Goal: Task Accomplishment & Management: Use online tool/utility

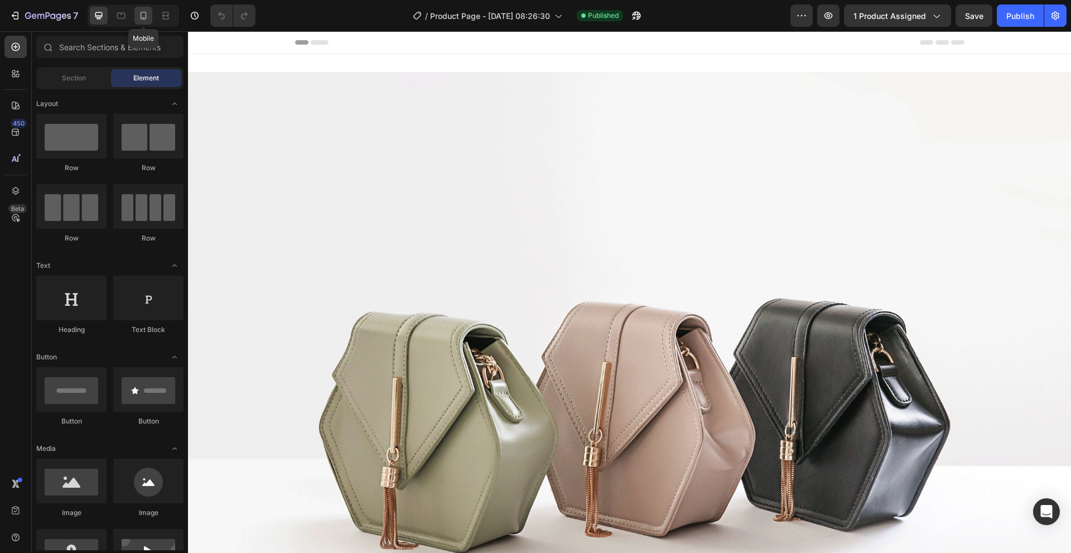
click at [140, 12] on icon at bounding box center [143, 15] width 11 height 11
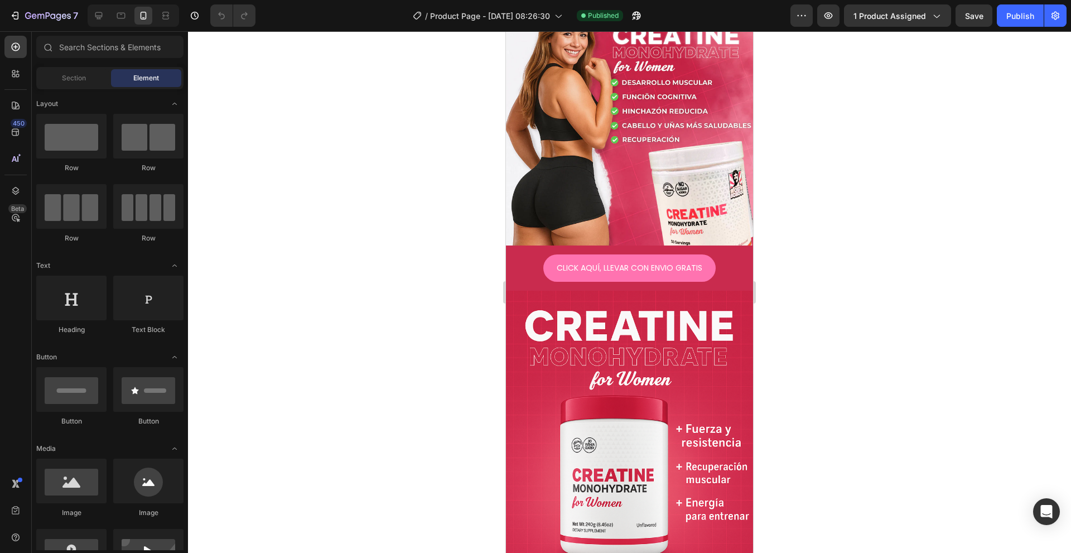
scroll to position [64, 0]
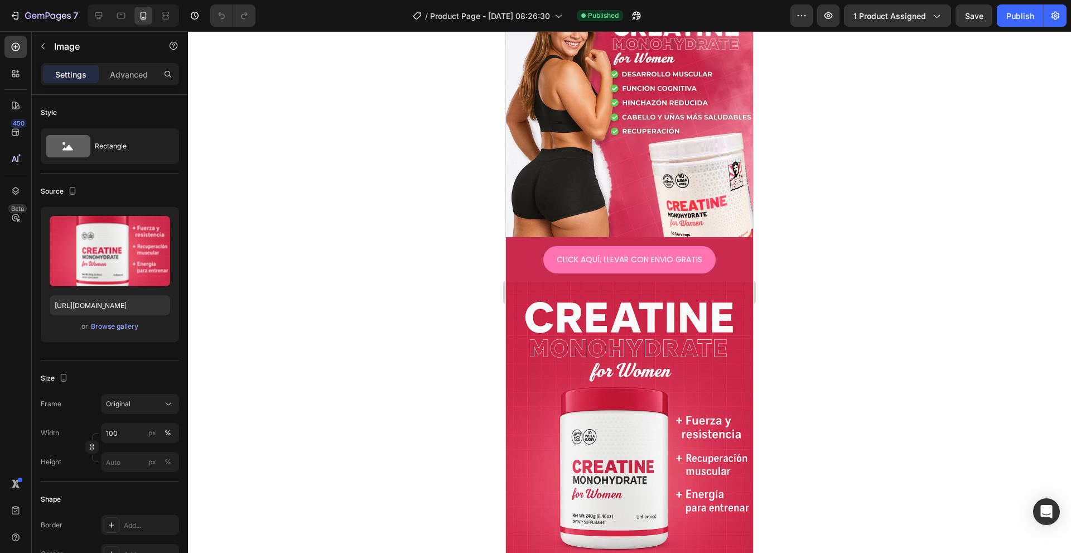
click at [580, 358] on img at bounding box center [629, 467] width 247 height 371
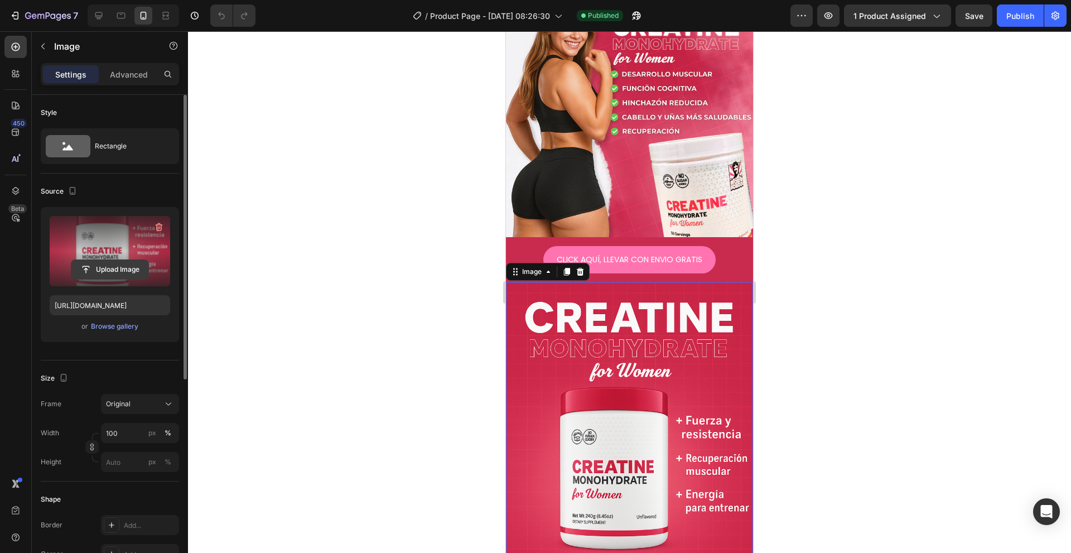
click at [110, 270] on input "file" at bounding box center [109, 269] width 77 height 19
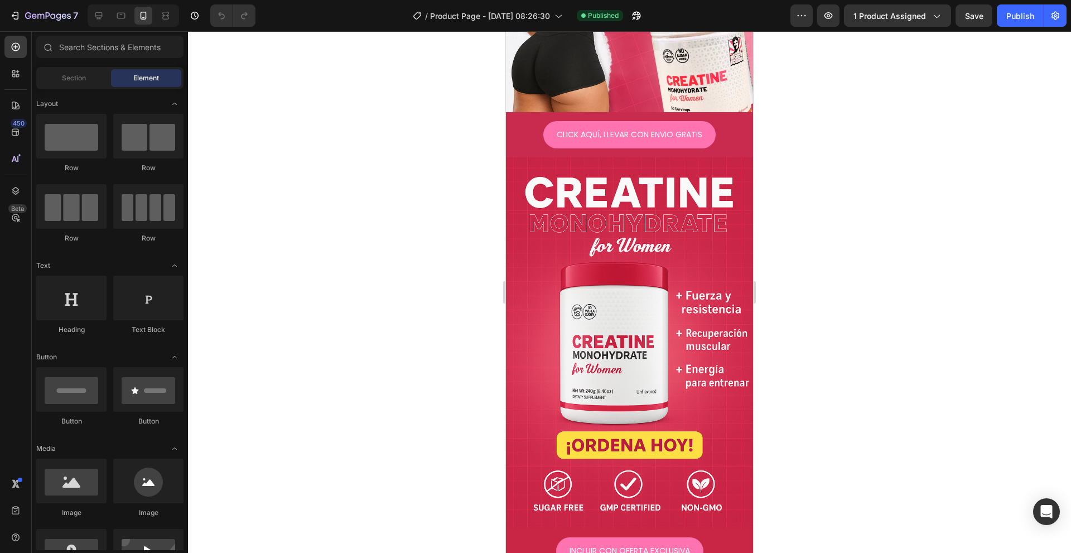
scroll to position [197, 0]
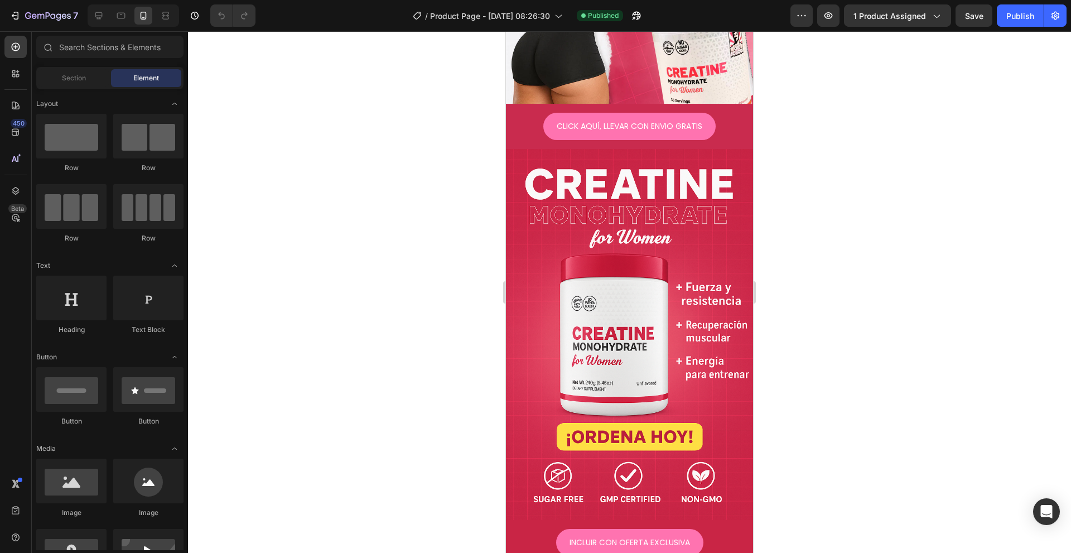
click at [705, 203] on img at bounding box center [629, 334] width 247 height 371
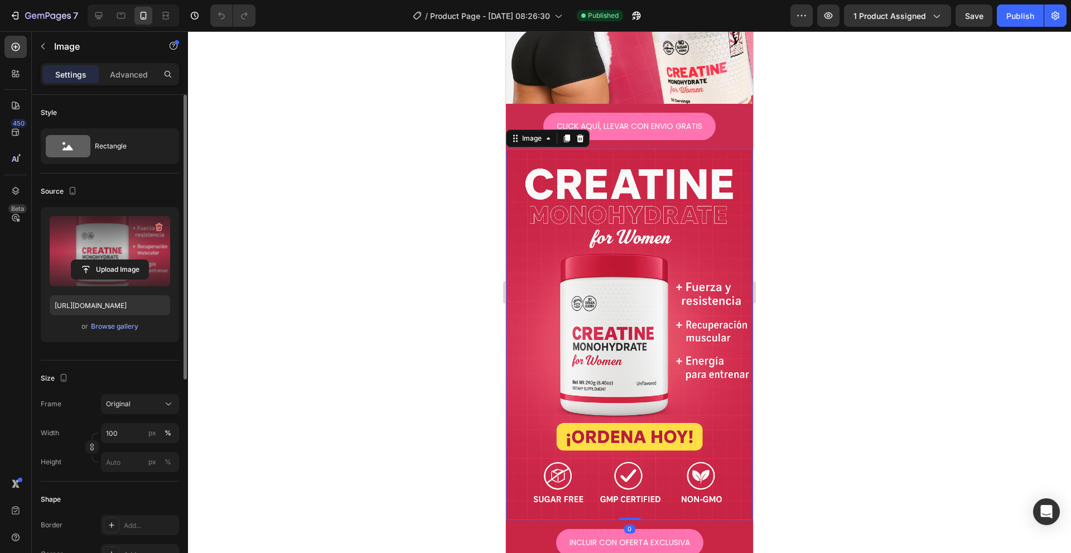
click at [128, 250] on label at bounding box center [110, 251] width 120 height 70
click at [128, 260] on input "file" at bounding box center [109, 269] width 77 height 19
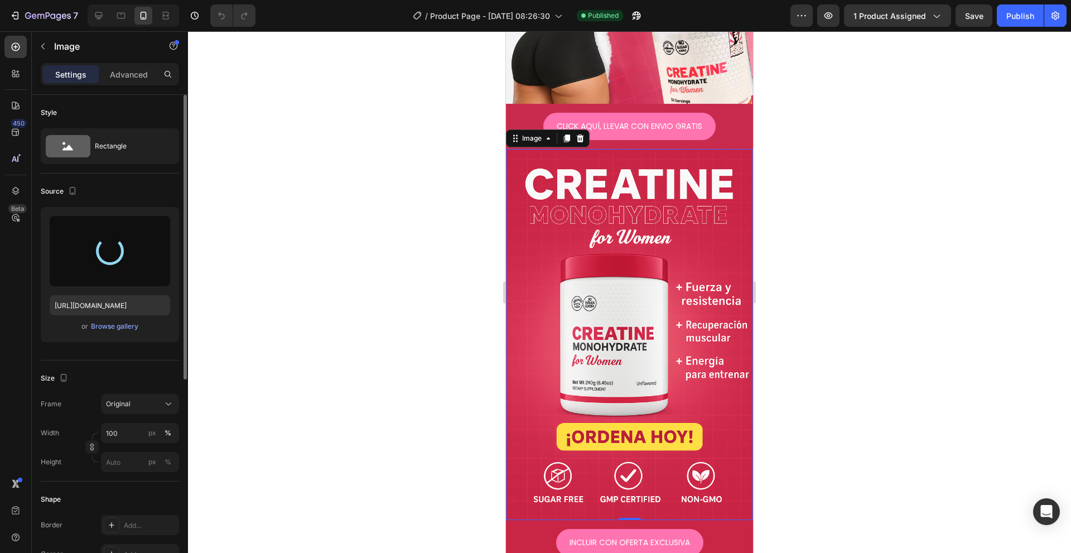
type input "[URL][DOMAIN_NAME]"
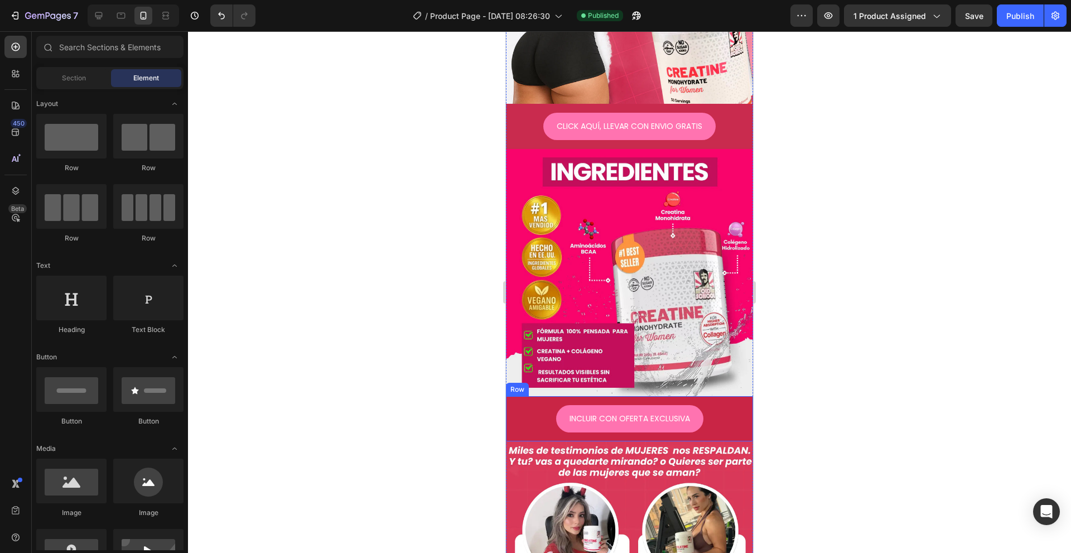
click at [510, 402] on div "INCLUIR CON OFERTA EXCLUSIVA Button Row" at bounding box center [629, 418] width 247 height 45
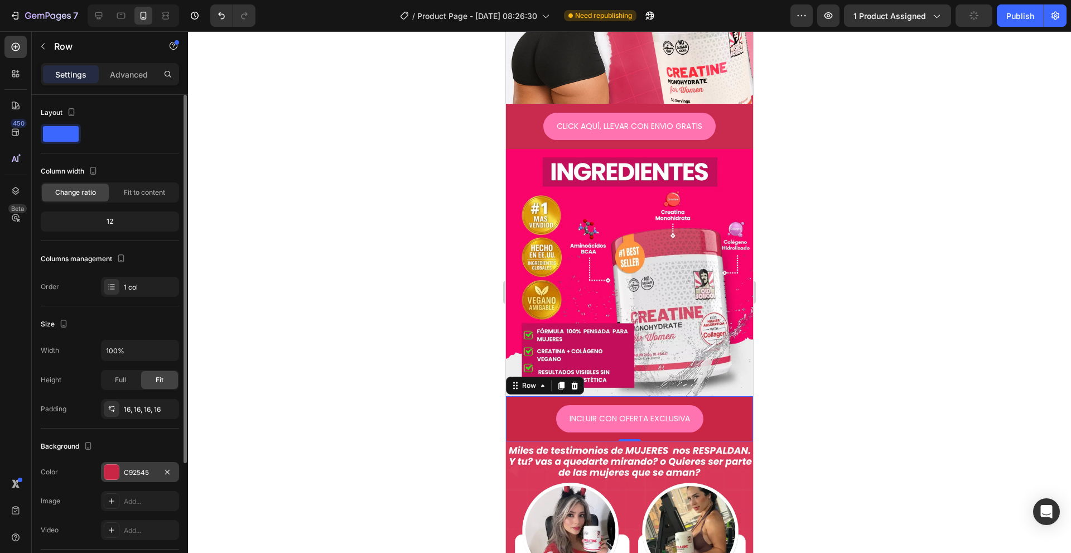
click at [131, 472] on div "C92545" at bounding box center [140, 472] width 32 height 10
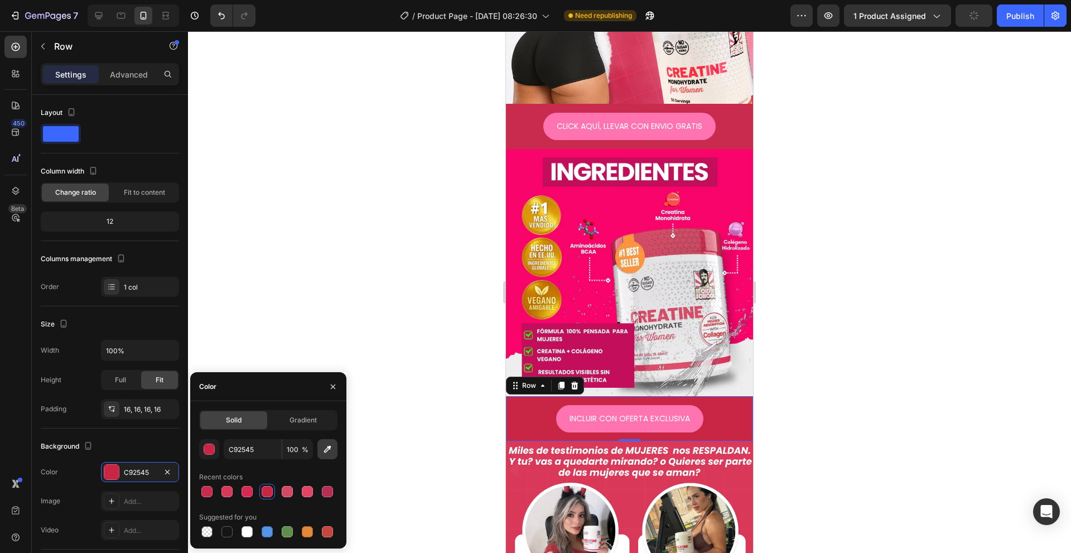
click at [329, 450] on icon "button" at bounding box center [327, 448] width 11 height 11
type input "DA3858"
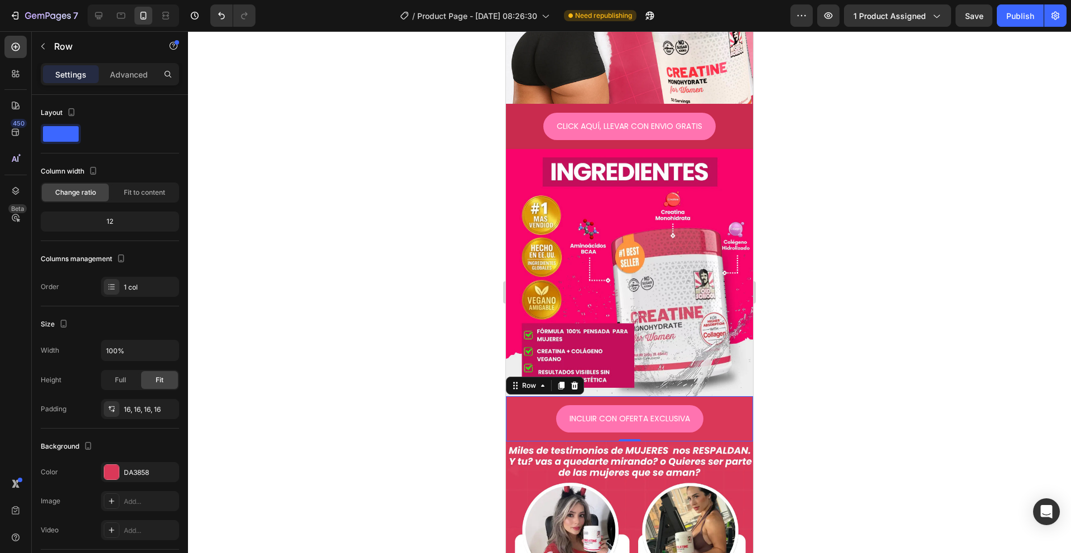
click at [793, 415] on div at bounding box center [629, 292] width 883 height 522
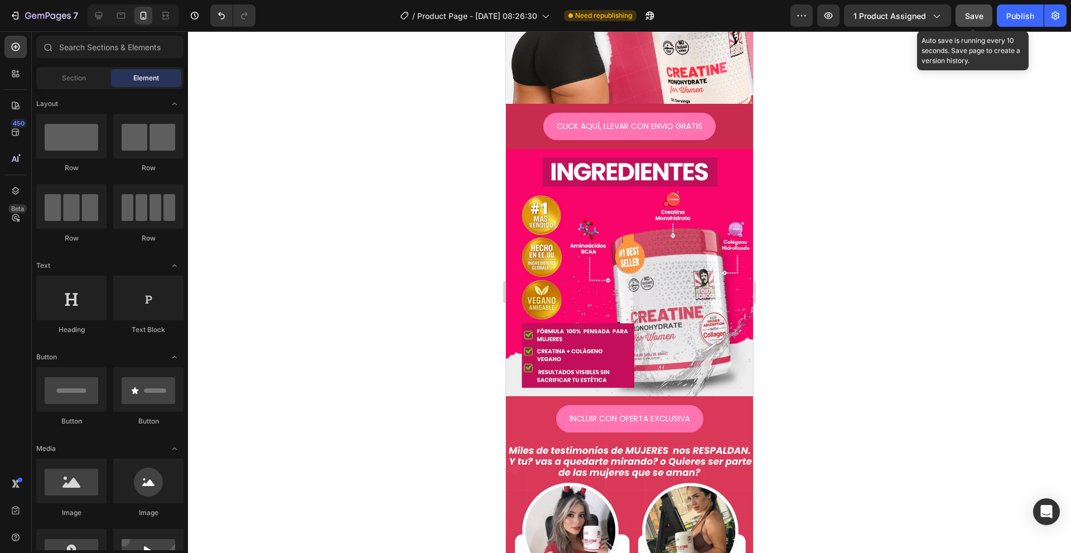
click at [986, 15] on button "Save" at bounding box center [974, 15] width 37 height 22
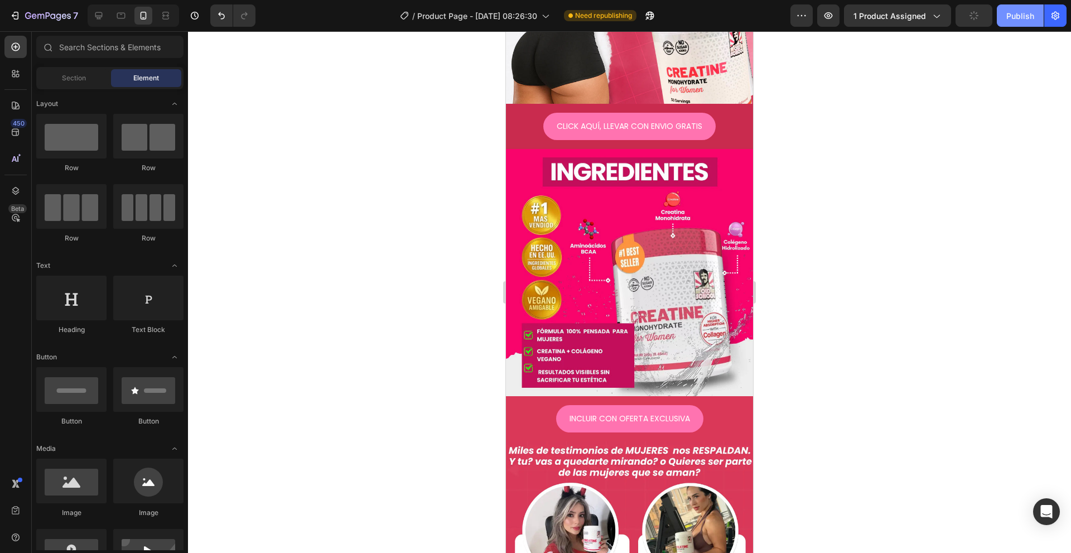
click at [1007, 13] on div "Publish" at bounding box center [1020, 16] width 28 height 12
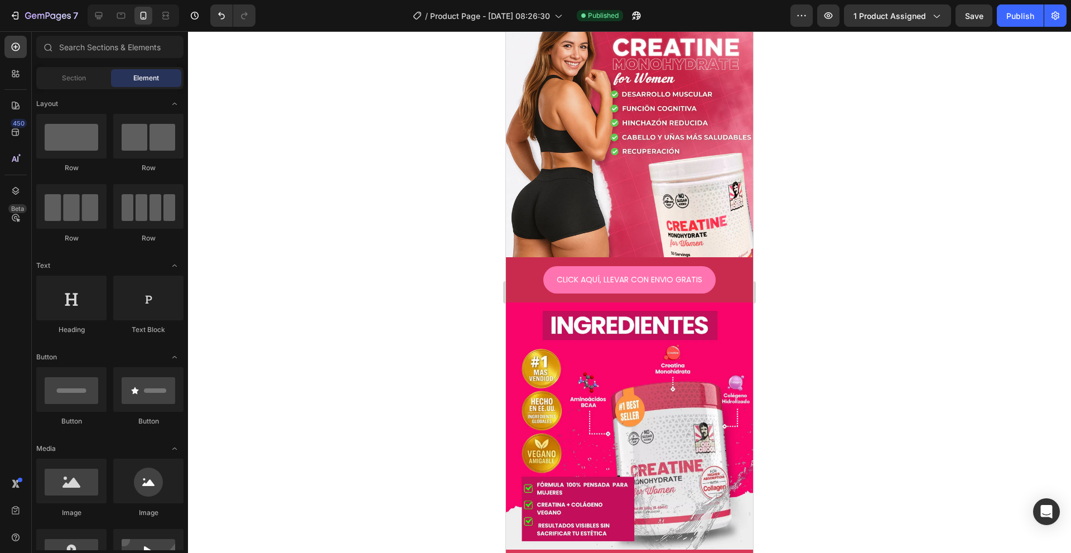
scroll to position [0, 0]
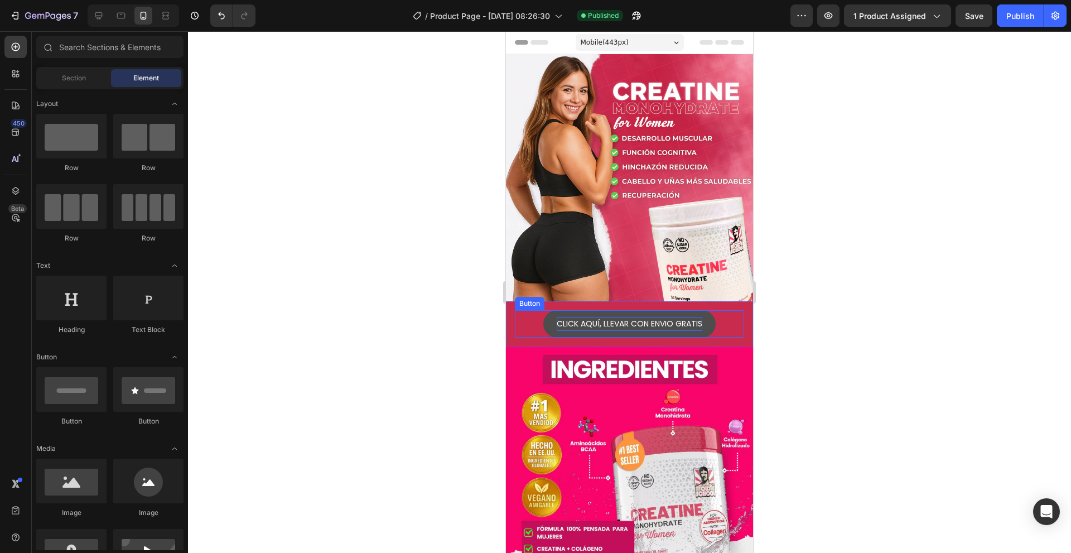
click at [629, 317] on p "CLICK AQUÍ, LLEVAR CON ENVIO GRATIS" at bounding box center [630, 324] width 146 height 14
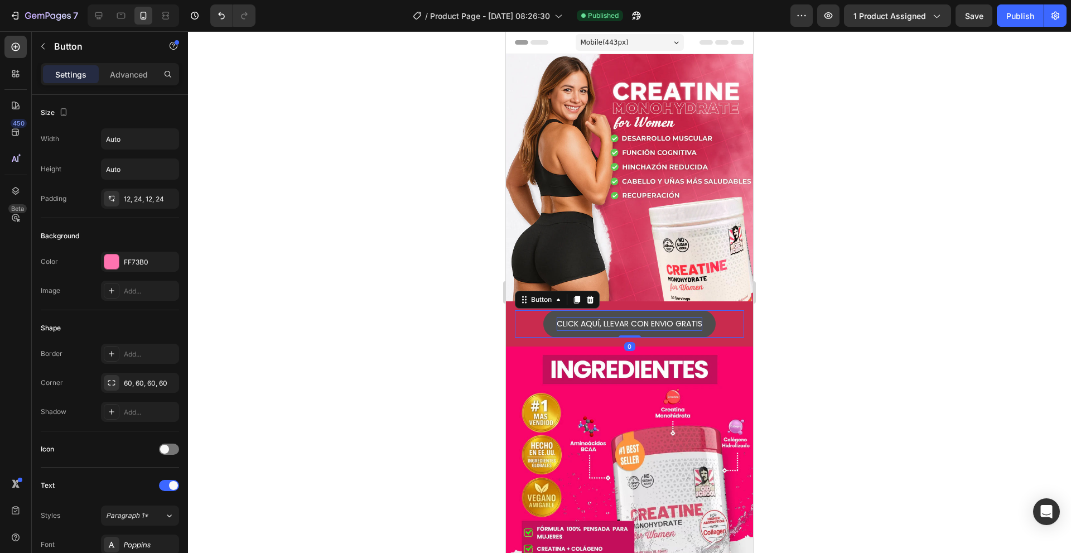
click at [596, 317] on p "CLICK AQUÍ, LLEVAR CON ENVIO GRATIS" at bounding box center [630, 324] width 146 height 14
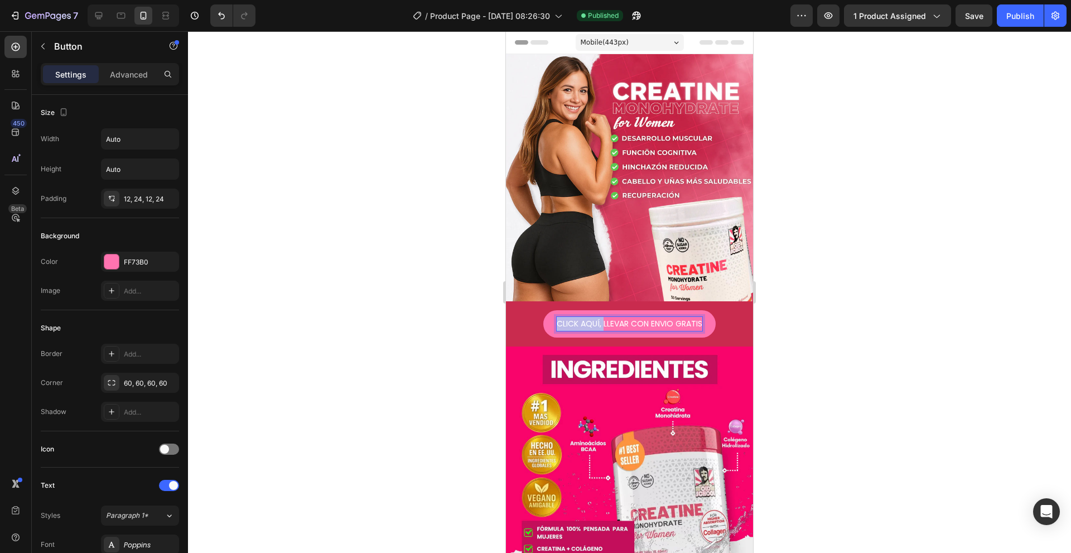
drag, startPoint x: 599, startPoint y: 314, endPoint x: 534, endPoint y: 307, distance: 65.1
click at [534, 310] on div "CLICK AQUÍ, LLEVAR CON ENVIO GRATIS Button 0" at bounding box center [629, 323] width 229 height 27
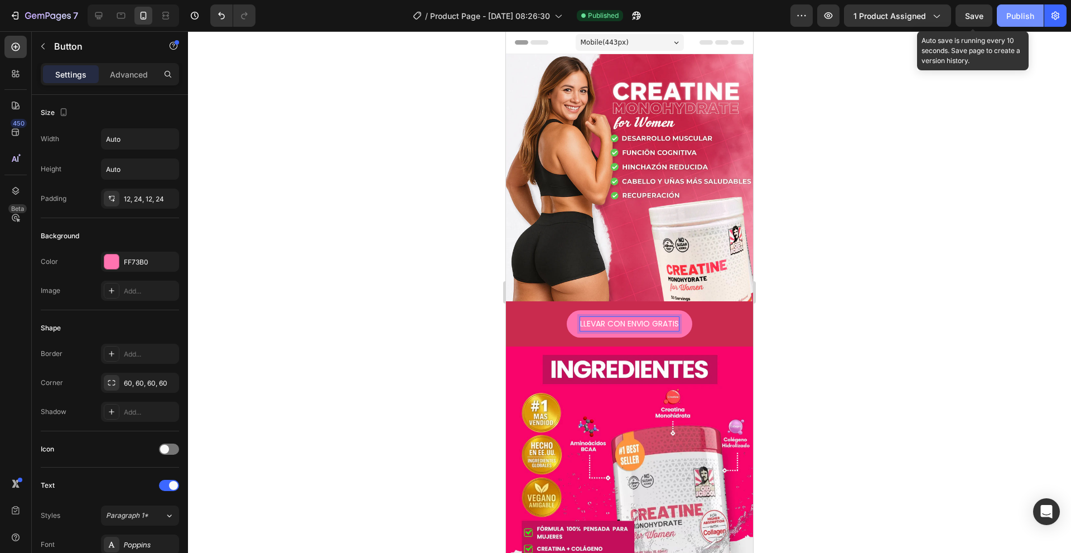
drag, startPoint x: 981, startPoint y: 18, endPoint x: 1002, endPoint y: 15, distance: 21.9
click at [981, 18] on span "Save" at bounding box center [974, 15] width 18 height 9
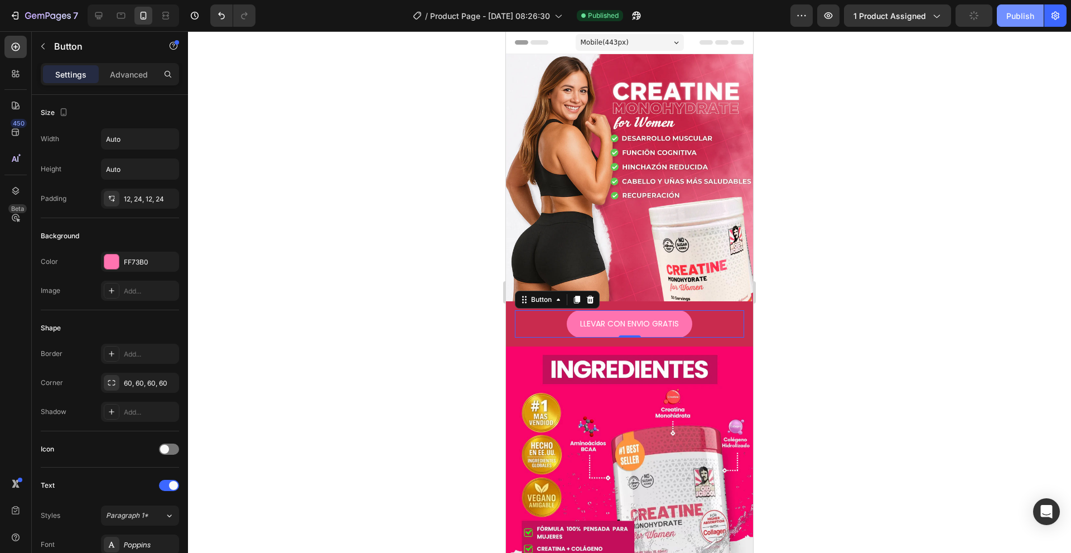
click at [1011, 13] on div "Publish" at bounding box center [1020, 16] width 28 height 12
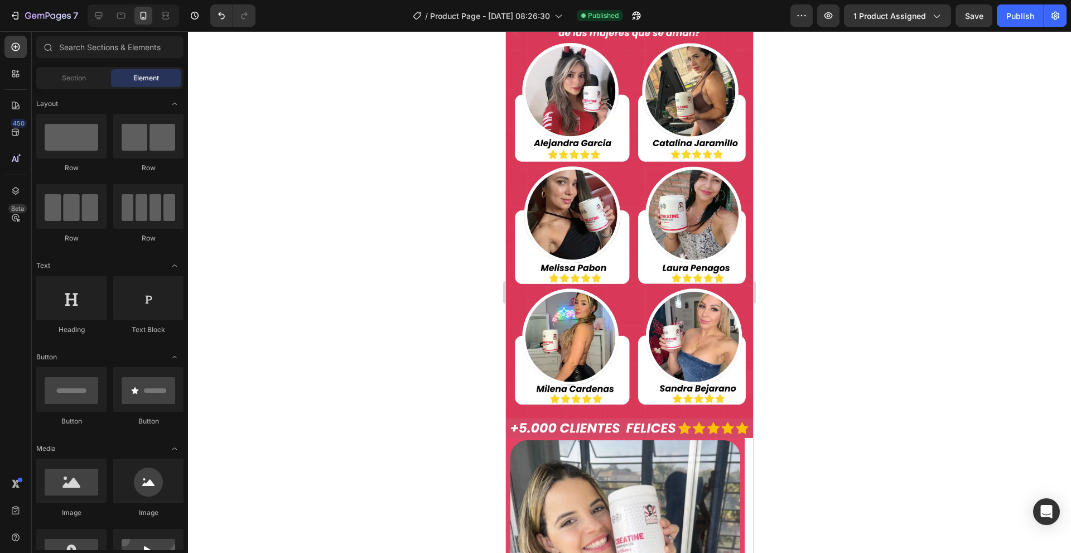
scroll to position [600, 0]
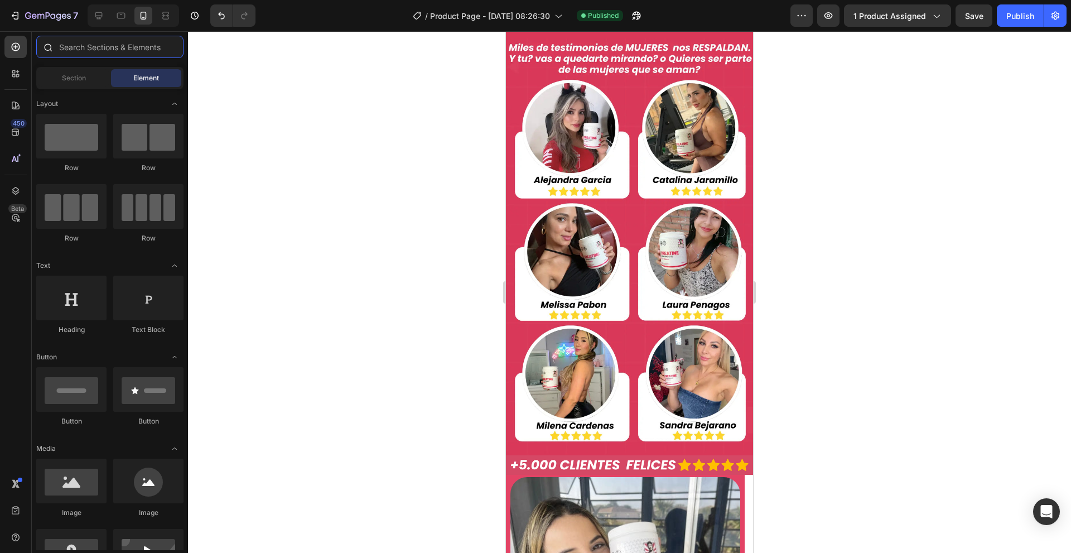
click at [99, 52] on input "text" at bounding box center [109, 47] width 147 height 22
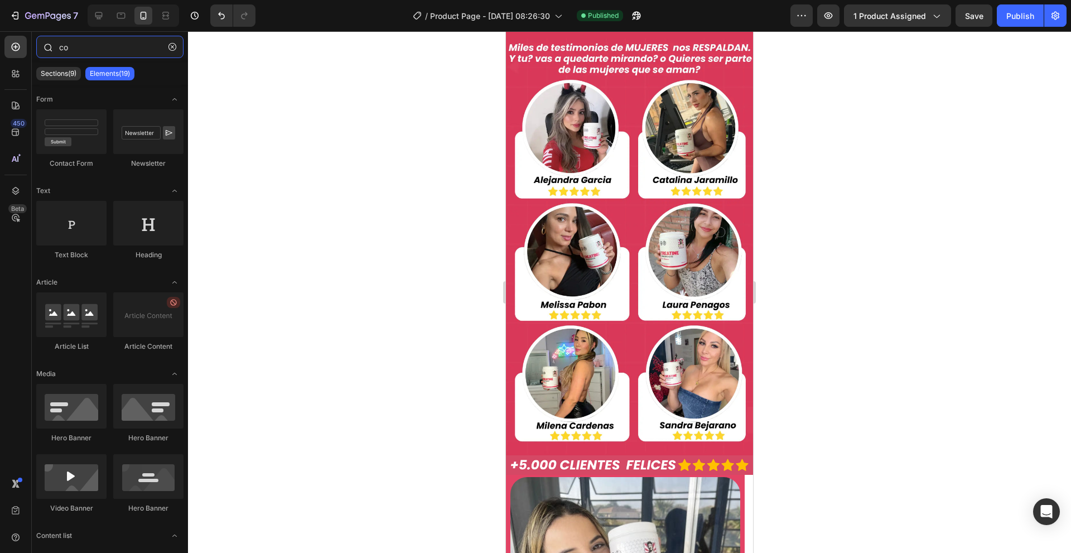
type input "c"
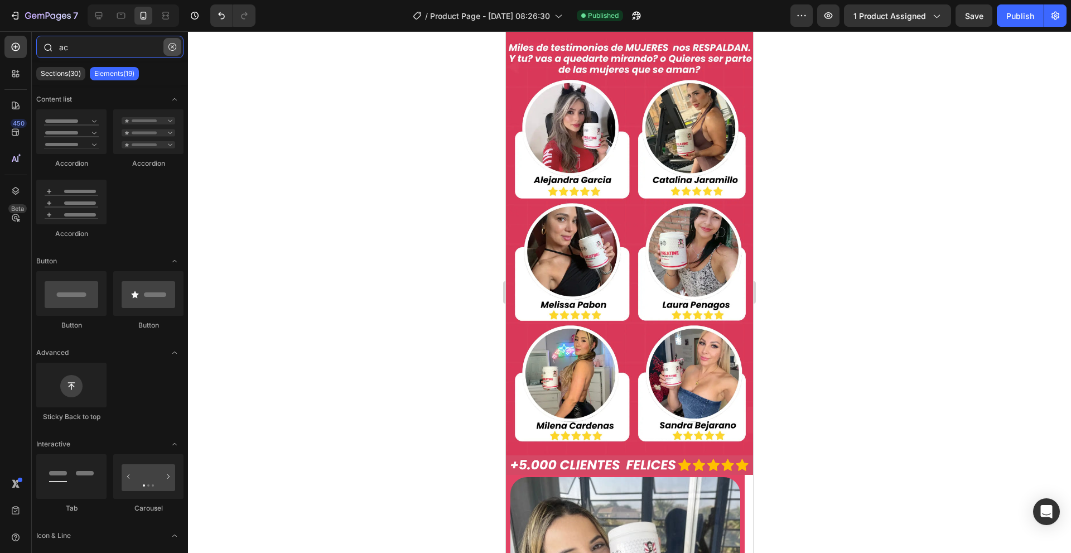
type input "ac"
click at [170, 49] on icon "button" at bounding box center [172, 47] width 8 height 8
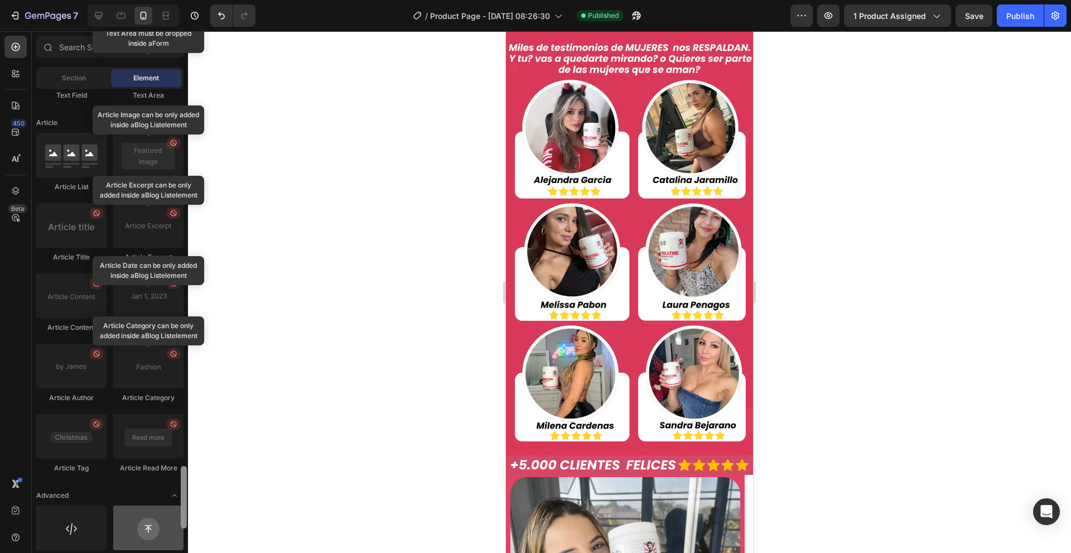
scroll to position [2919, 0]
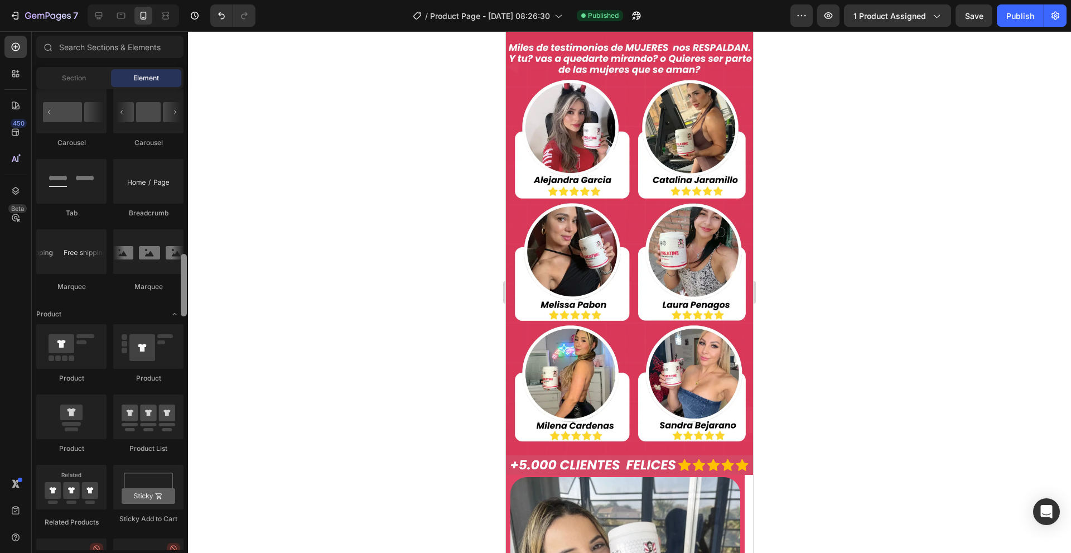
drag, startPoint x: 183, startPoint y: 118, endPoint x: 184, endPoint y: 266, distance: 147.8
click at [179, 272] on div "Layout Row Row Row Row Text Heading Text Block Button Button Button Media Image…" at bounding box center [110, 319] width 156 height 461
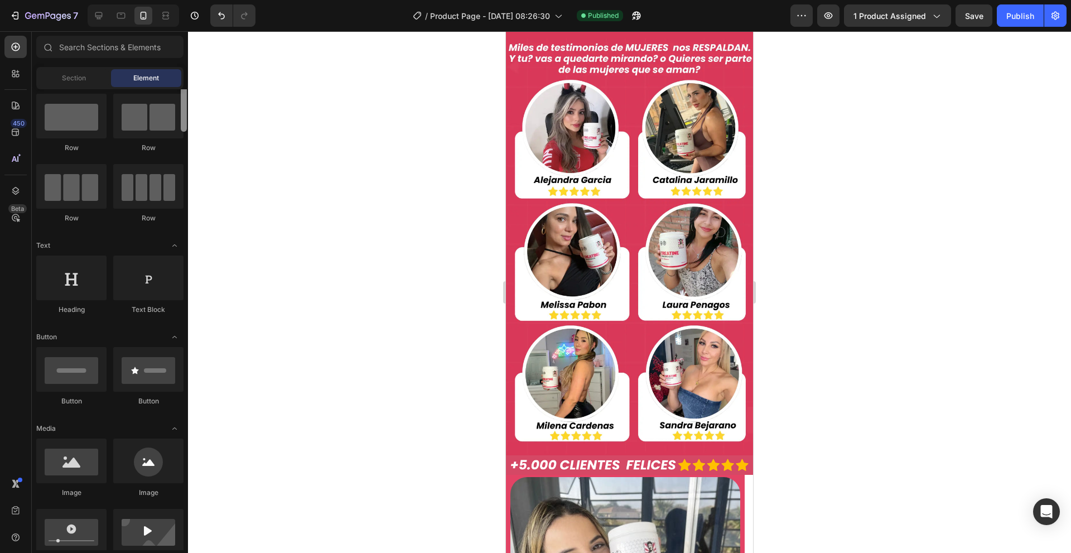
scroll to position [0, 0]
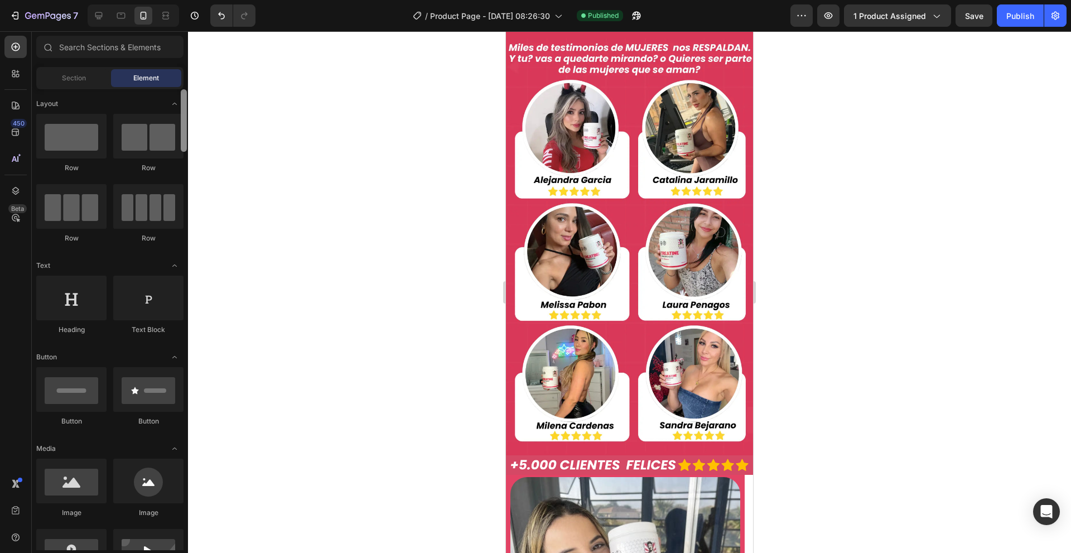
drag, startPoint x: 184, startPoint y: 268, endPoint x: 203, endPoint y: 100, distance: 169.6
click at [203, 0] on div "7 / Product Page - [DATE] 08:26:30 Published Preview 1 product assigned Save Pu…" at bounding box center [535, 0] width 1071 height 0
click at [86, 80] on div "Section" at bounding box center [73, 78] width 70 height 18
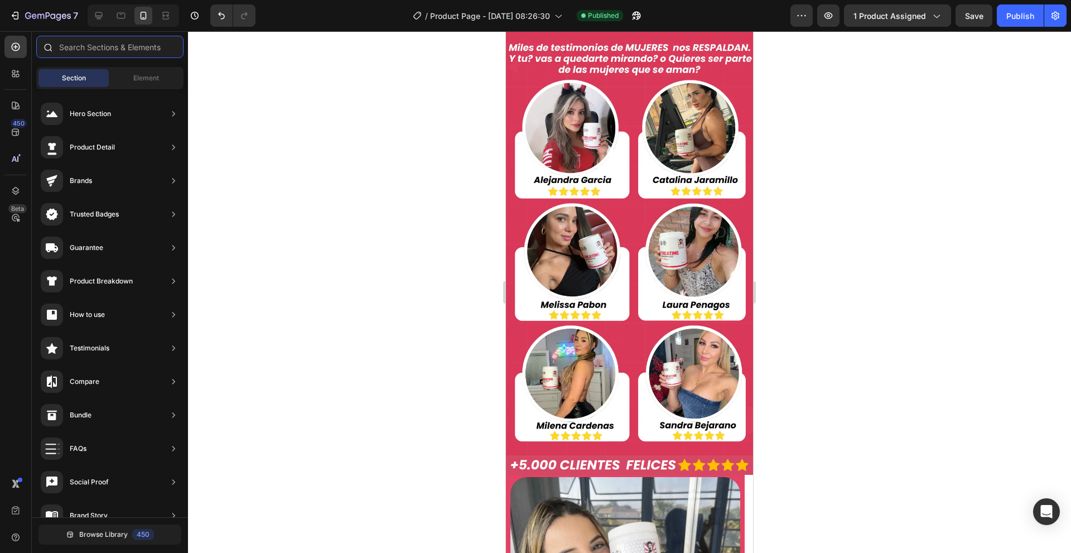
click at [128, 49] on input "text" at bounding box center [109, 47] width 147 height 22
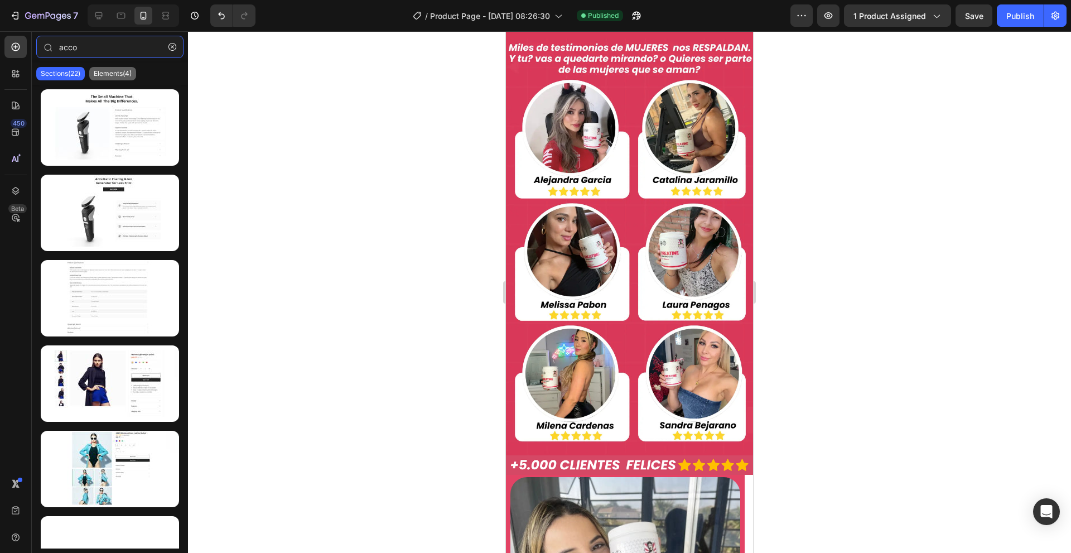
type input "acco"
click at [109, 79] on div "Elements(4)" at bounding box center [112, 73] width 47 height 13
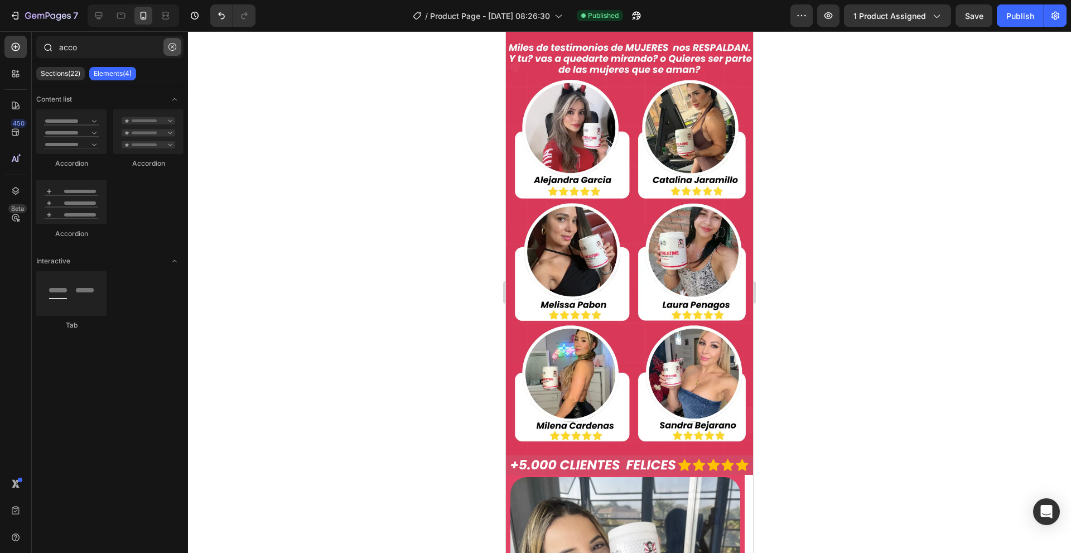
click at [168, 49] on button "button" at bounding box center [172, 47] width 18 height 18
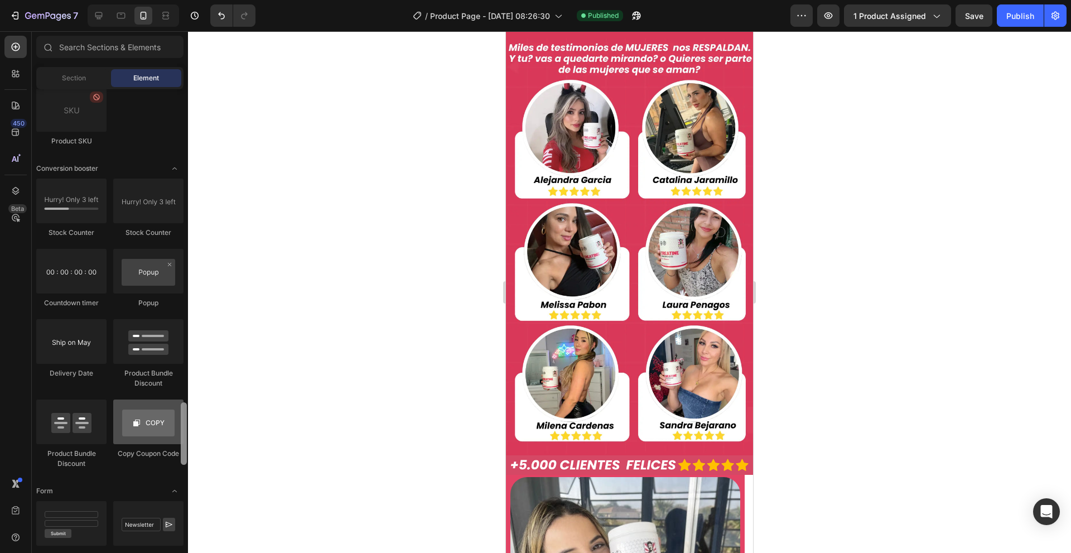
scroll to position [2232, 0]
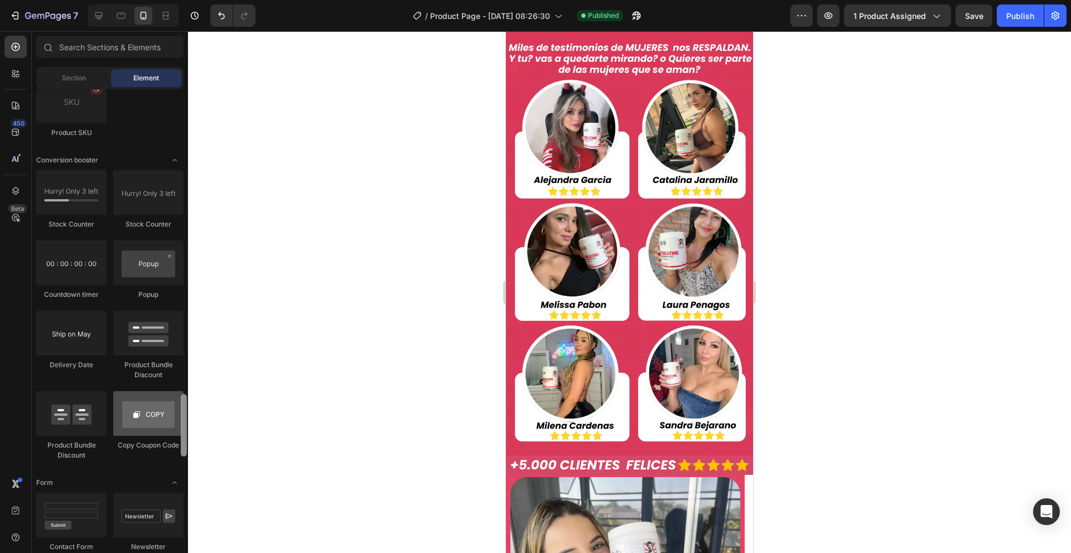
drag, startPoint x: 182, startPoint y: 131, endPoint x: 146, endPoint y: 435, distance: 306.7
click at [146, 435] on div "Layout Row Row Row Row Text Heading Text Block Button Button Button Media Image…" at bounding box center [110, 319] width 156 height 461
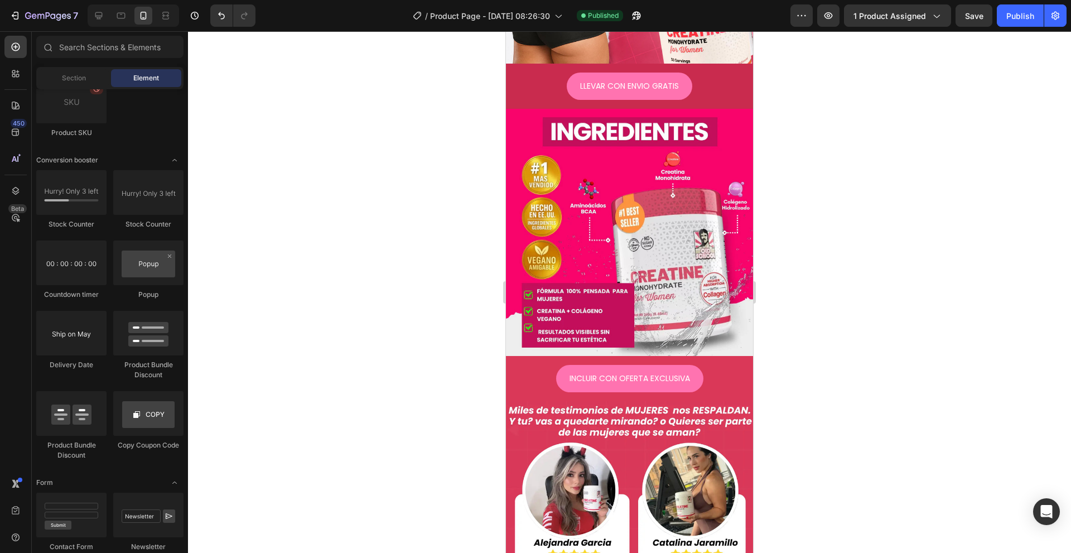
scroll to position [0, 0]
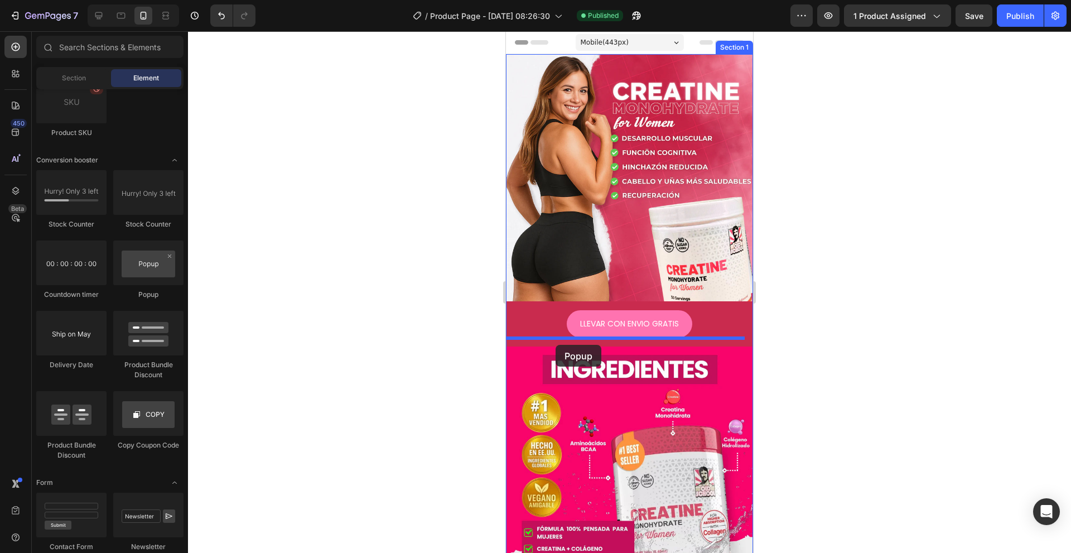
drag, startPoint x: 642, startPoint y: 295, endPoint x: 556, endPoint y: 344, distance: 99.4
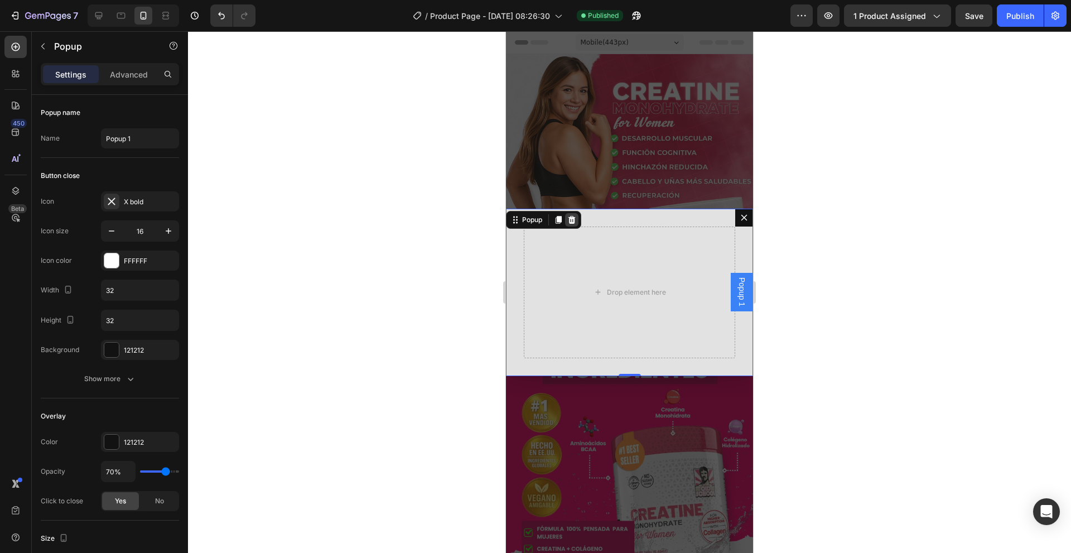
click at [571, 221] on icon "Dialog content" at bounding box center [571, 219] width 7 height 8
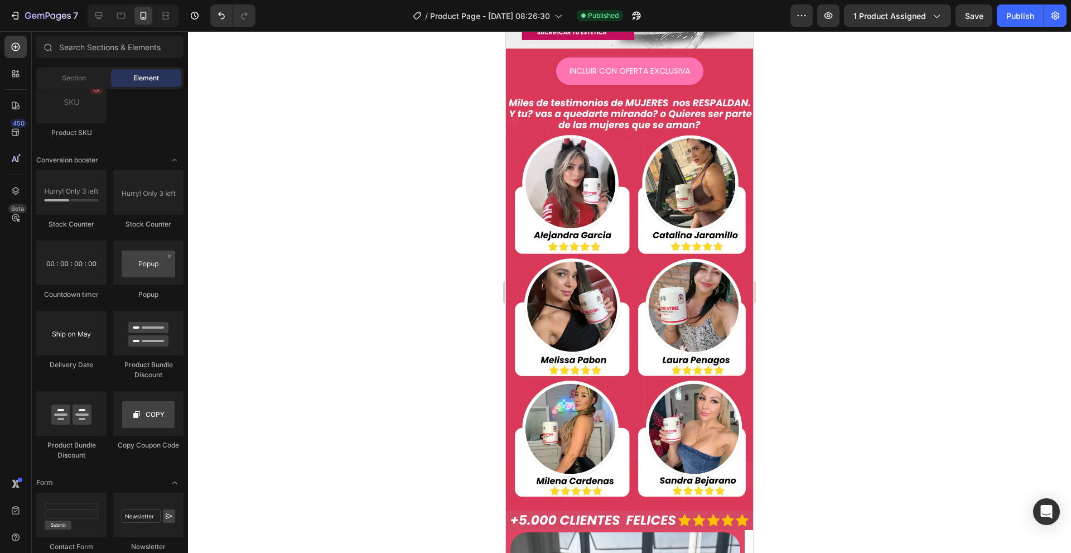
scroll to position [537, 0]
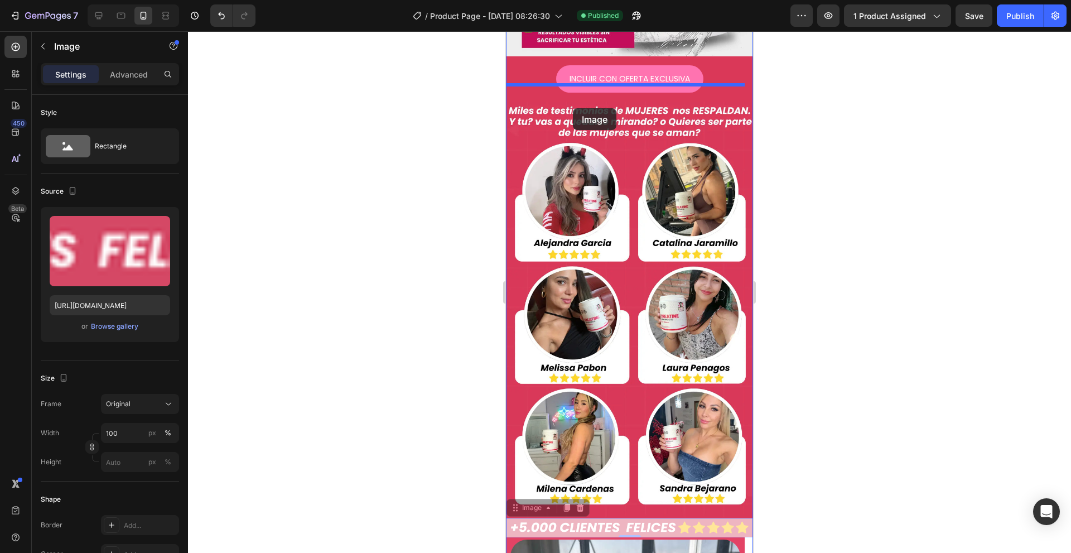
drag, startPoint x: 529, startPoint y: 479, endPoint x: 572, endPoint y: 123, distance: 358.5
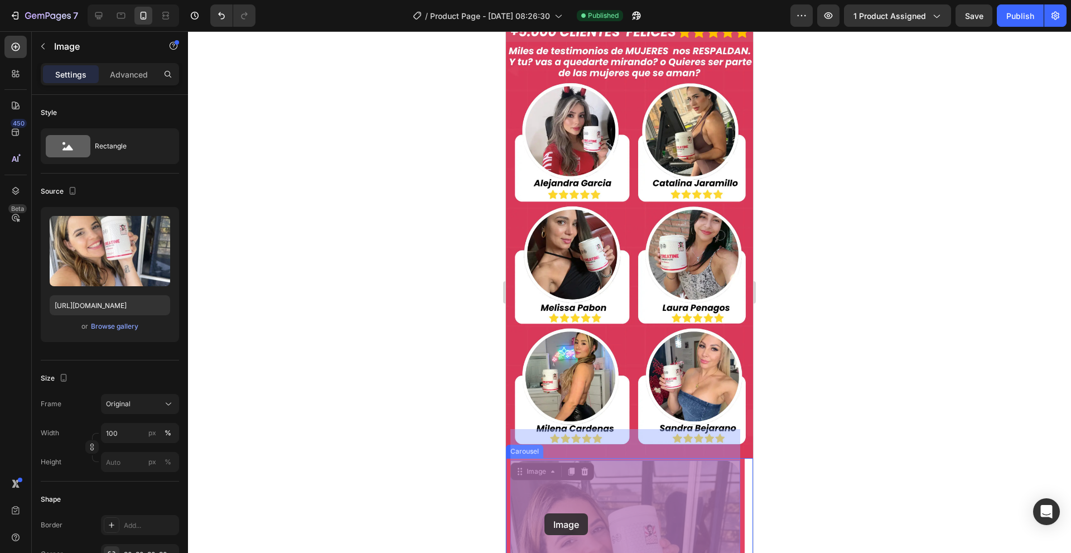
scroll to position [624, 0]
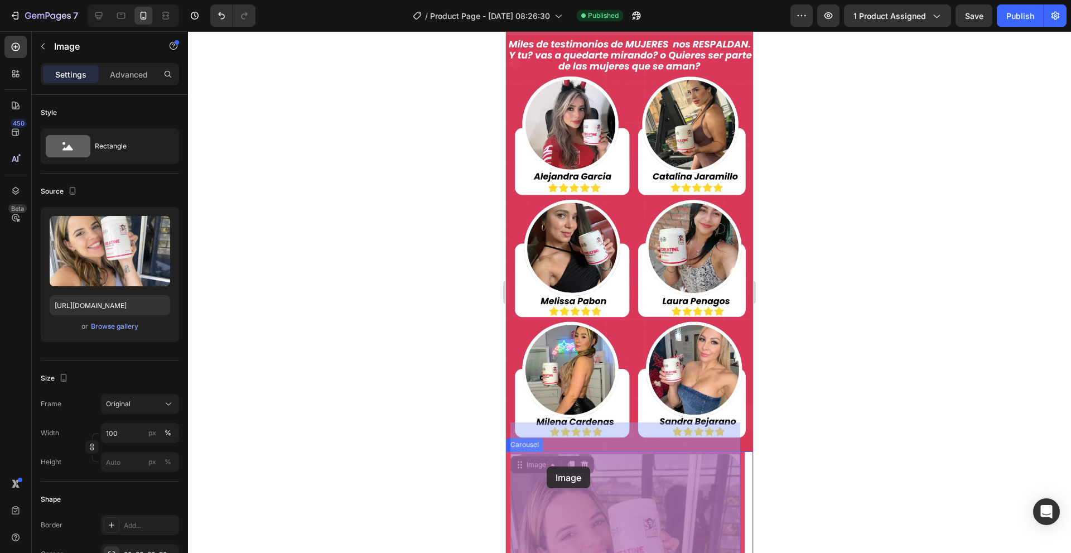
drag, startPoint x: 536, startPoint y: 519, endPoint x: 547, endPoint y: 463, distance: 56.9
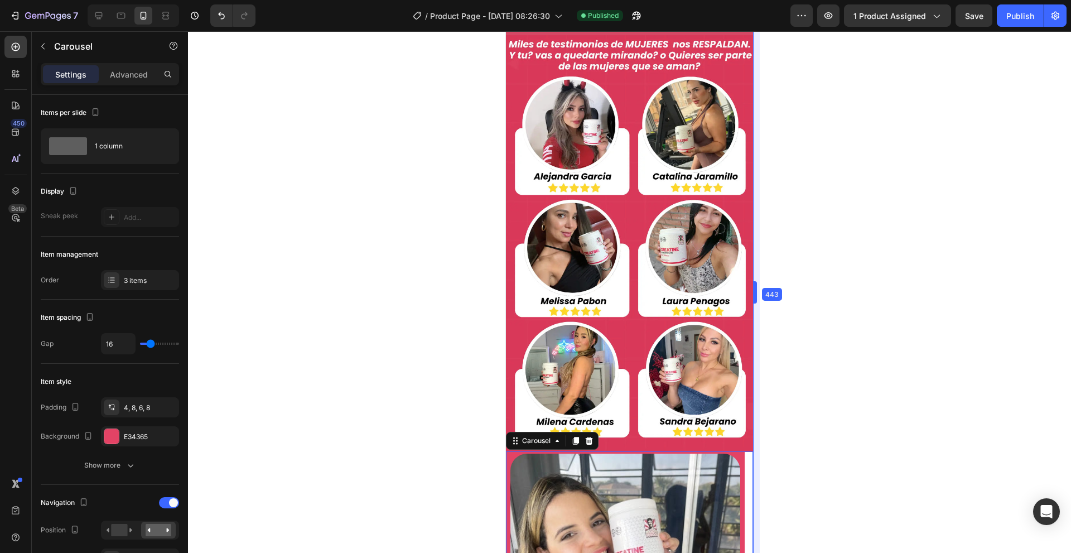
drag, startPoint x: 753, startPoint y: 256, endPoint x: 753, endPoint y: 249, distance: 6.7
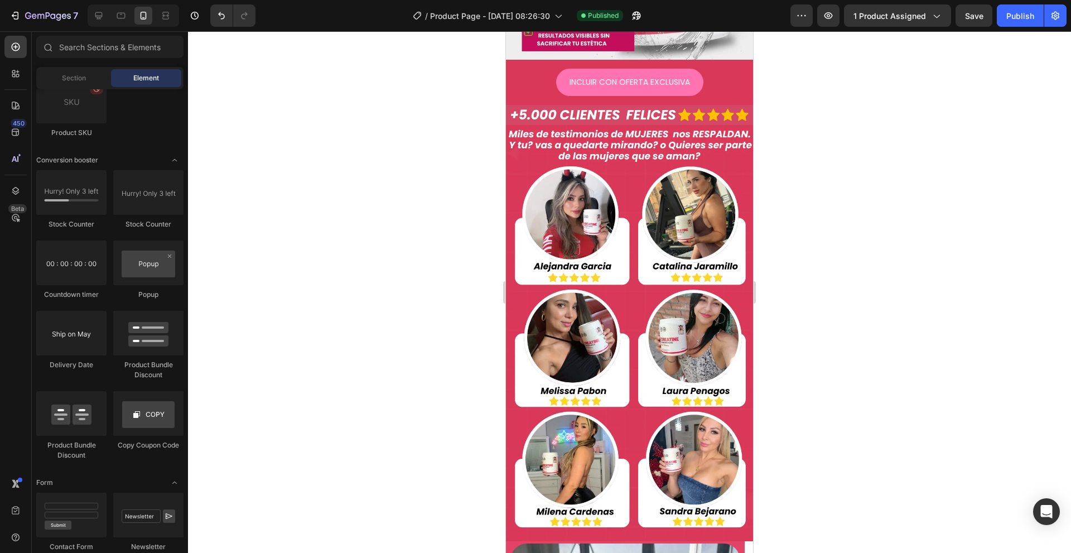
scroll to position [510, 0]
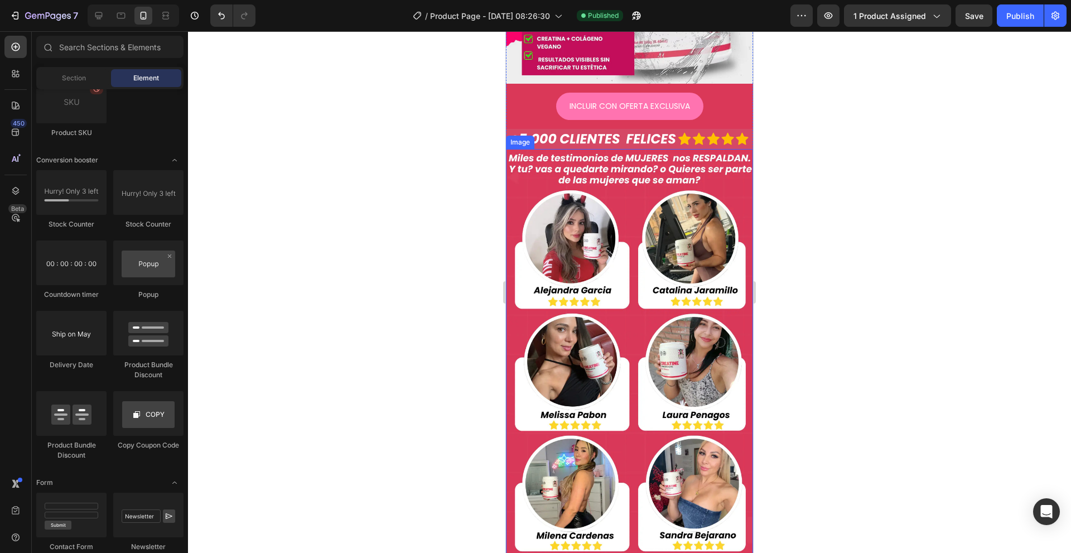
click at [603, 166] on img at bounding box center [629, 357] width 247 height 416
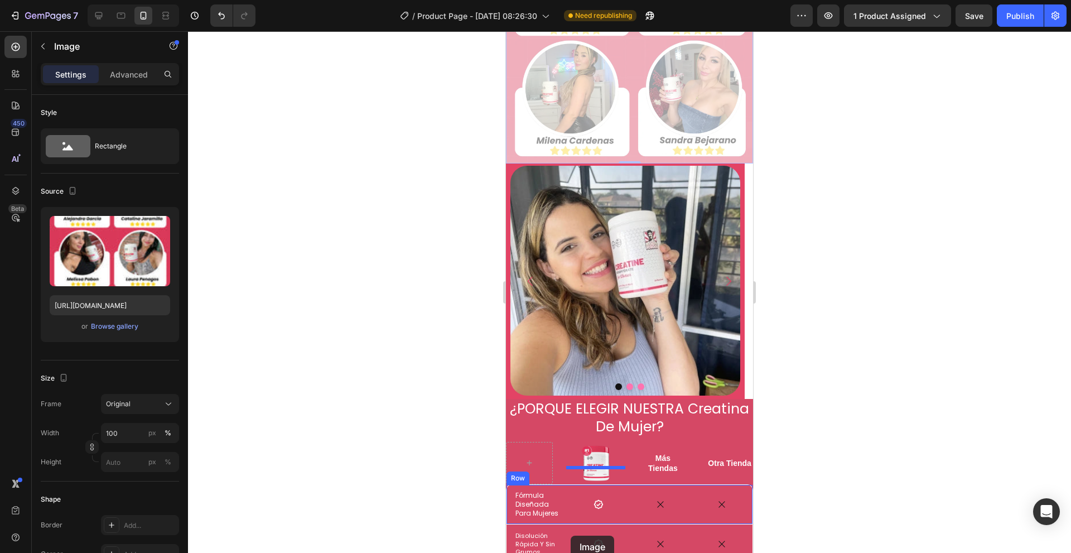
scroll to position [927, 0]
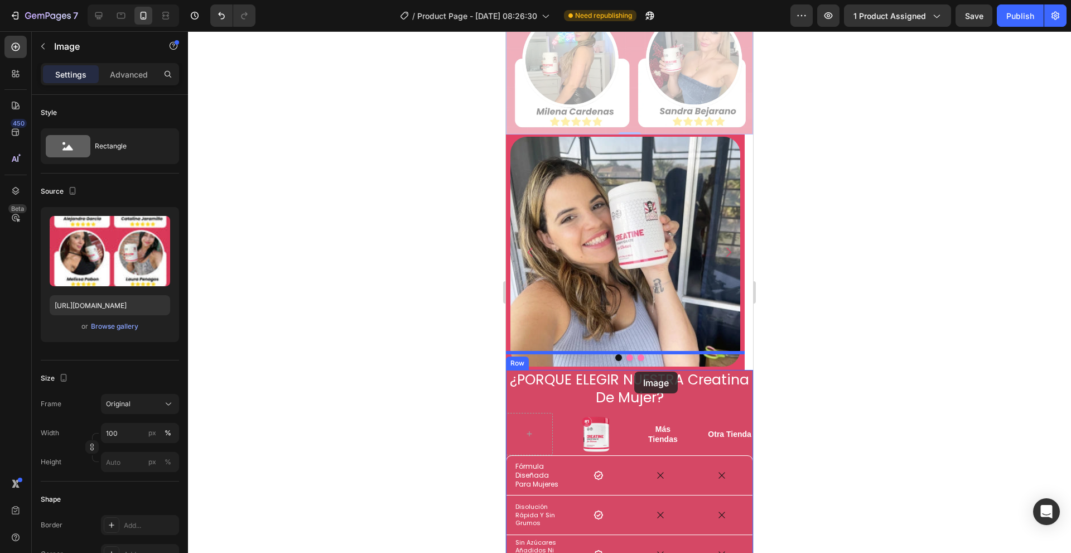
drag, startPoint x: 556, startPoint y: 161, endPoint x: 634, endPoint y: 372, distance: 224.5
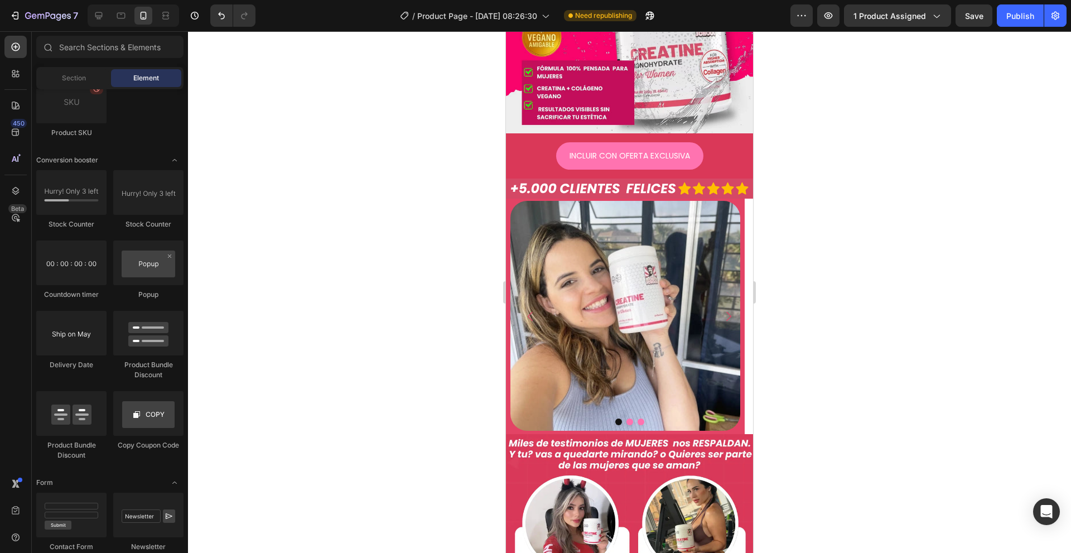
scroll to position [450, 0]
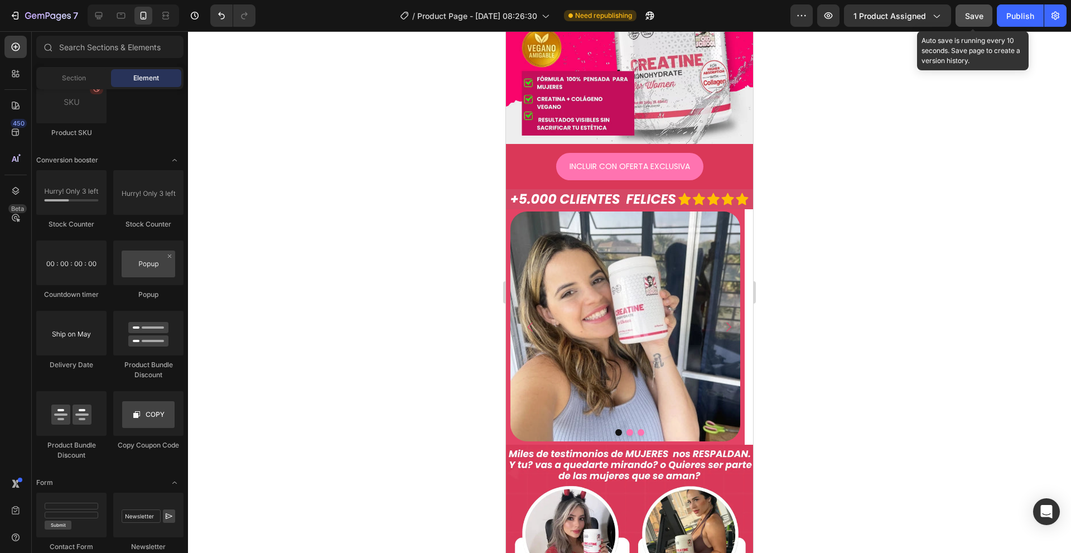
click at [973, 23] on button "Save" at bounding box center [974, 15] width 37 height 22
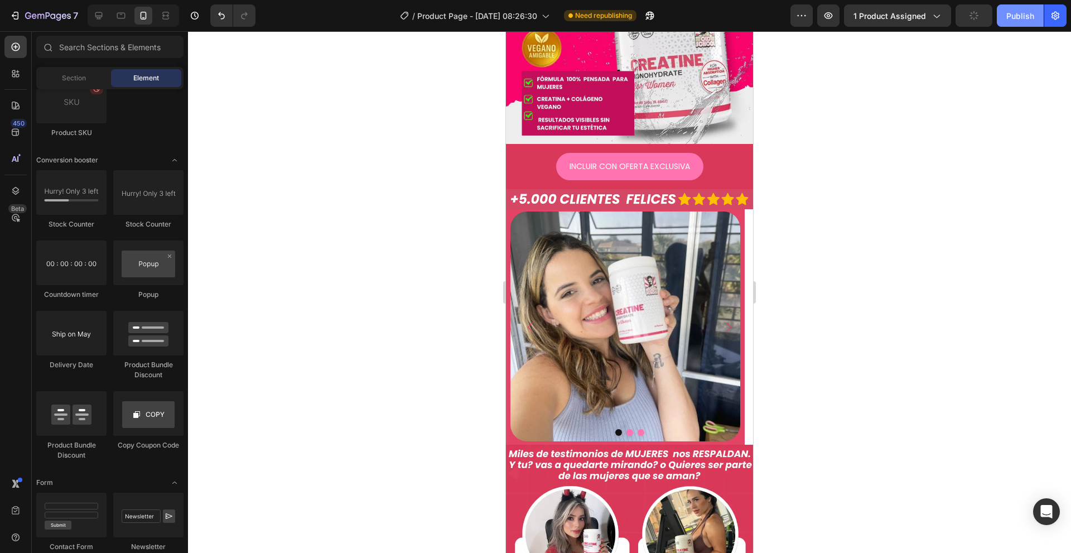
click at [1017, 23] on button "Publish" at bounding box center [1020, 15] width 47 height 22
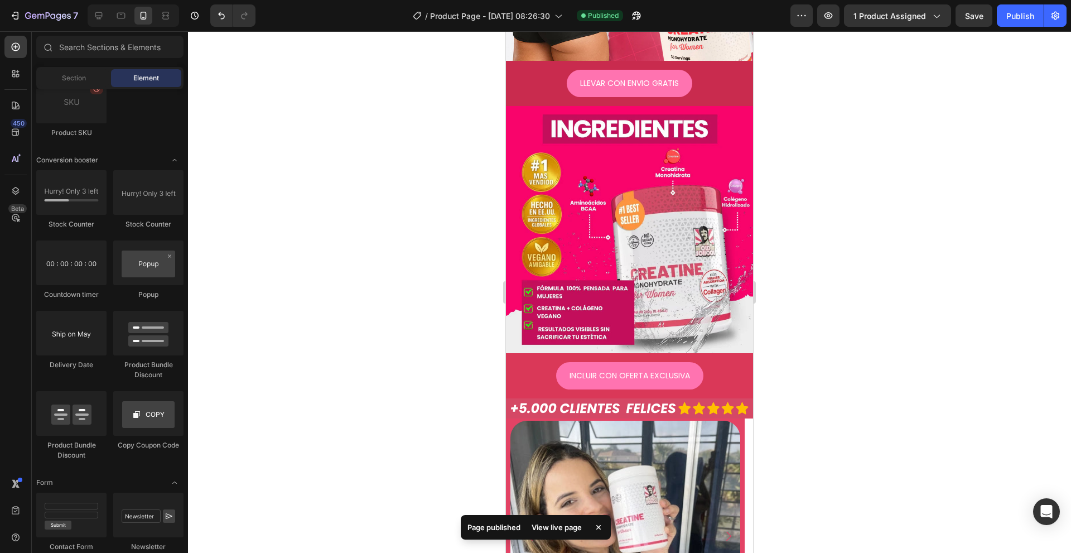
scroll to position [262, 0]
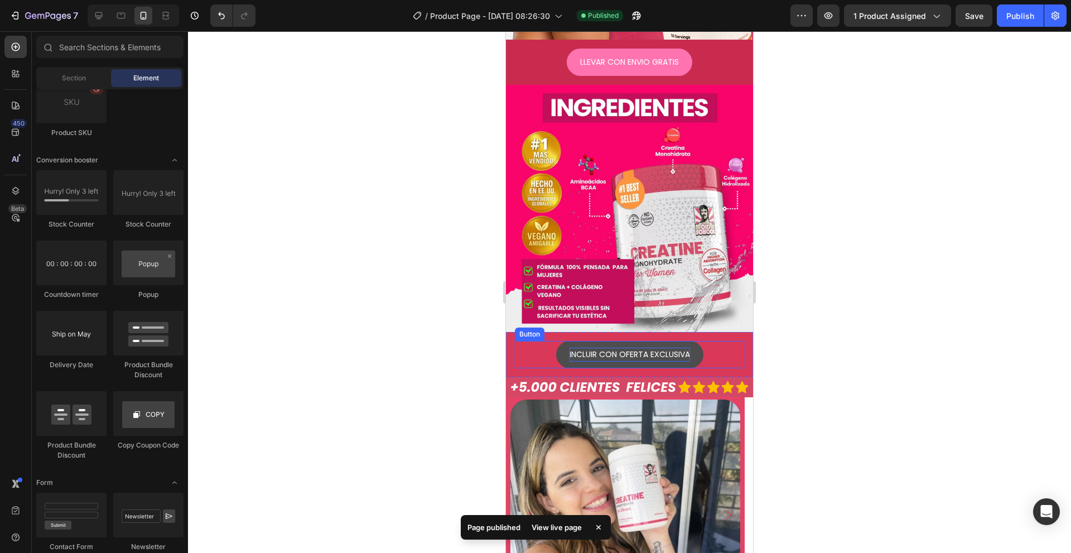
click at [628, 348] on p "INCLUIR CON OFERTA EXCLUSIVA" at bounding box center [630, 355] width 120 height 14
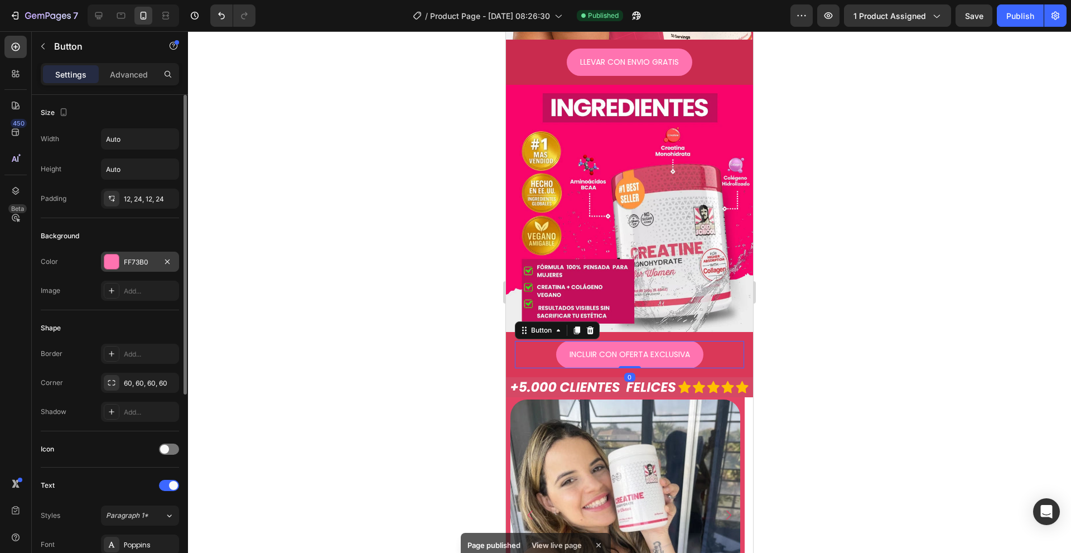
click at [144, 254] on div "FF73B0" at bounding box center [140, 262] width 78 height 20
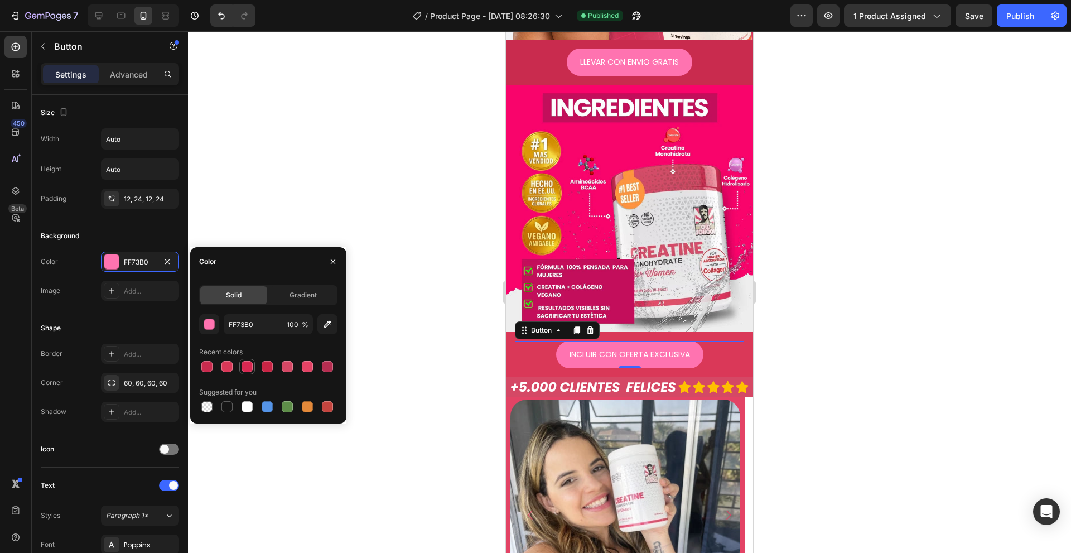
click at [241, 372] on div at bounding box center [246, 366] width 13 height 13
click at [224, 369] on div at bounding box center [226, 366] width 11 height 11
click at [266, 370] on div at bounding box center [267, 366] width 11 height 11
click at [279, 366] on div at bounding box center [287, 367] width 16 height 16
click at [302, 370] on div at bounding box center [307, 366] width 11 height 11
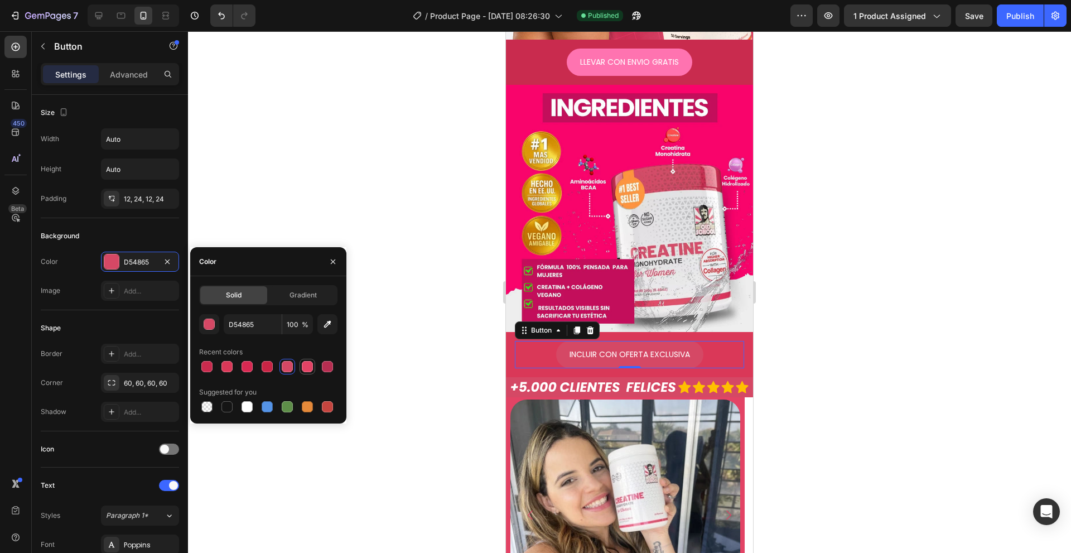
type input "E34365"
click at [413, 406] on div at bounding box center [629, 292] width 883 height 522
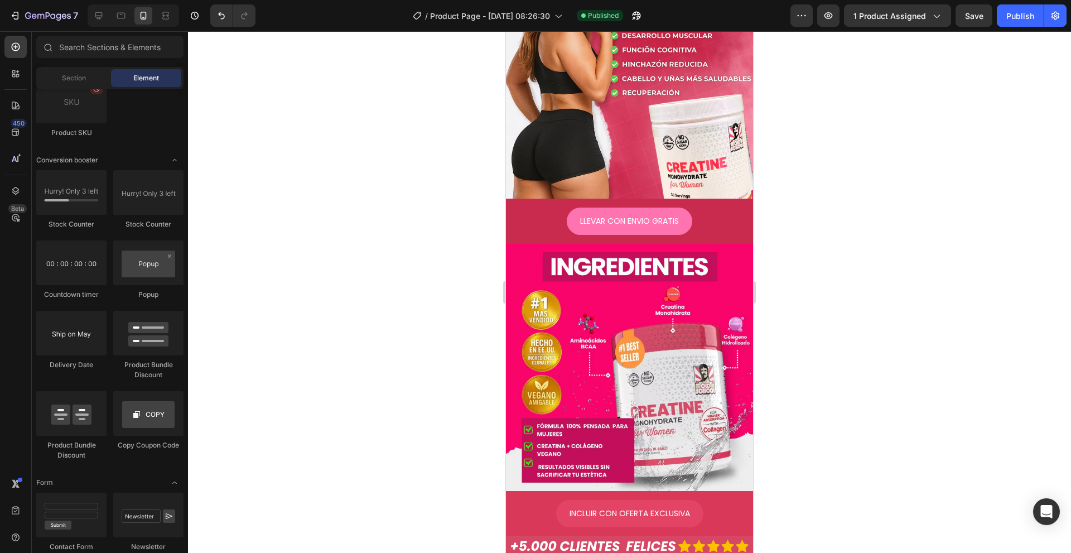
scroll to position [0, 0]
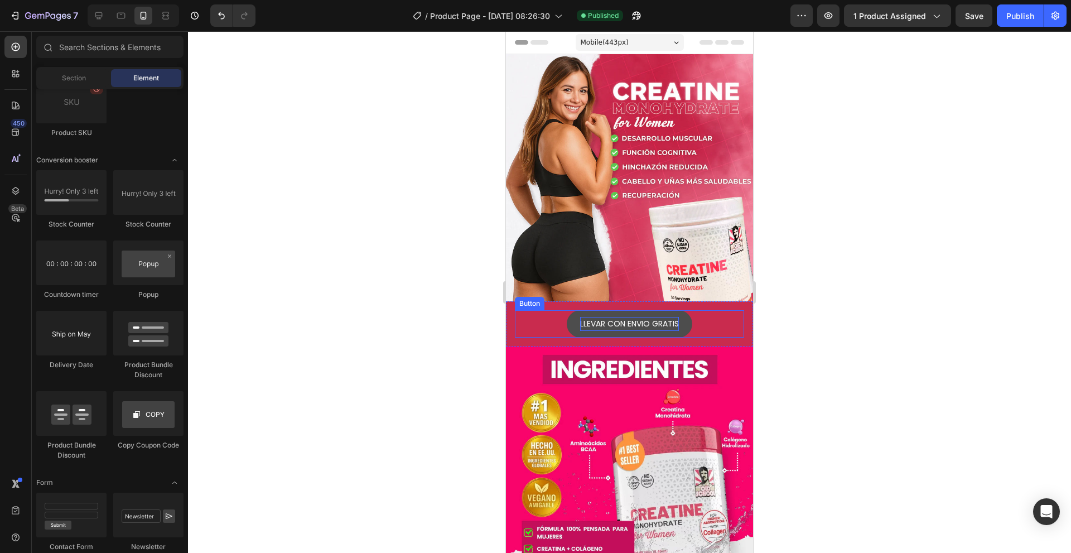
click at [623, 317] on p "LLEVAR CON ENVIO GRATIS" at bounding box center [629, 324] width 99 height 14
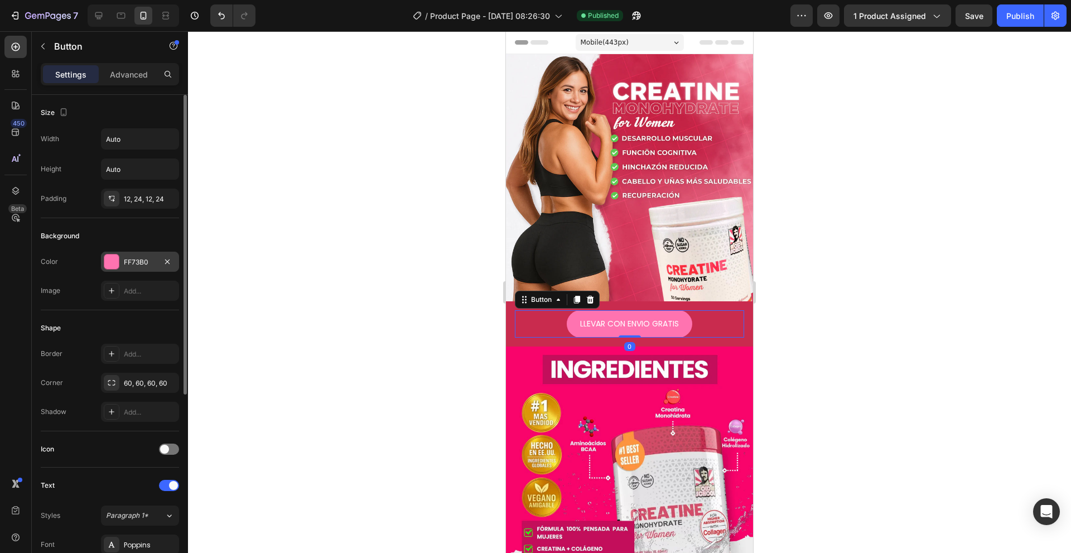
click at [120, 262] on div "FF73B0" at bounding box center [140, 262] width 78 height 20
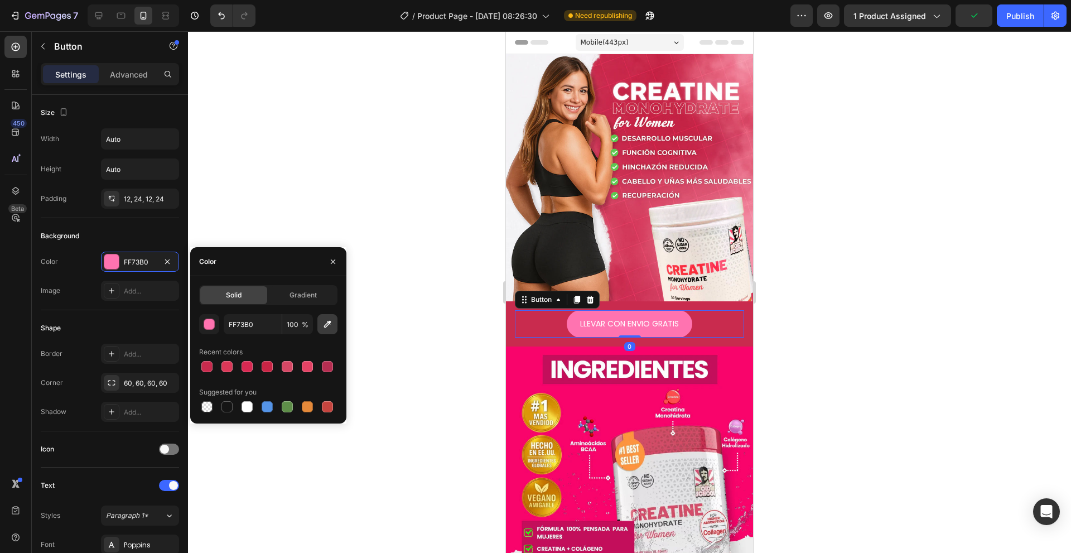
click at [324, 324] on icon "button" at bounding box center [327, 324] width 11 height 11
type input "D33B5C"
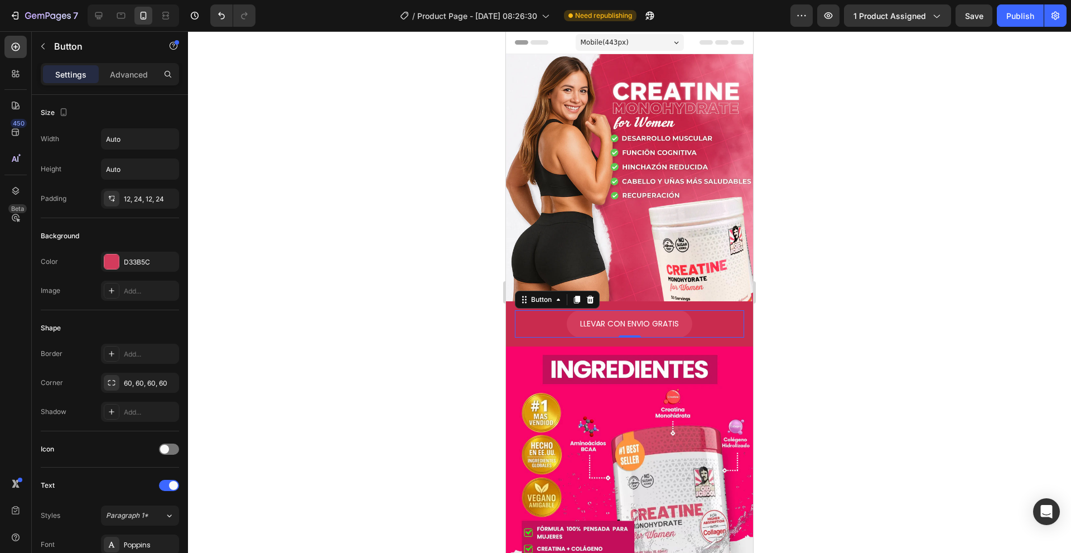
click at [871, 196] on div at bounding box center [629, 292] width 883 height 522
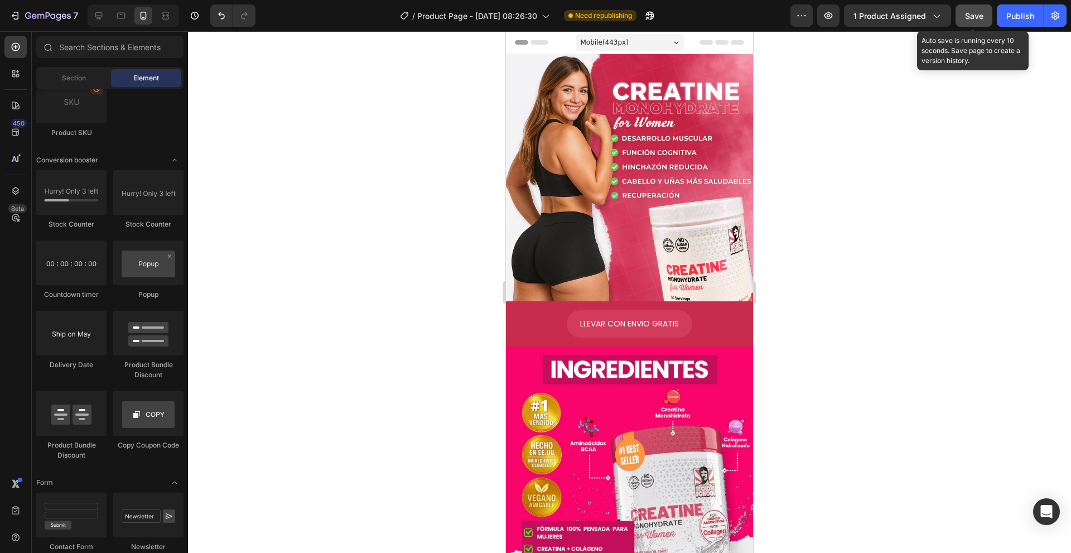
click at [981, 20] on span "Save" at bounding box center [974, 15] width 18 height 9
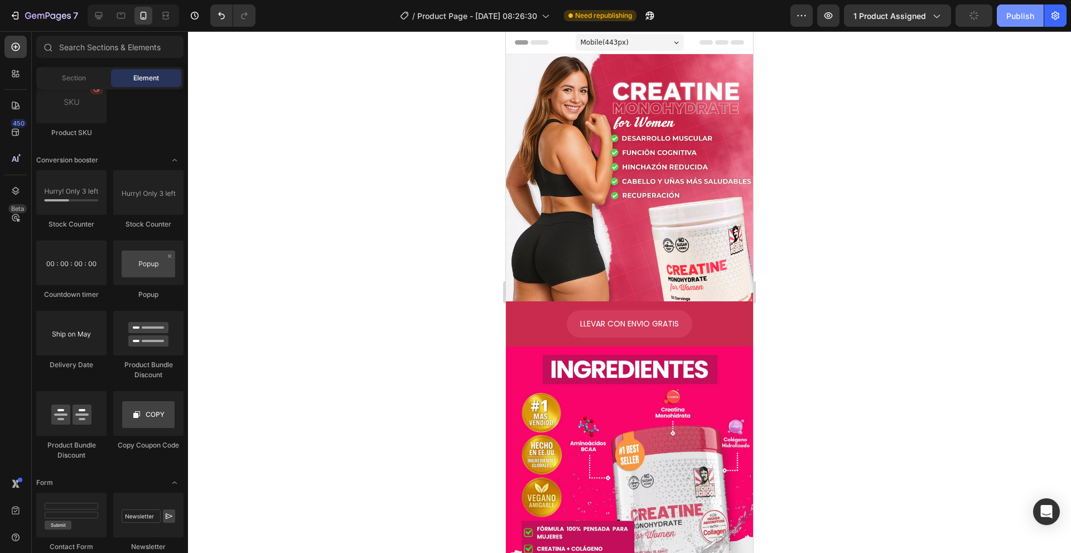
click at [1008, 18] on div "Publish" at bounding box center [1020, 16] width 28 height 12
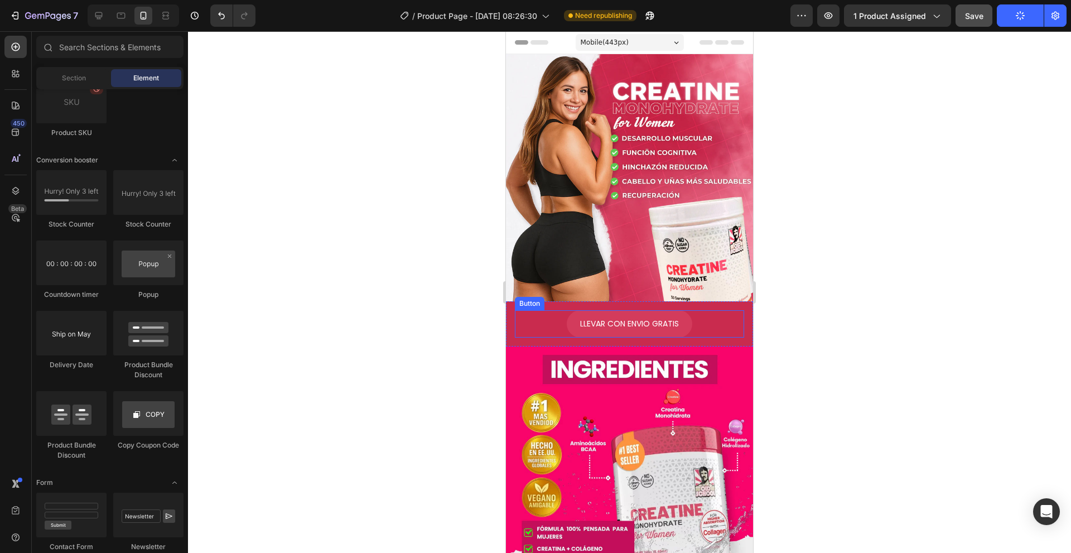
click at [530, 325] on div "LLEVAR CON ENVIO GRATIS Button" at bounding box center [629, 323] width 229 height 27
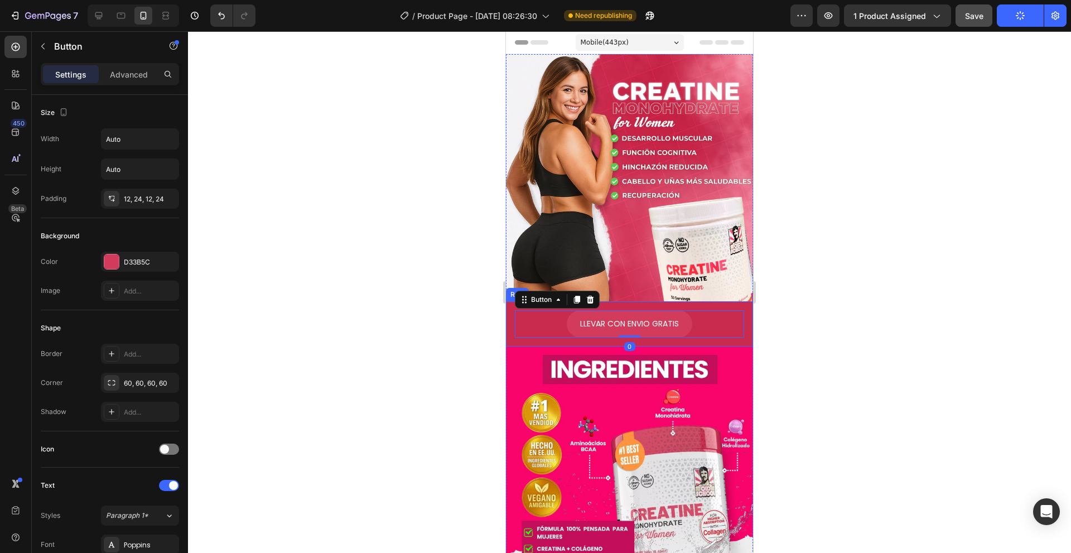
click at [510, 325] on div "LLEVAR CON ENVIO GRATIS Button 0 Row" at bounding box center [629, 323] width 247 height 45
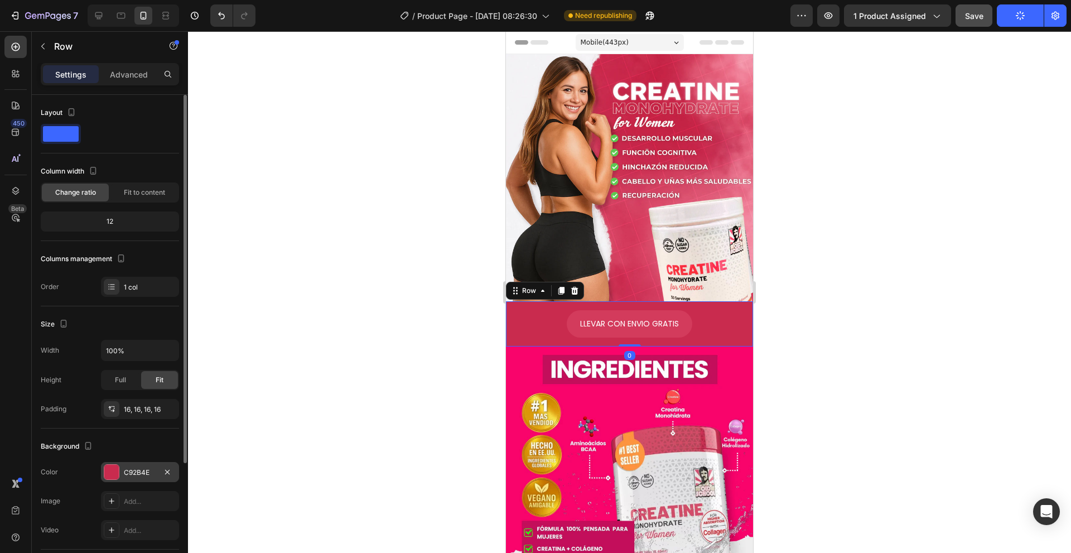
click at [138, 470] on div "C92B4E" at bounding box center [140, 472] width 32 height 10
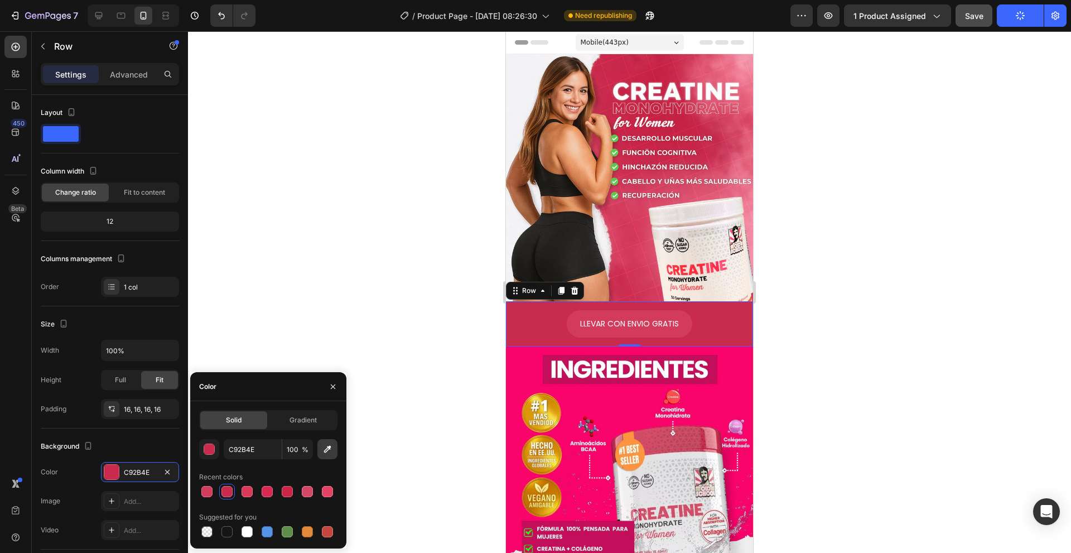
click at [325, 452] on icon "button" at bounding box center [327, 449] width 7 height 7
type input "F8046B"
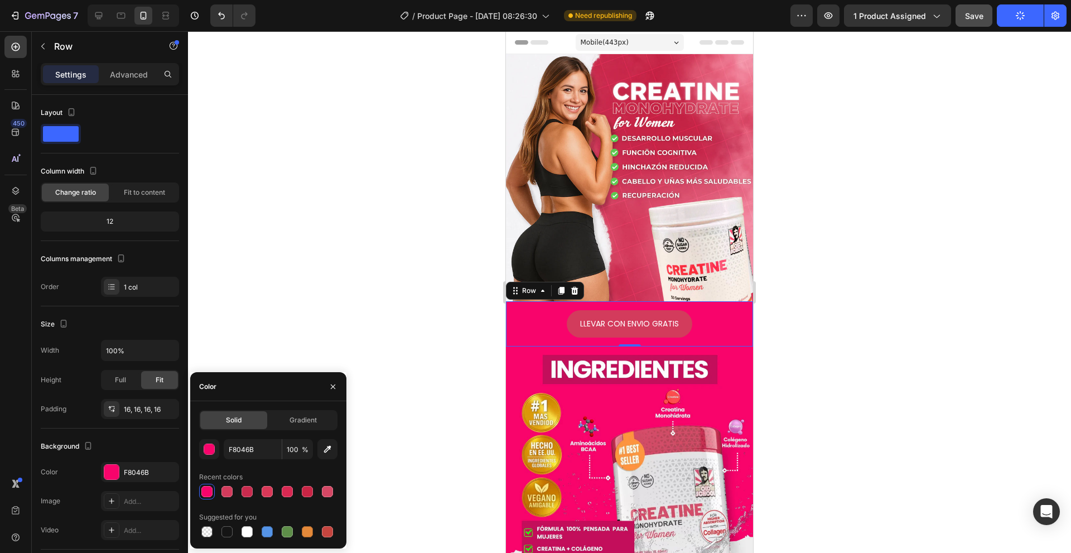
click at [780, 334] on div at bounding box center [629, 292] width 883 height 522
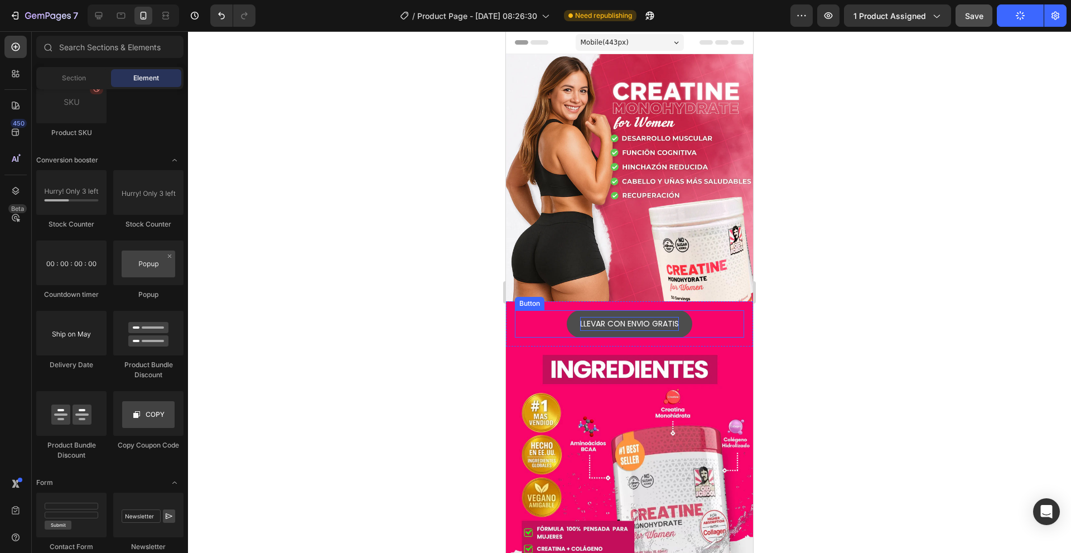
click at [671, 317] on p "LLEVAR CON ENVIO GRATIS" at bounding box center [629, 324] width 99 height 14
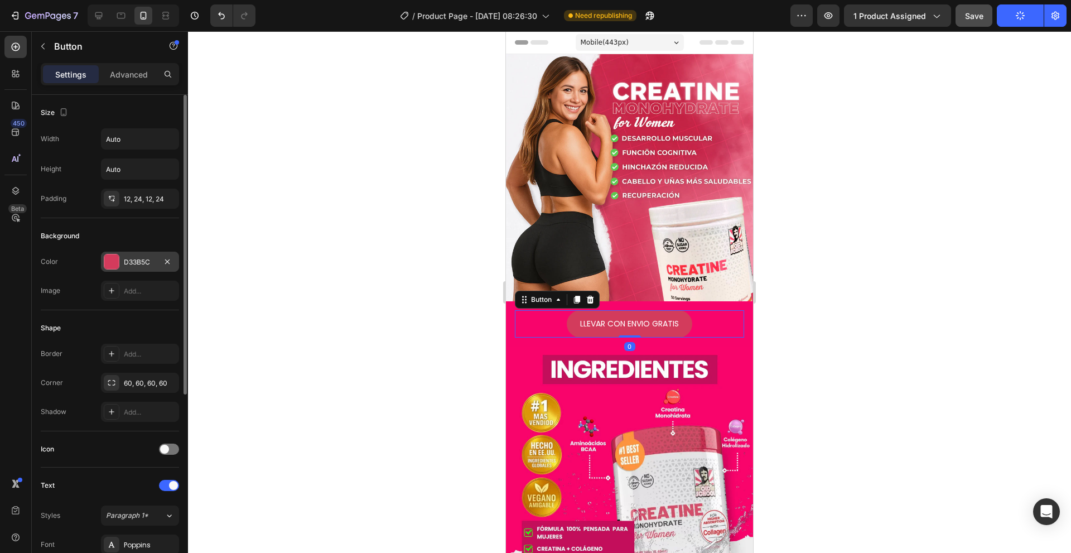
click at [126, 262] on div "D33B5C" at bounding box center [140, 262] width 32 height 10
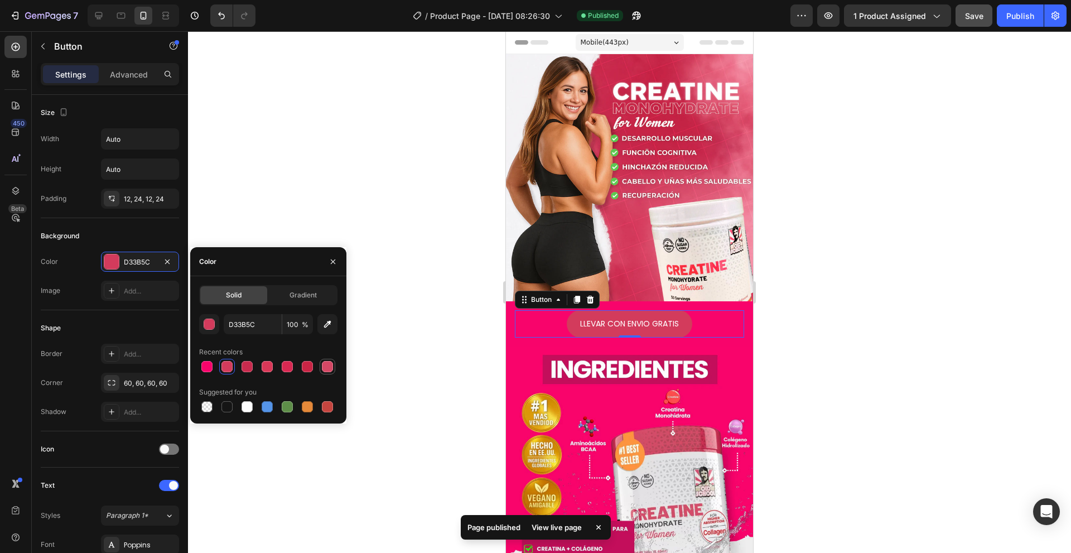
click at [329, 365] on div at bounding box center [327, 366] width 11 height 11
click at [224, 371] on div at bounding box center [226, 366] width 11 height 11
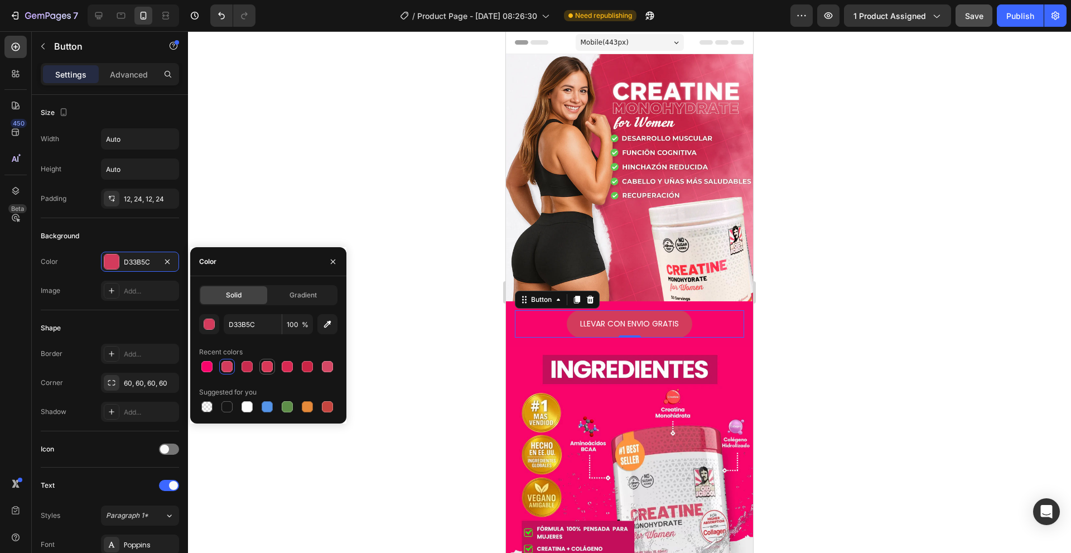
click at [262, 372] on div at bounding box center [267, 366] width 13 height 13
click at [288, 374] on div at bounding box center [287, 367] width 16 height 16
click at [202, 365] on div at bounding box center [206, 366] width 11 height 11
click at [228, 370] on div at bounding box center [226, 366] width 11 height 11
type input "D33B5C"
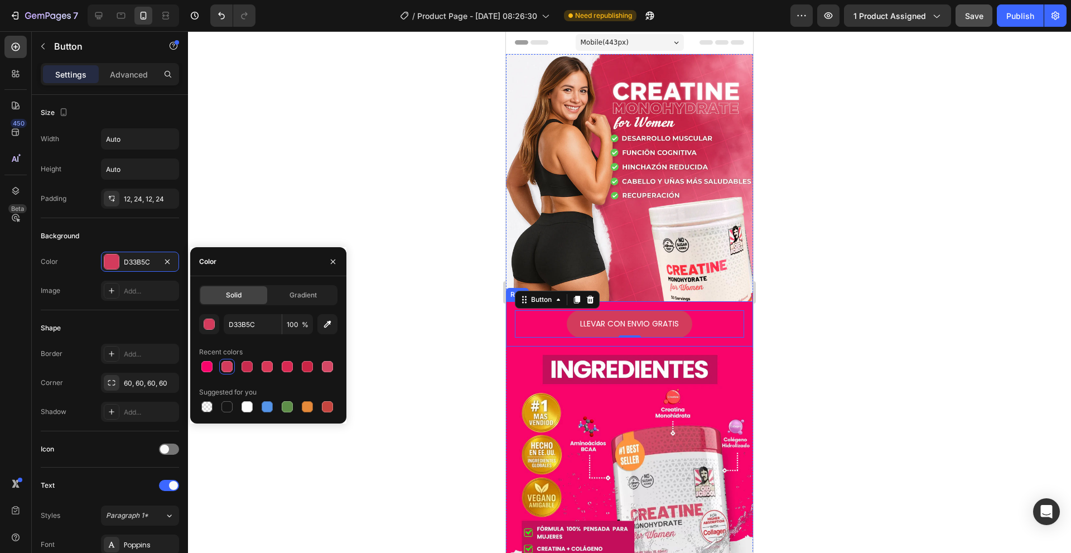
click at [804, 288] on div at bounding box center [629, 292] width 883 height 522
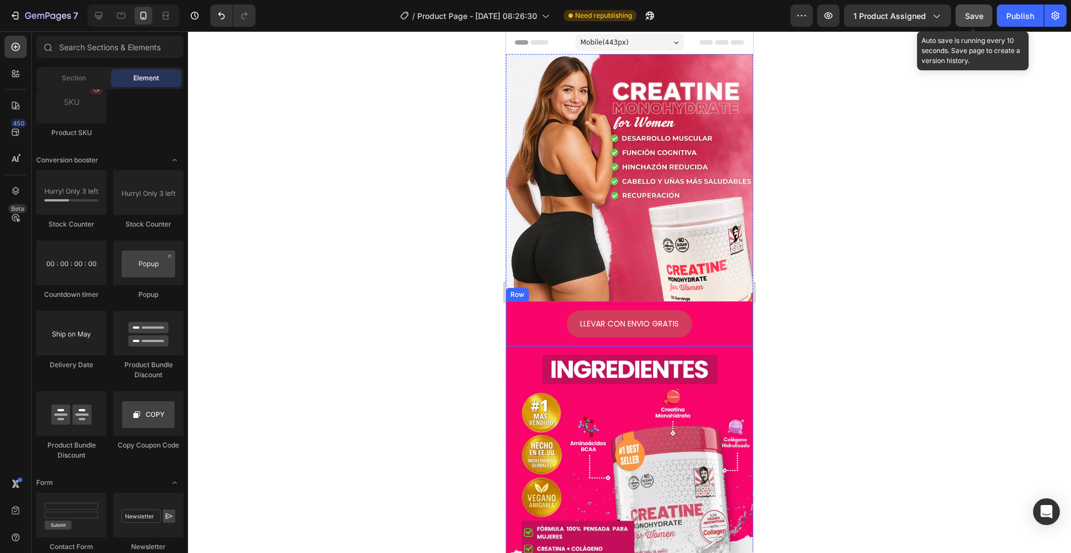
drag, startPoint x: 975, startPoint y: 17, endPoint x: 1001, endPoint y: 14, distance: 26.4
click at [975, 18] on span "Save" at bounding box center [974, 15] width 18 height 9
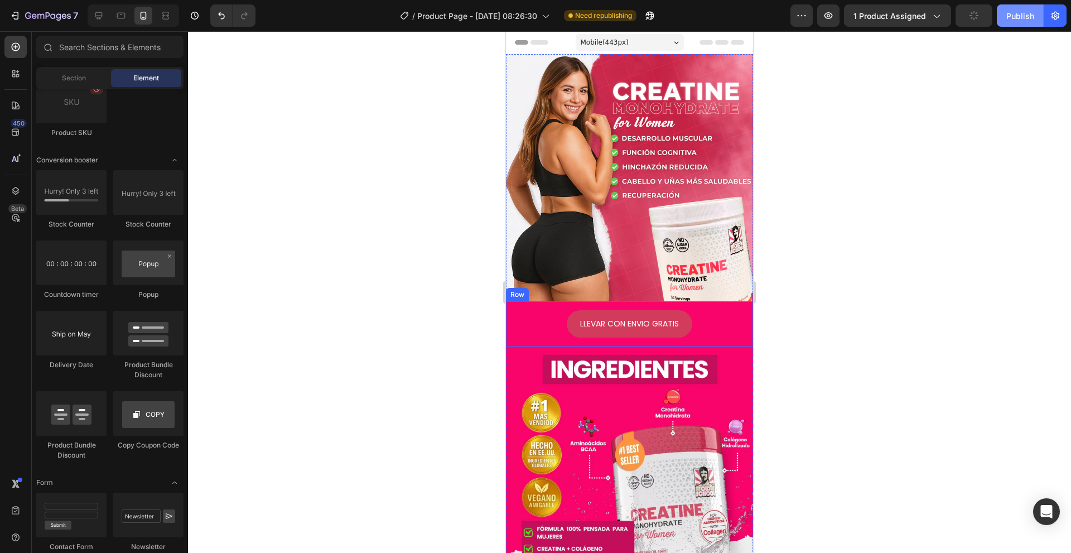
click at [1004, 13] on button "Publish" at bounding box center [1020, 15] width 47 height 22
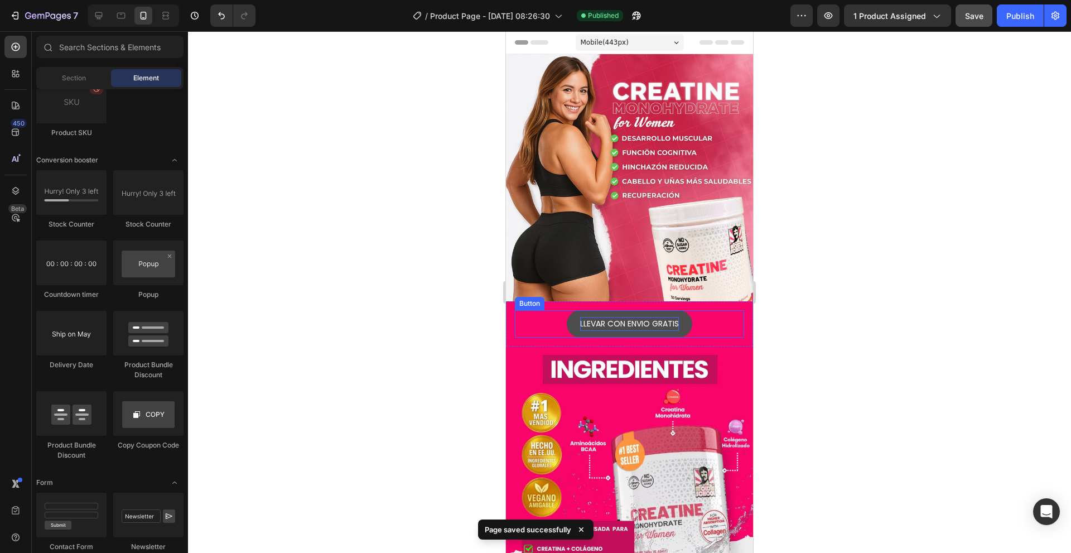
click at [632, 319] on p "LLEVAR CON ENVIO GRATIS" at bounding box center [629, 324] width 99 height 14
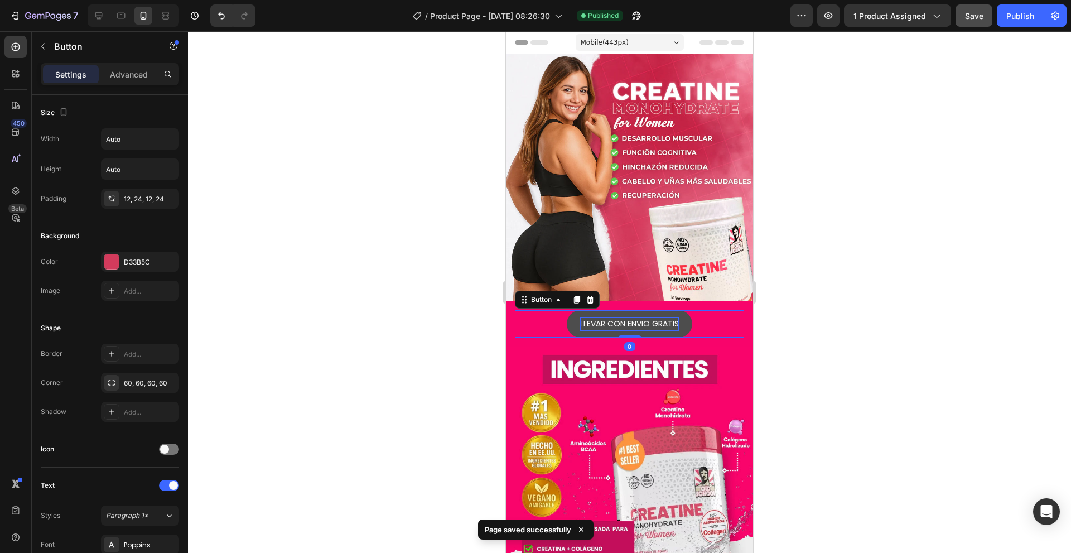
click at [643, 317] on p "LLEVAR CON ENVIO GRATIS" at bounding box center [629, 324] width 99 height 14
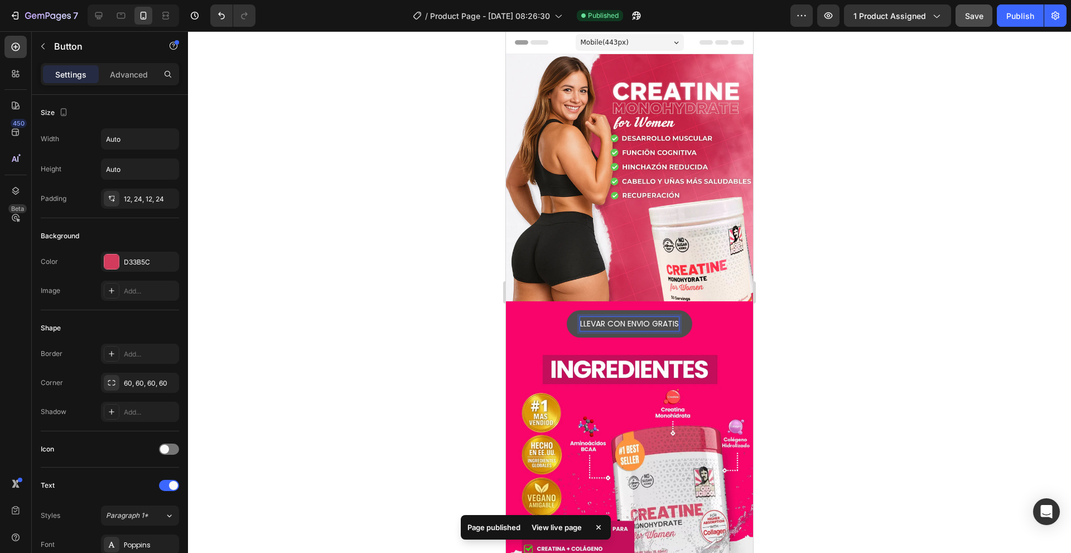
click at [673, 317] on p "LLEVAR CON ENVIO GRATIS" at bounding box center [629, 324] width 99 height 14
click at [567, 310] on button "LLEVAR CON ENVIO GRATIS" at bounding box center [630, 323] width 126 height 27
click at [565, 310] on button "LLEVAR CON ENVIO GRATIS |" at bounding box center [630, 323] width 130 height 27
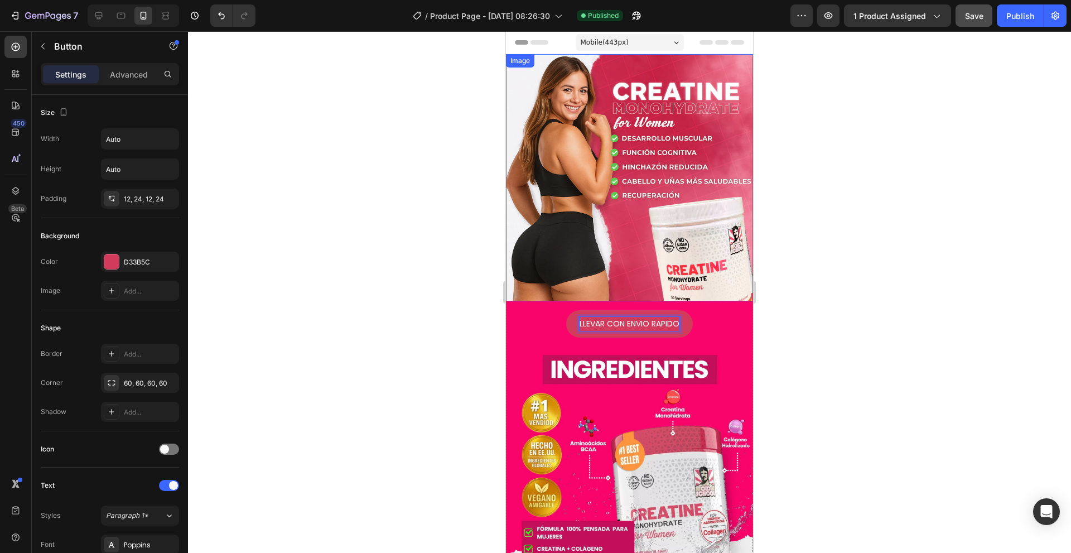
click at [566, 310] on button "LLEVAR CON ENVIO RAPIDO" at bounding box center [629, 323] width 127 height 27
click at [564, 310] on button "LLEVAR CON ENVIO RAPIDO |" at bounding box center [629, 323] width 131 height 27
click at [558, 310] on button "LLEVAR CON ENVIO RAPIDO | 70" at bounding box center [629, 323] width 143 height 27
click at [555, 310] on button "LLEVAR CON ENVIO RAPIDO | 70%" at bounding box center [629, 323] width 149 height 27
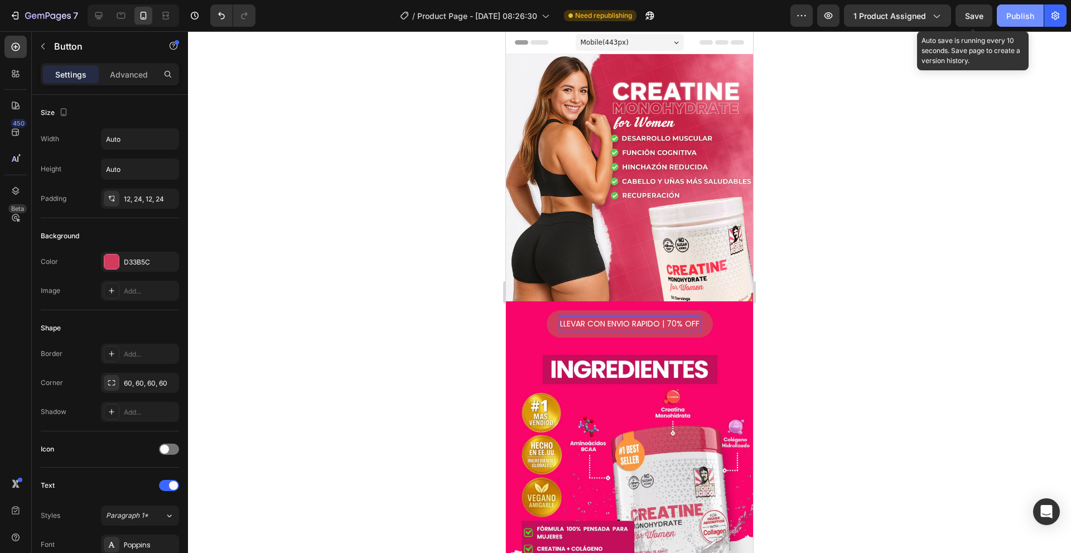
drag, startPoint x: 983, startPoint y: 16, endPoint x: 1037, endPoint y: 20, distance: 54.3
click at [993, 16] on div "Preview 1 product assigned Save Auto save is running every 10 seconds. Save pag…" at bounding box center [928, 15] width 276 height 22
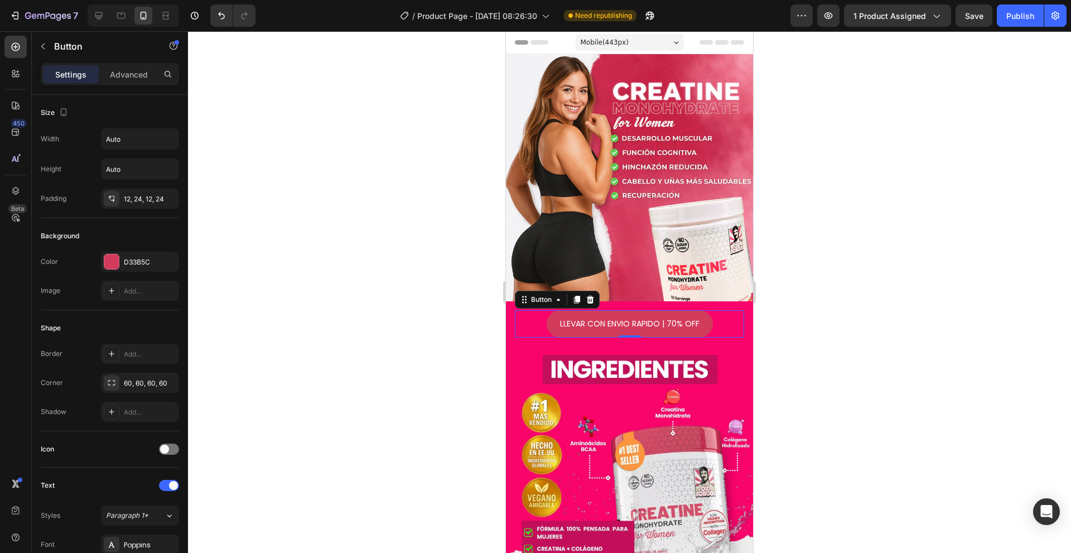
drag, startPoint x: 1037, startPoint y: 20, endPoint x: 1012, endPoint y: 41, distance: 32.4
click at [1037, 21] on button "Publish" at bounding box center [1020, 15] width 47 height 22
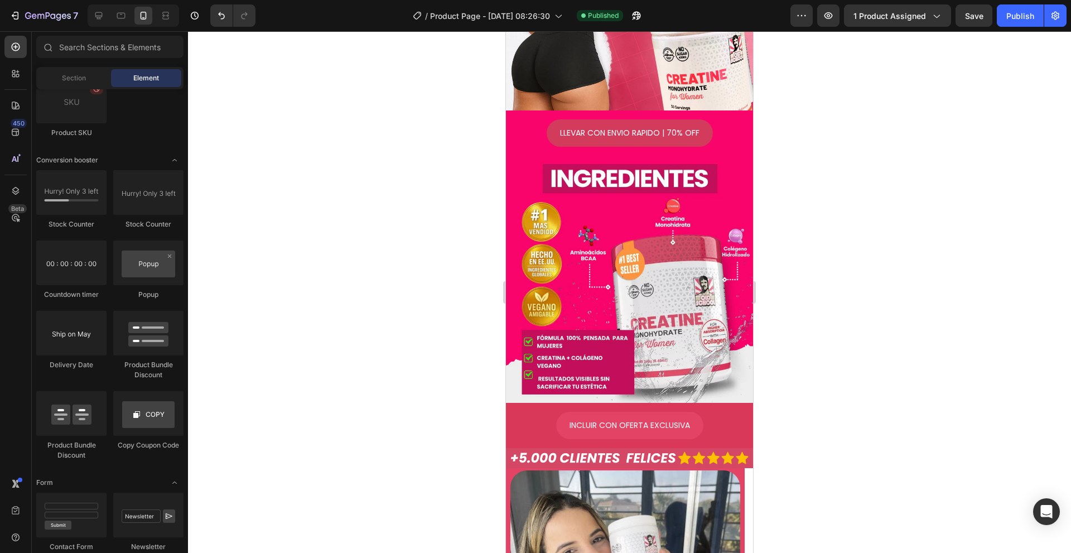
scroll to position [209, 0]
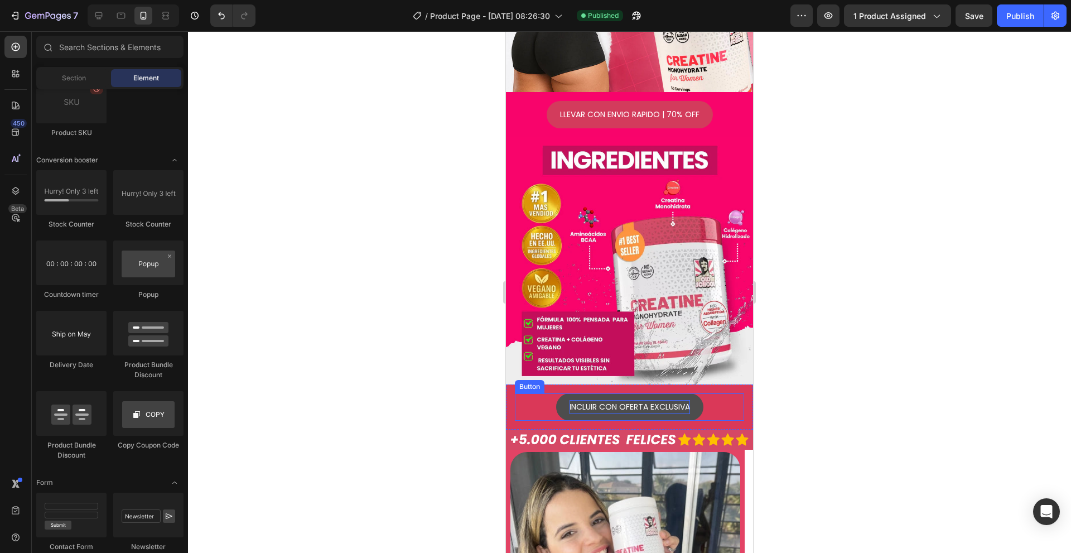
click at [645, 400] on p "INCLUIR CON OFERTA EXCLUSIVA" at bounding box center [630, 407] width 120 height 14
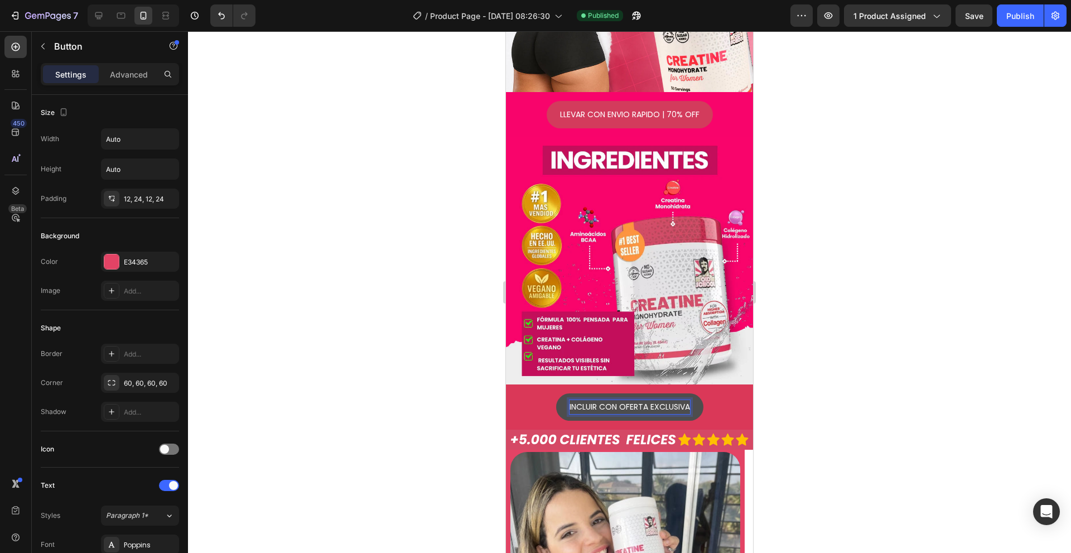
click at [611, 400] on p "INCLUIR CON OFERTA EXCLUSIVA" at bounding box center [630, 407] width 120 height 14
click at [674, 400] on p "INCLUIR OFERTA EXCLUSIVA" at bounding box center [630, 407] width 100 height 14
click at [566, 393] on button "INCLUIR OFERTA EXCLUSIVA" at bounding box center [629, 406] width 127 height 27
click at [564, 393] on button "INCLUIR OFERTA EXCLUSIVA |" at bounding box center [630, 406] width 132 height 27
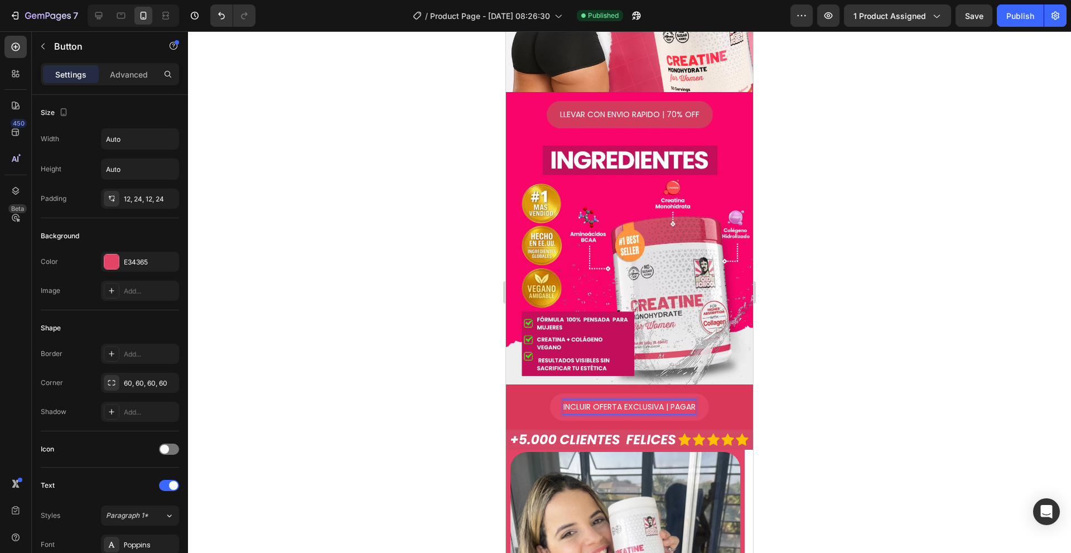
click at [550, 393] on button "INCLUIR OFERTA EXCLUSIVA | PAGAR" at bounding box center [629, 406] width 159 height 27
click at [545, 393] on button "INCLUIR OFERTA EXCLUSIVA | PAGAR AL" at bounding box center [630, 406] width 170 height 27
click at [826, 355] on div at bounding box center [629, 292] width 883 height 522
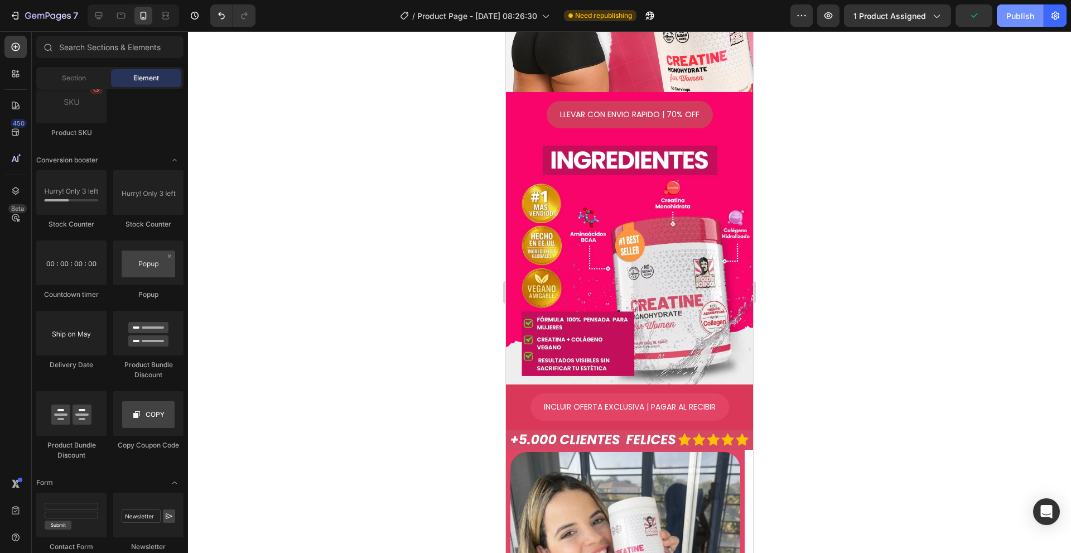
click at [1008, 13] on div "Publish" at bounding box center [1020, 16] width 28 height 12
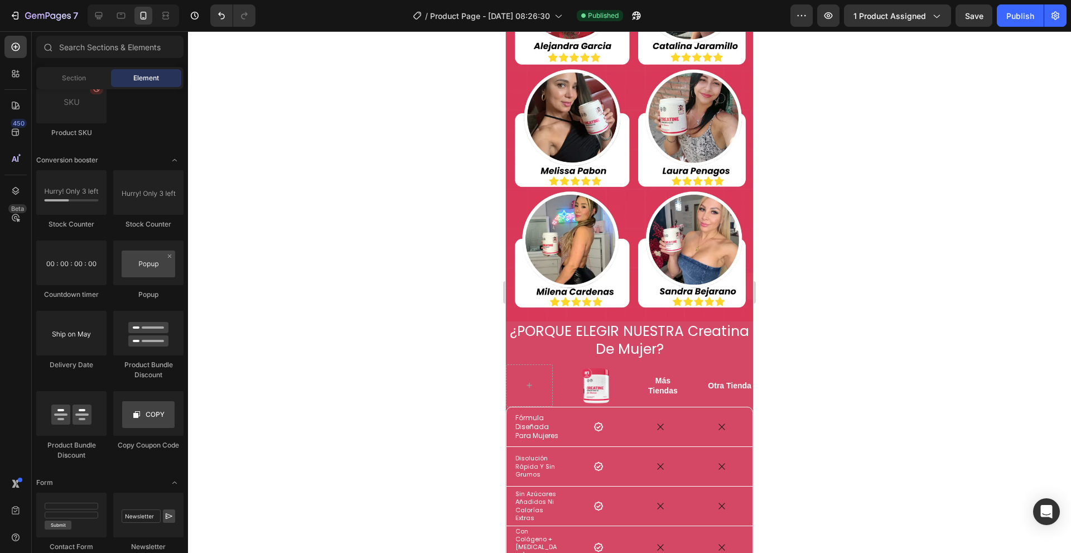
scroll to position [958, 0]
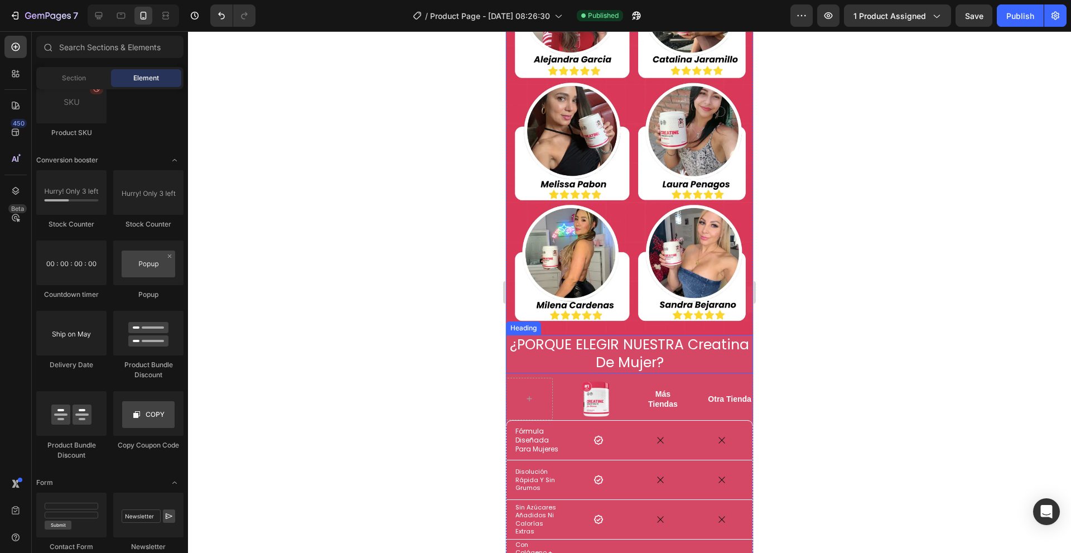
click at [514, 341] on h2 "¿PORQUE ELEGIR NUESTRA Creatina De Mujer?" at bounding box center [629, 354] width 247 height 38
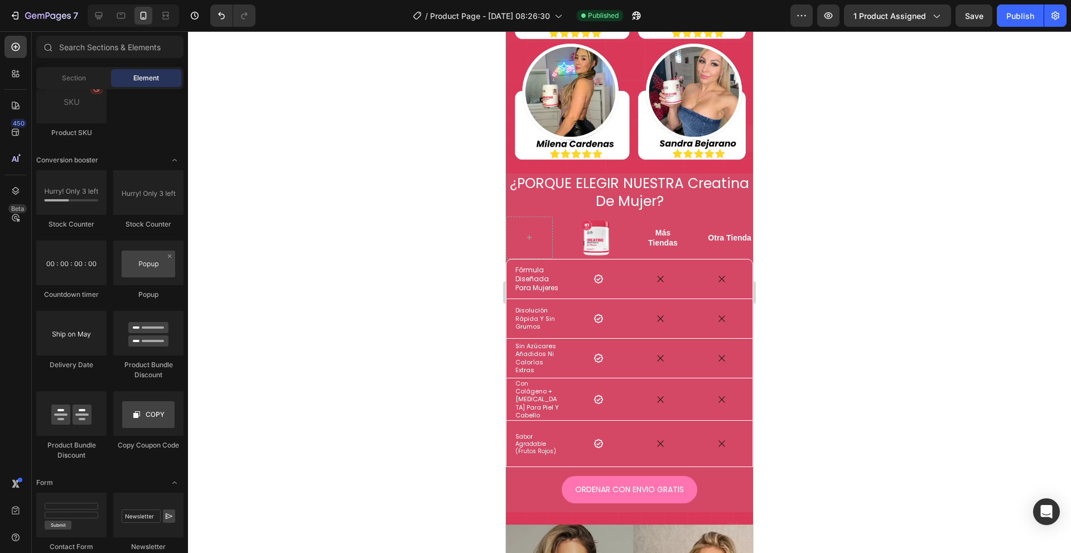
scroll to position [1135, 0]
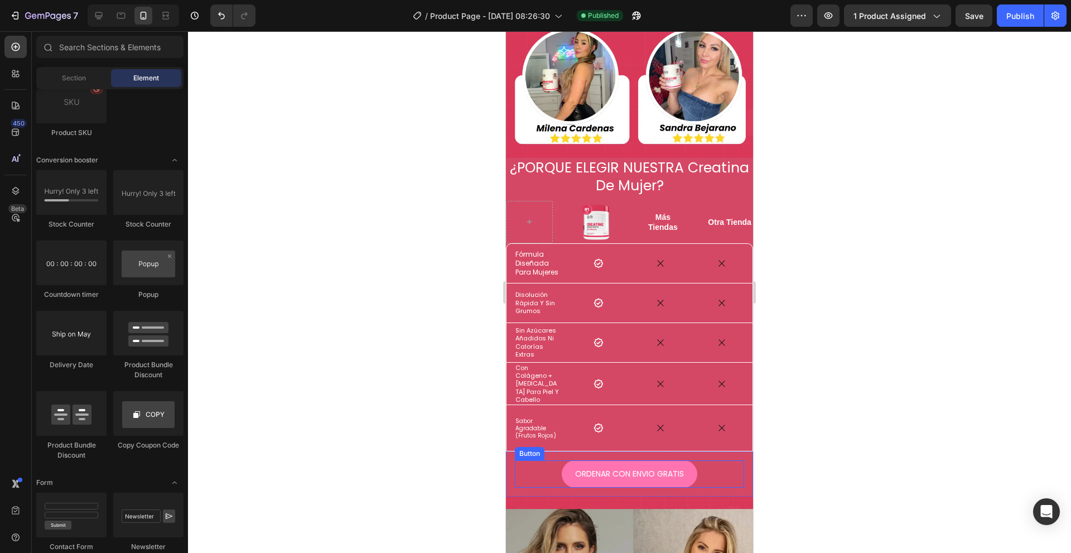
click at [517, 460] on div "ORDENAR CON ENVIO GRATIS Button" at bounding box center [629, 473] width 229 height 27
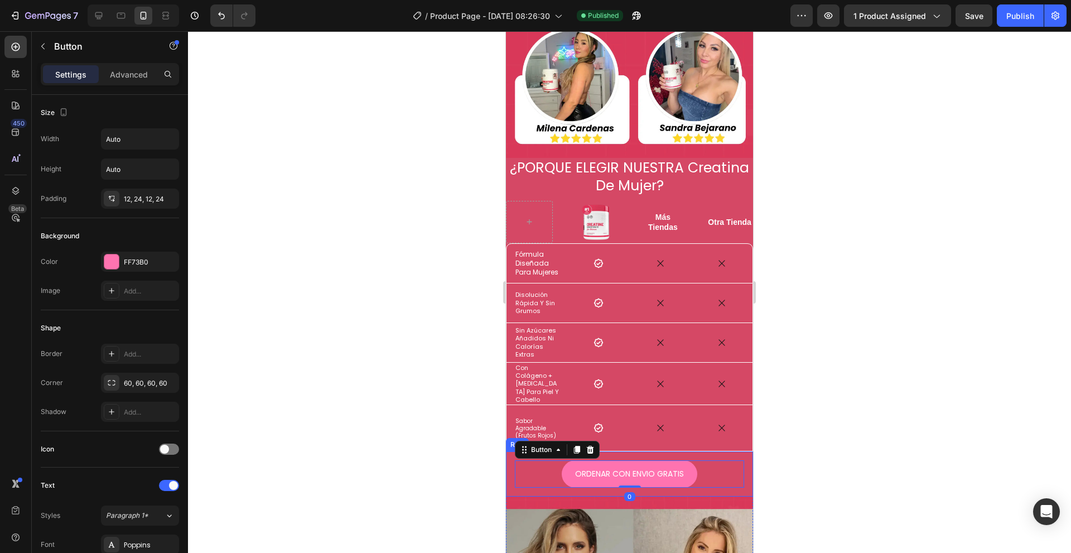
click at [507, 466] on div "ORDENAR CON ENVIO GRATIS Button 0 Row" at bounding box center [629, 473] width 247 height 45
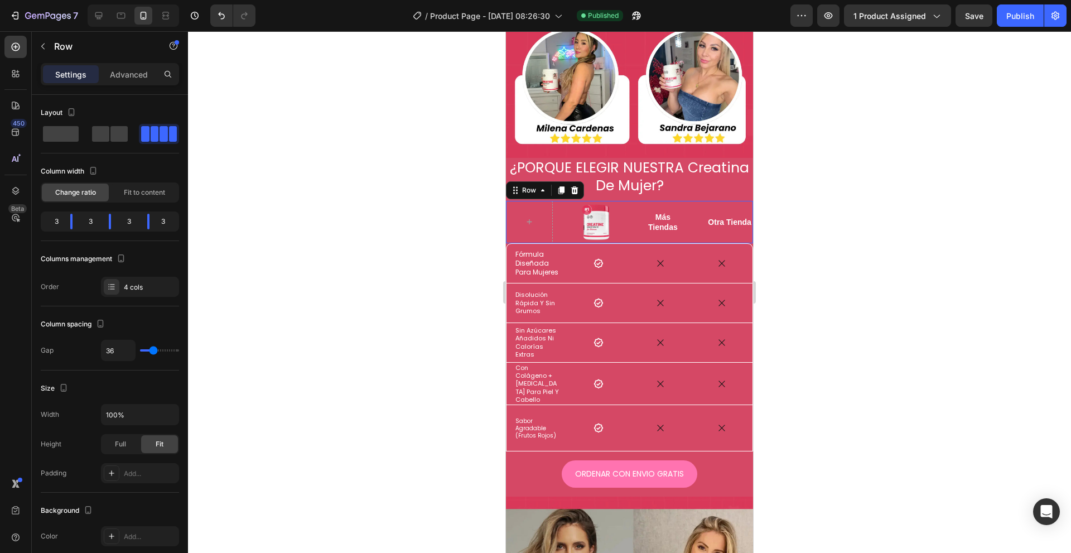
click at [686, 201] on div "Image Row Más Tiendas Text Block Otra Tienda Text Block Row 0" at bounding box center [629, 222] width 247 height 42
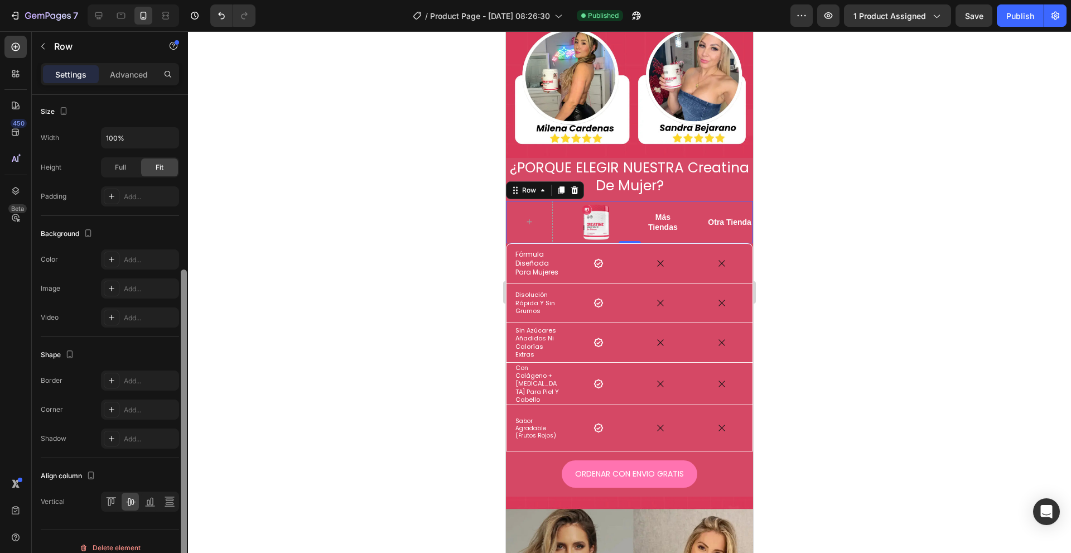
scroll to position [279, 0]
drag, startPoint x: 184, startPoint y: 159, endPoint x: 176, endPoint y: 333, distance: 174.2
click at [176, 333] on div "Layout Column width Change ratio Fit to content 3 3 3 3 Columns management Orde…" at bounding box center [110, 340] width 156 height 490
click at [131, 260] on div "Add..." at bounding box center [150, 257] width 52 height 10
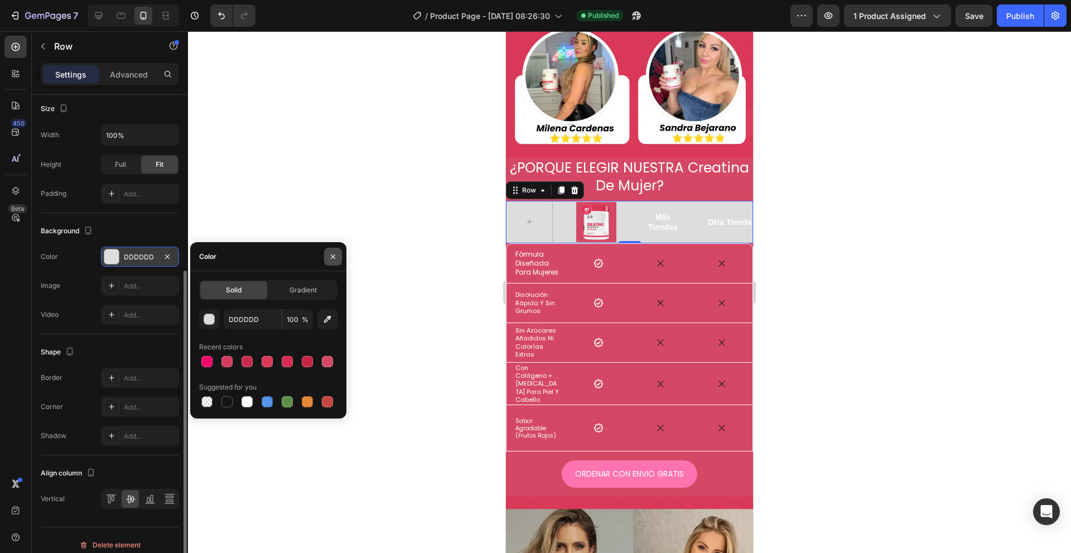
click at [331, 262] on button "button" at bounding box center [333, 257] width 18 height 18
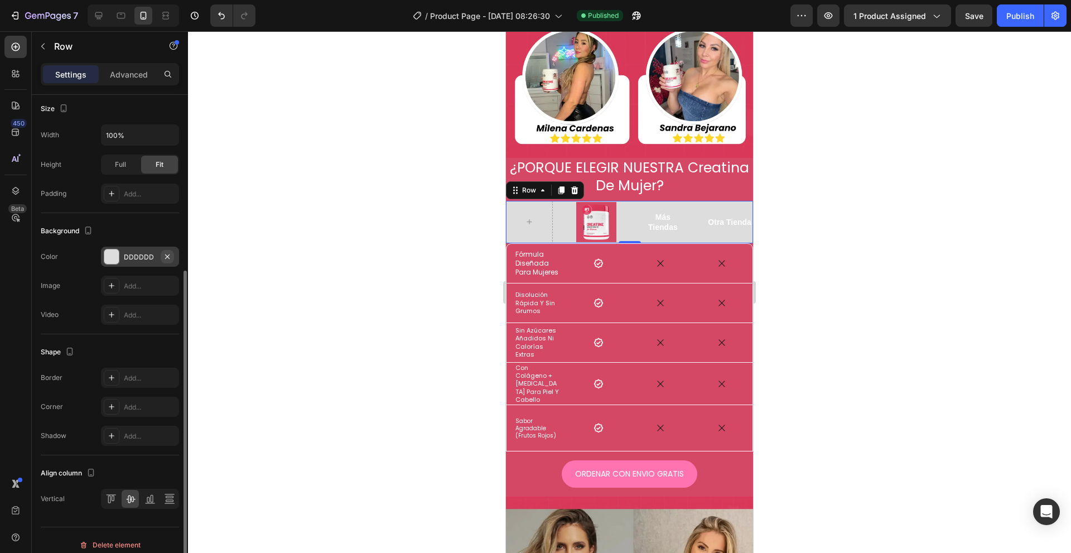
click at [172, 259] on button "button" at bounding box center [167, 256] width 13 height 13
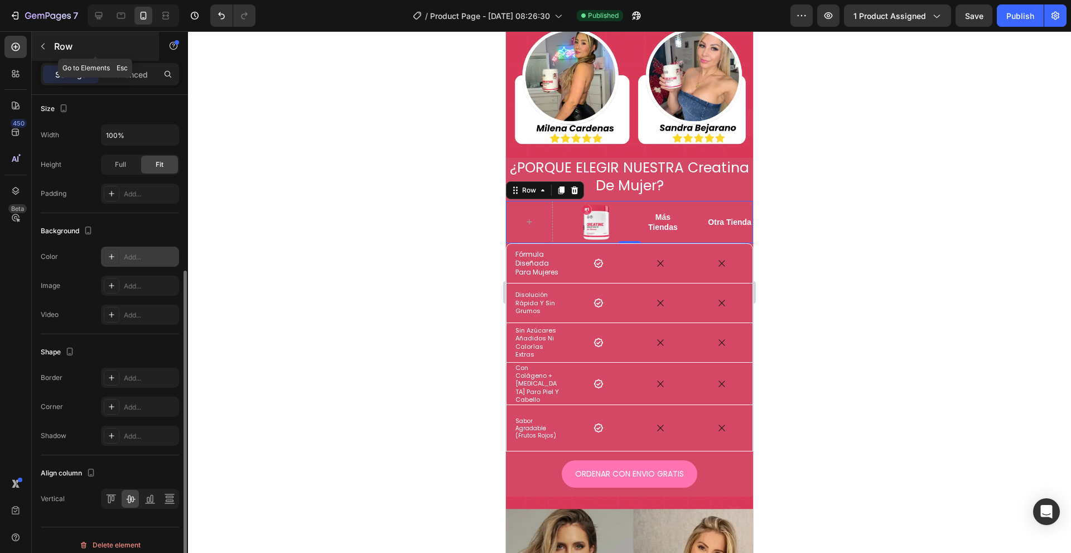
click at [42, 45] on icon "button" at bounding box center [42, 46] width 9 height 9
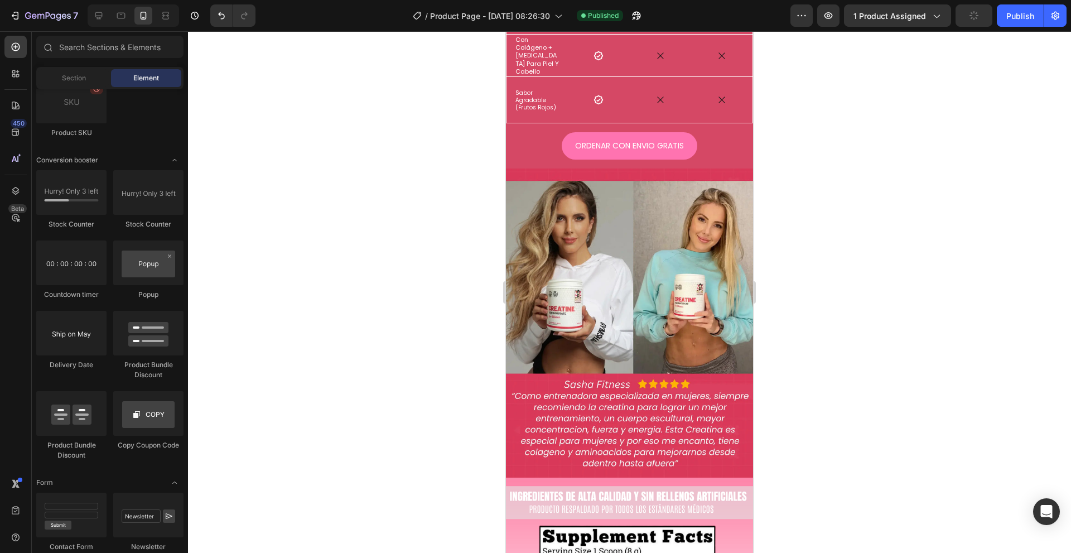
scroll to position [1493, 0]
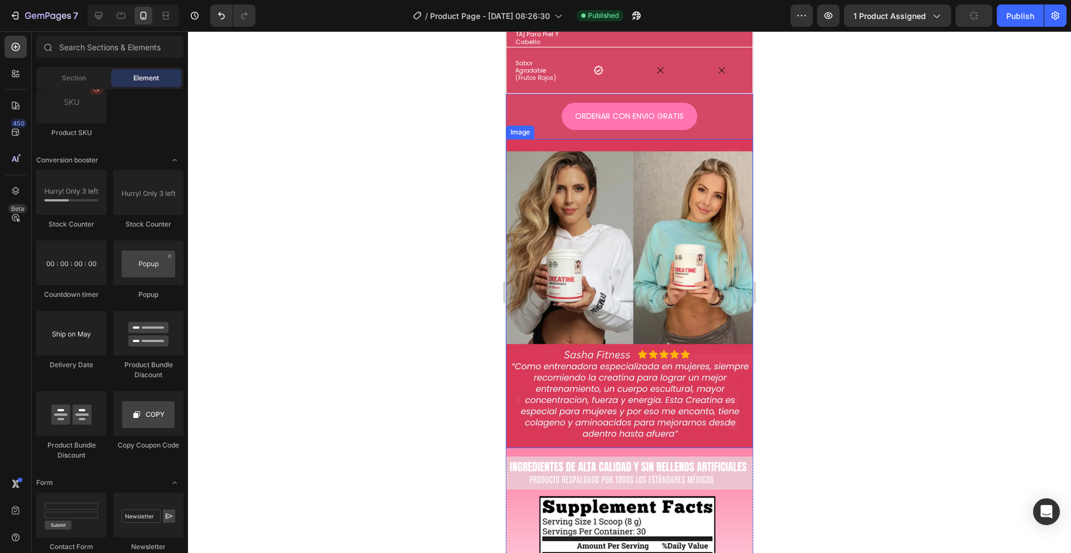
click at [524, 103] on div "ORDENAR CON ENVIO GRATIS Button" at bounding box center [629, 116] width 229 height 27
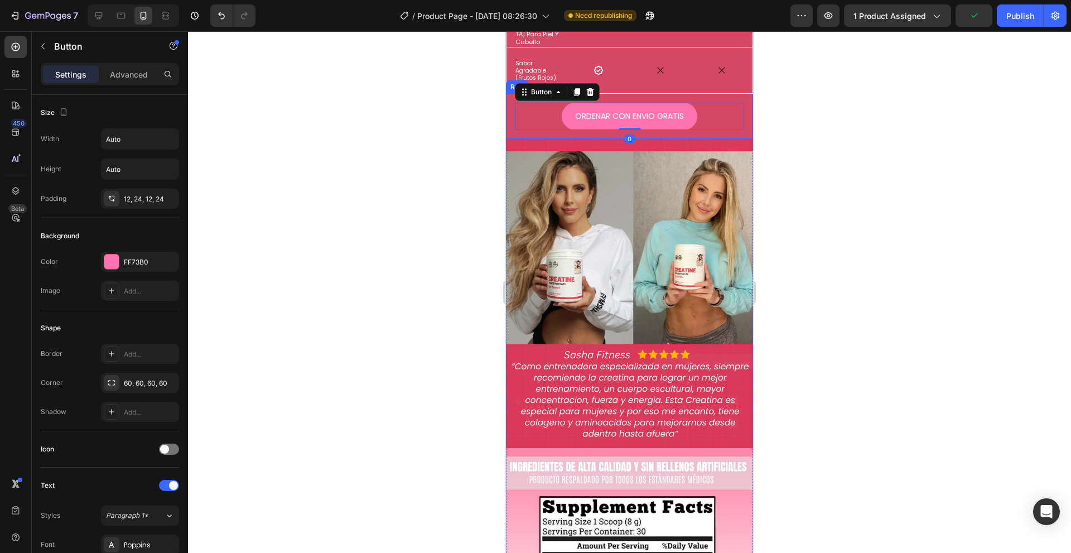
click at [511, 94] on div "ORDENAR CON ENVIO GRATIS Button 0 Row" at bounding box center [629, 116] width 247 height 45
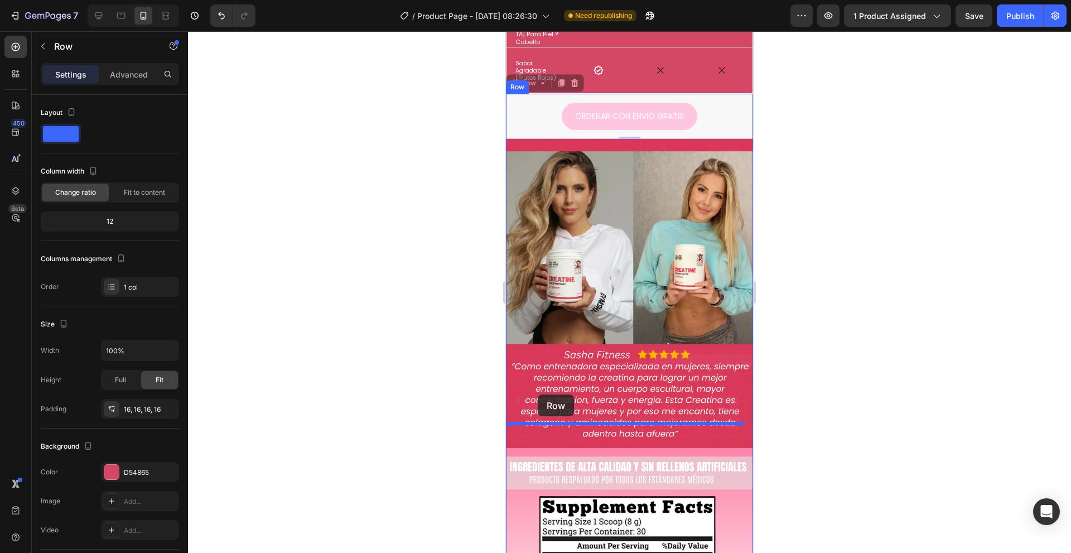
drag, startPoint x: 534, startPoint y: 69, endPoint x: 539, endPoint y: 403, distance: 334.2
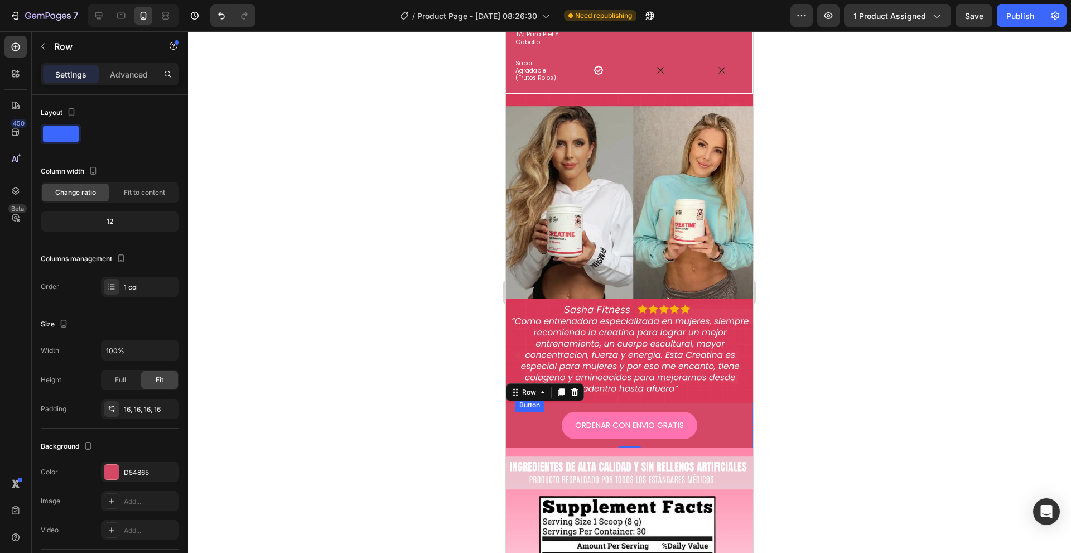
click at [526, 412] on div "ORDENAR CON ENVIO GRATIS Button" at bounding box center [629, 425] width 229 height 27
click at [511, 403] on div "ORDENAR CON ENVIO GRATIS Button 0 Row" at bounding box center [629, 425] width 247 height 45
drag, startPoint x: 110, startPoint y: 476, endPoint x: 143, endPoint y: 470, distance: 33.9
click at [111, 476] on div at bounding box center [111, 472] width 15 height 15
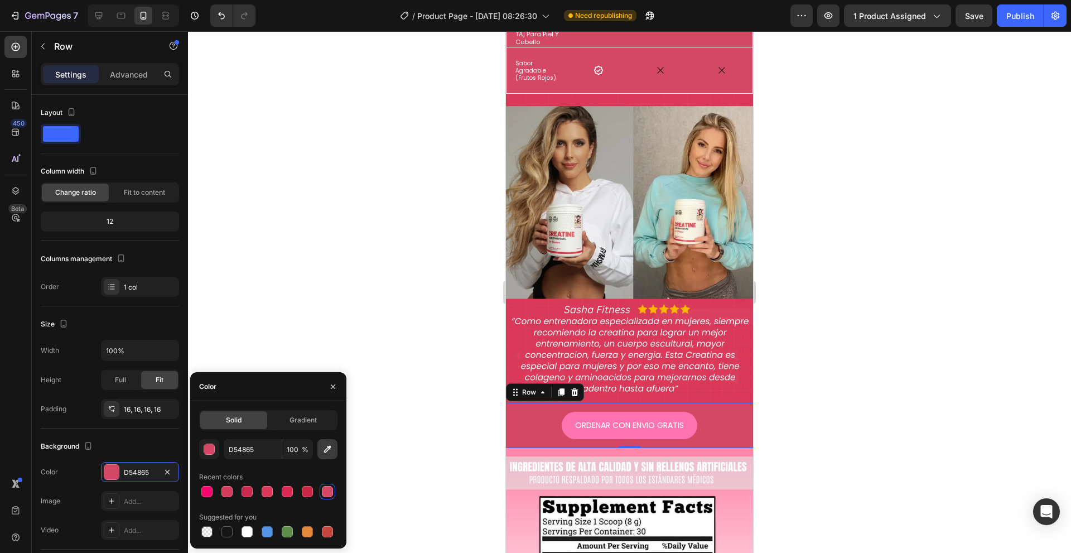
click at [329, 452] on icon "button" at bounding box center [327, 448] width 11 height 11
type input "DA3858"
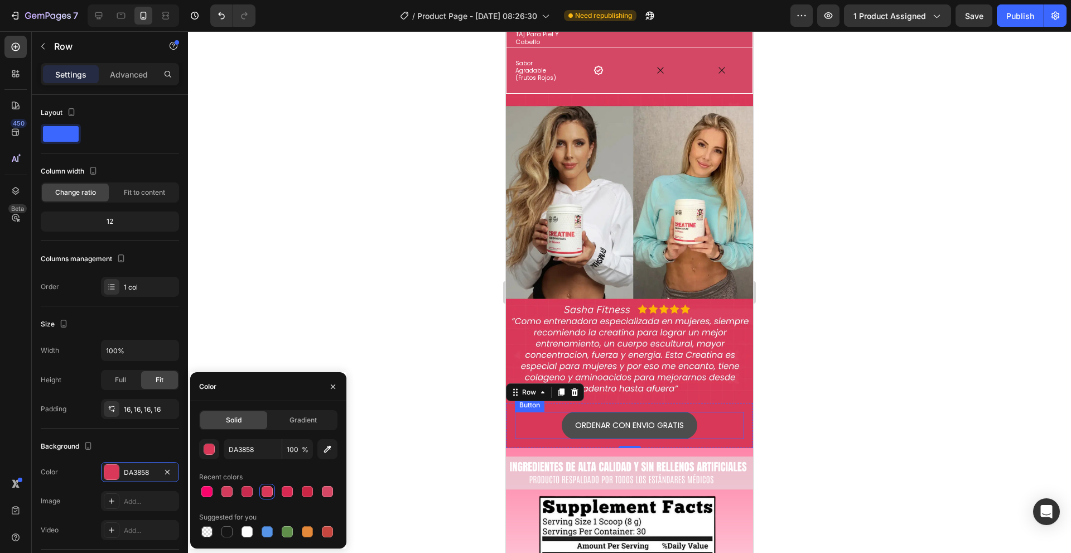
click at [570, 412] on button "ORDENAR CON ENVIO GRATIS" at bounding box center [630, 425] width 136 height 27
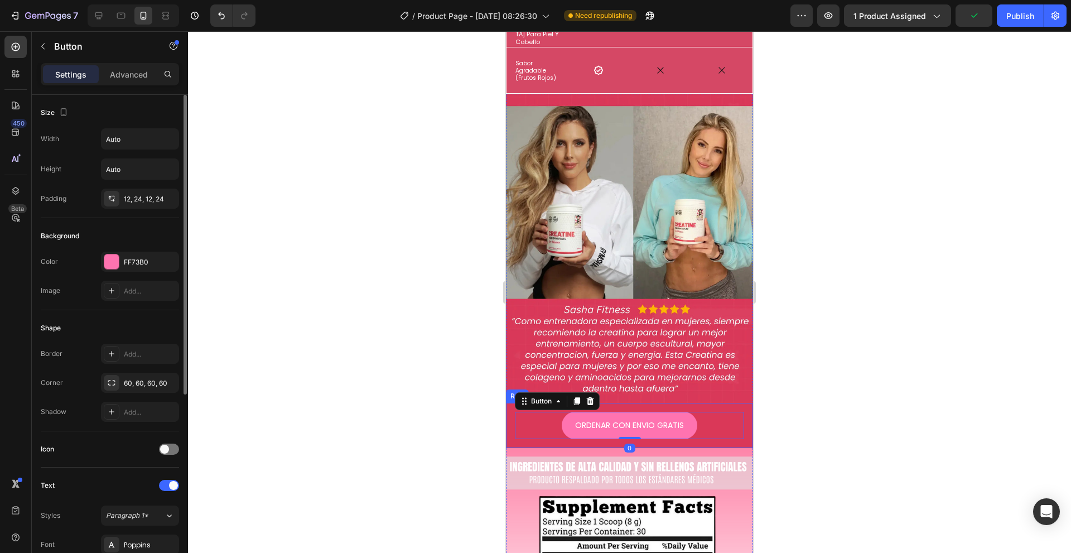
click at [139, 258] on div "FF73B0" at bounding box center [140, 262] width 32 height 10
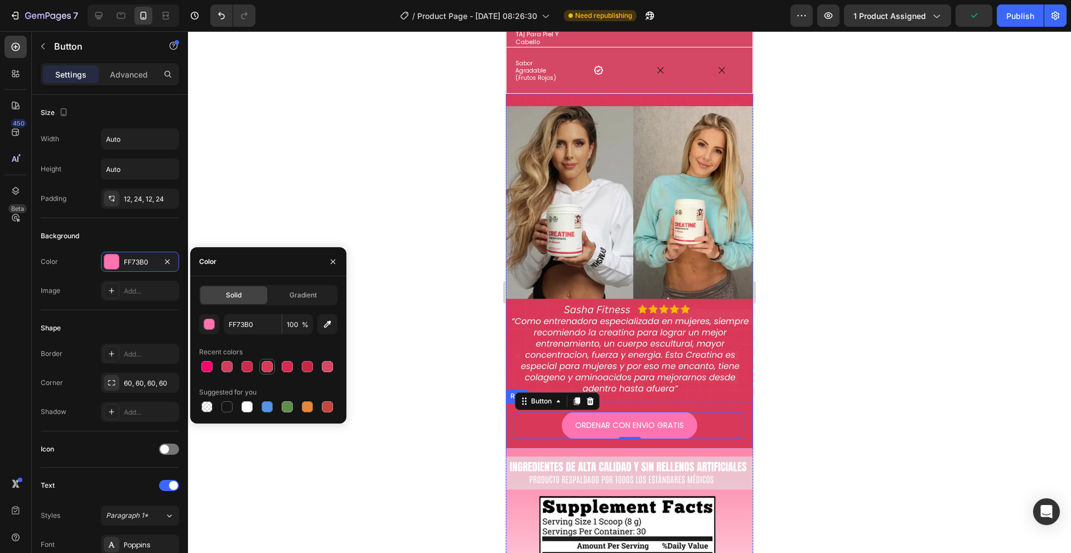
click at [269, 368] on div at bounding box center [267, 366] width 11 height 11
click at [325, 370] on div at bounding box center [327, 366] width 11 height 11
type input "D54865"
click at [395, 380] on div at bounding box center [629, 292] width 883 height 522
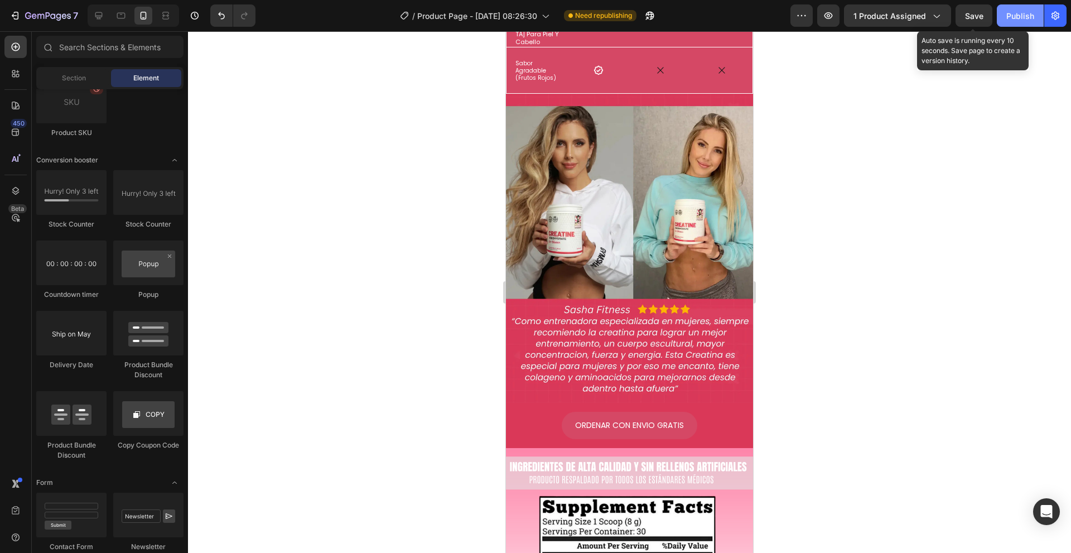
drag, startPoint x: 974, startPoint y: 16, endPoint x: 999, endPoint y: 15, distance: 24.6
click at [976, 16] on span "Save" at bounding box center [974, 15] width 18 height 9
click at [1008, 15] on div "Publish" at bounding box center [1020, 16] width 28 height 12
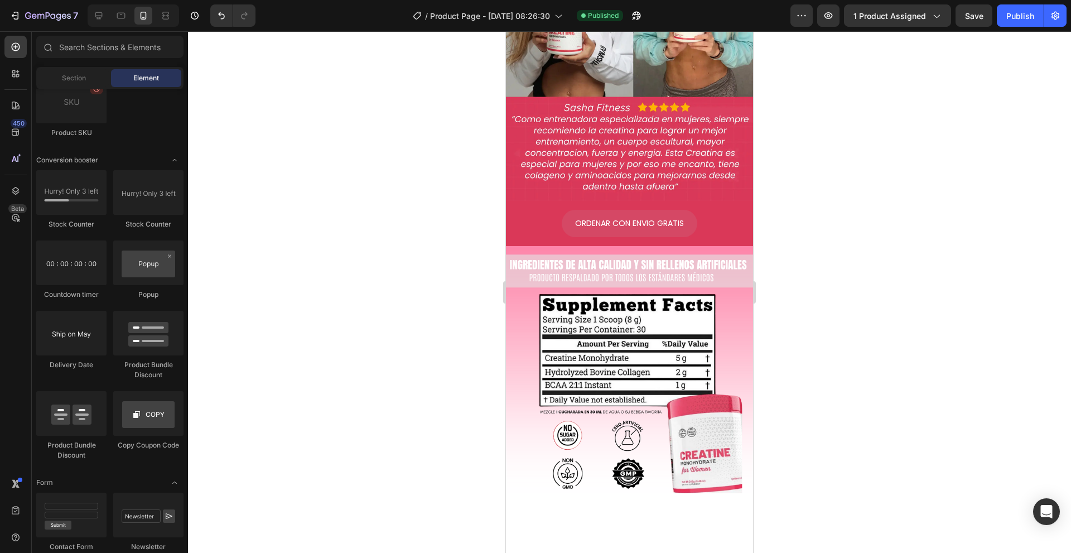
scroll to position [1570, 0]
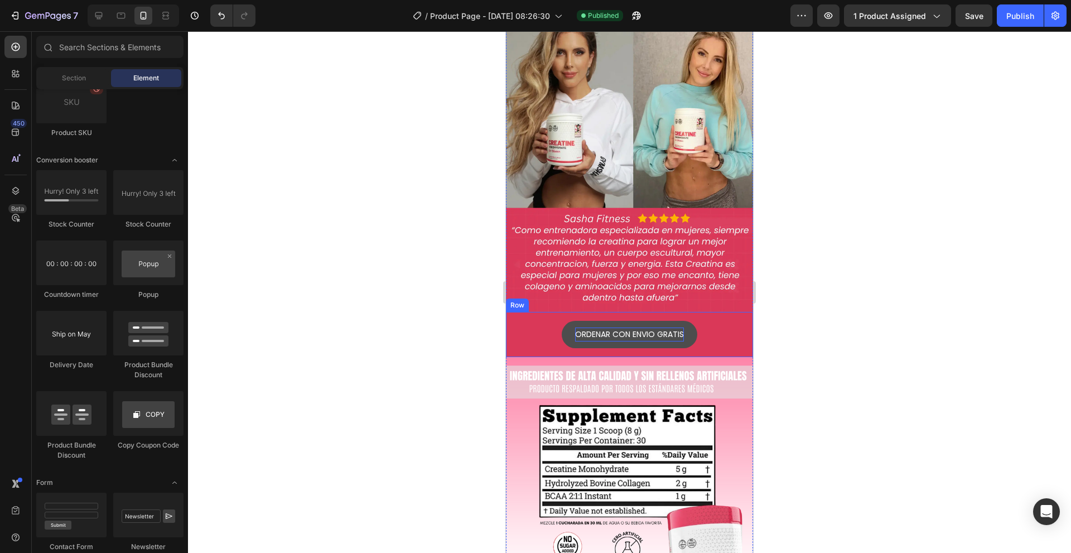
click at [633, 328] on p "ORDENAR CON ENVIO GRATIS" at bounding box center [629, 334] width 109 height 14
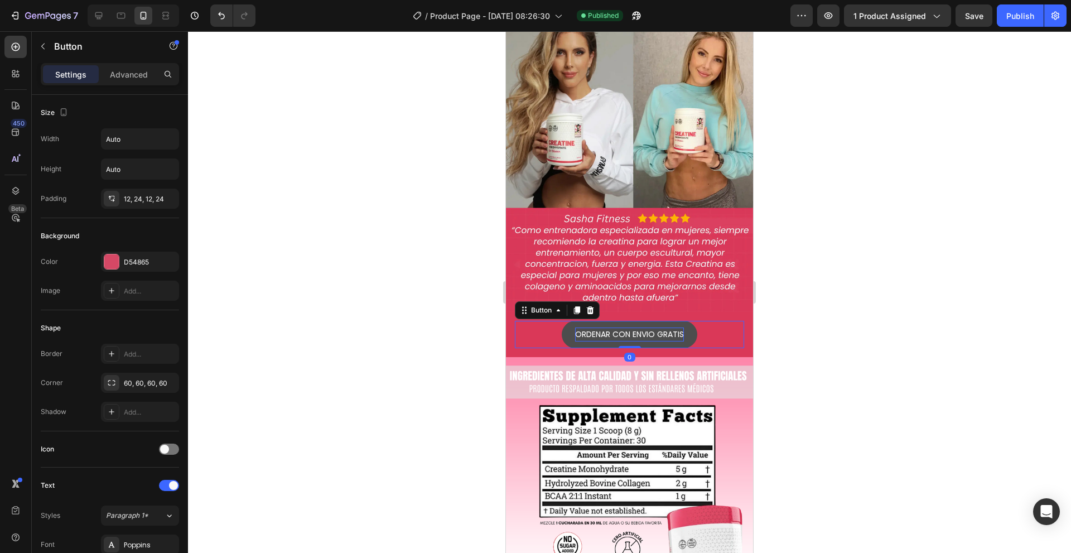
click at [650, 327] on p "ORDENAR CON ENVIO GRATIS" at bounding box center [629, 334] width 109 height 14
click at [679, 327] on p "ORDENAR CON ENVIO GRATIS" at bounding box center [629, 334] width 109 height 14
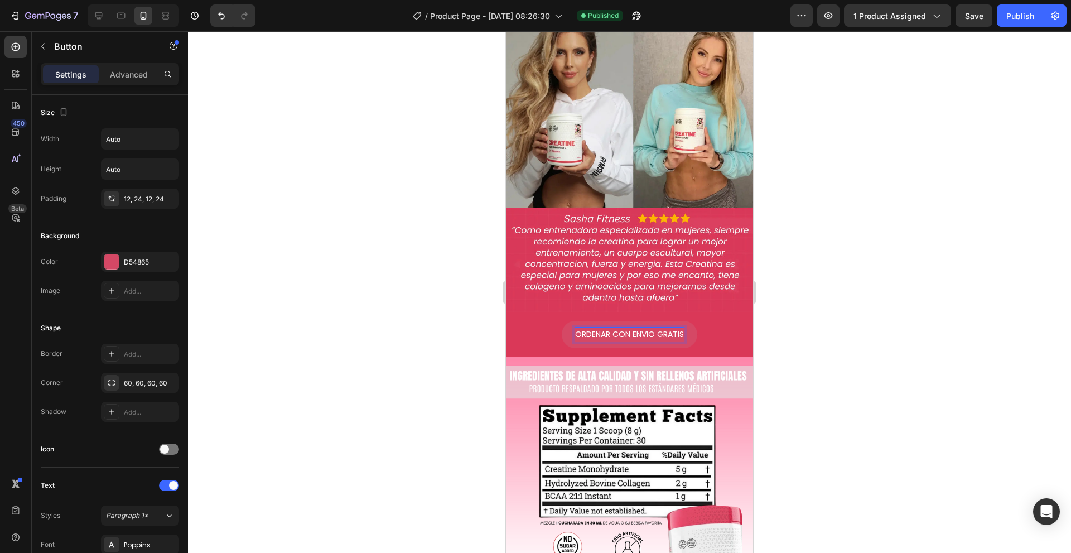
click at [562, 321] on button "ORDENAR CON ENVIO GRATIS" at bounding box center [630, 334] width 136 height 27
click at [558, 321] on button "ORDENAR CON ENVIO GRATIS Y" at bounding box center [629, 334] width 143 height 27
click at [934, 136] on div at bounding box center [629, 292] width 883 height 522
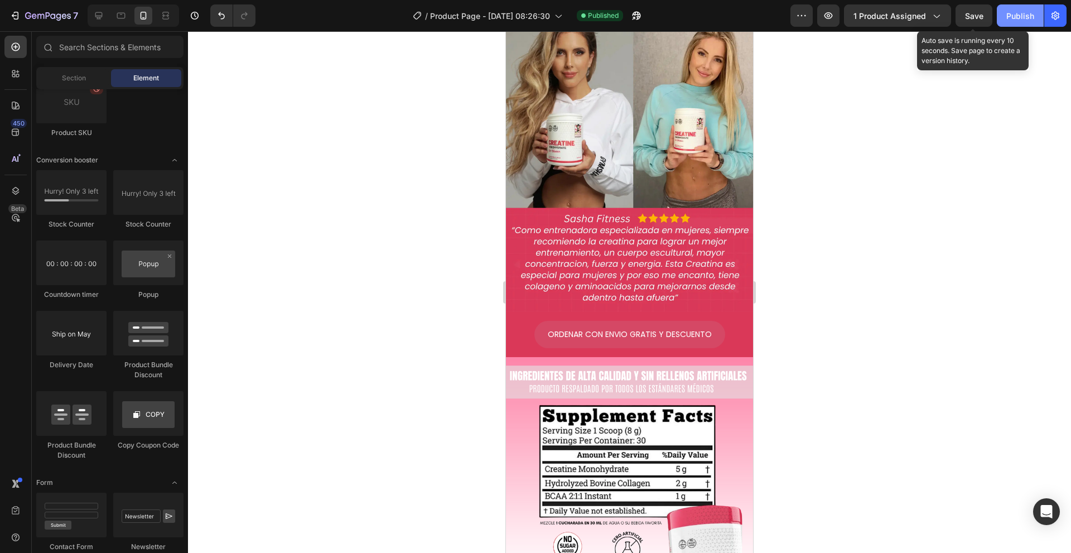
drag, startPoint x: 972, startPoint y: 18, endPoint x: 1004, endPoint y: 15, distance: 31.4
click at [975, 18] on span "Save" at bounding box center [974, 15] width 18 height 9
click at [1006, 15] on button "Publish" at bounding box center [1020, 15] width 47 height 22
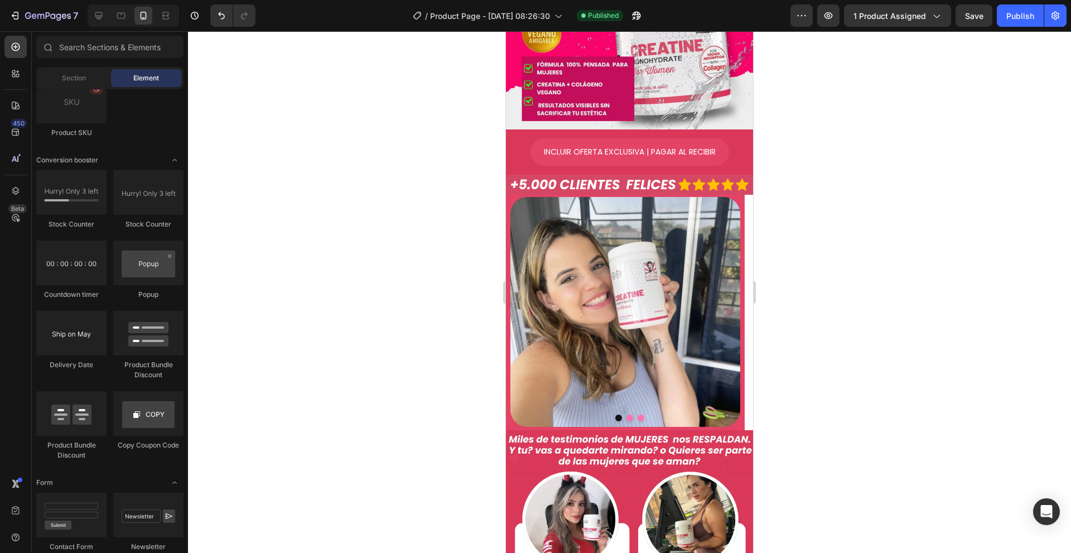
scroll to position [456, 0]
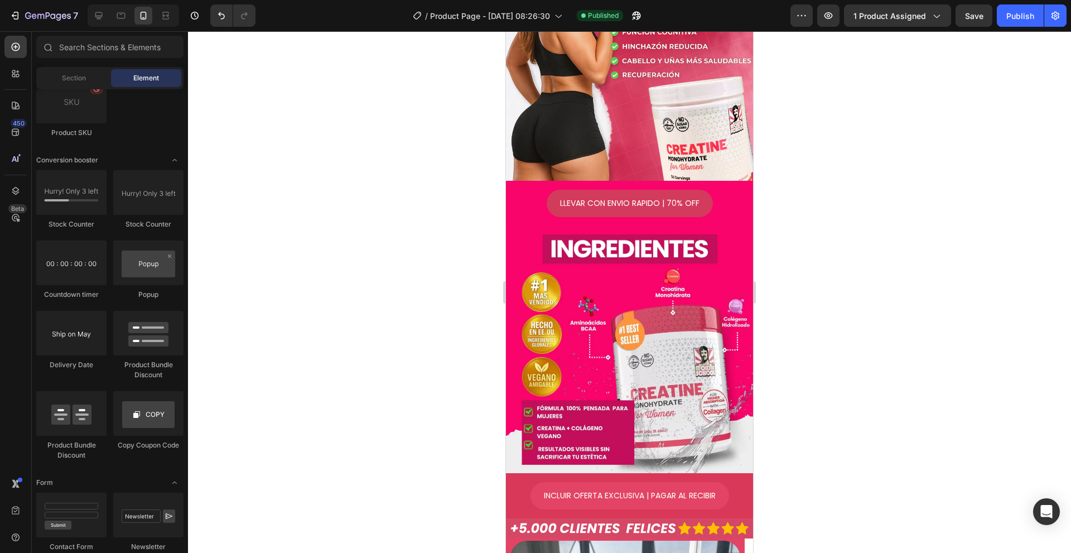
drag, startPoint x: 752, startPoint y: 123, endPoint x: 1341, endPoint y: 130, distance: 589.1
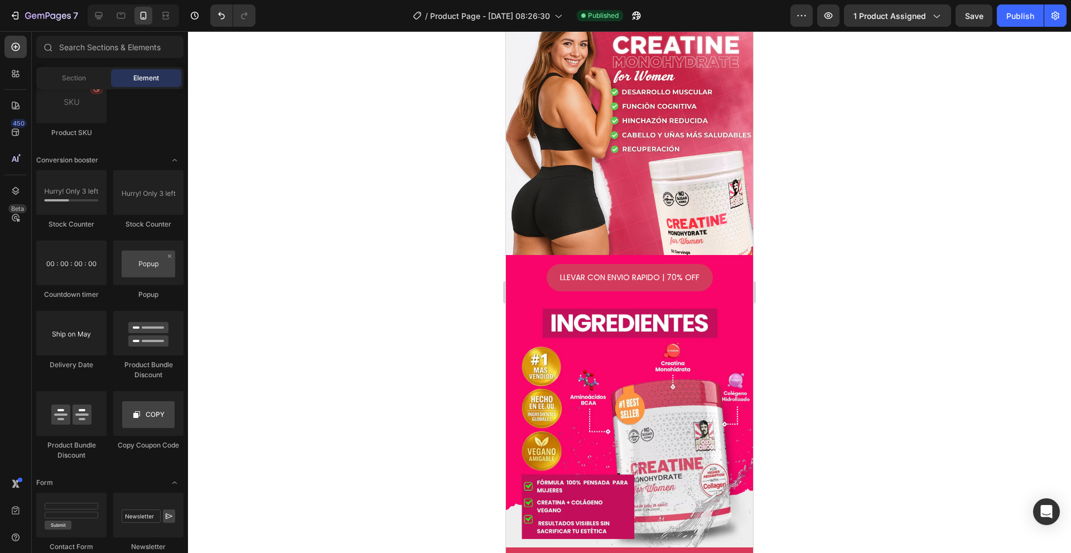
scroll to position [0, 0]
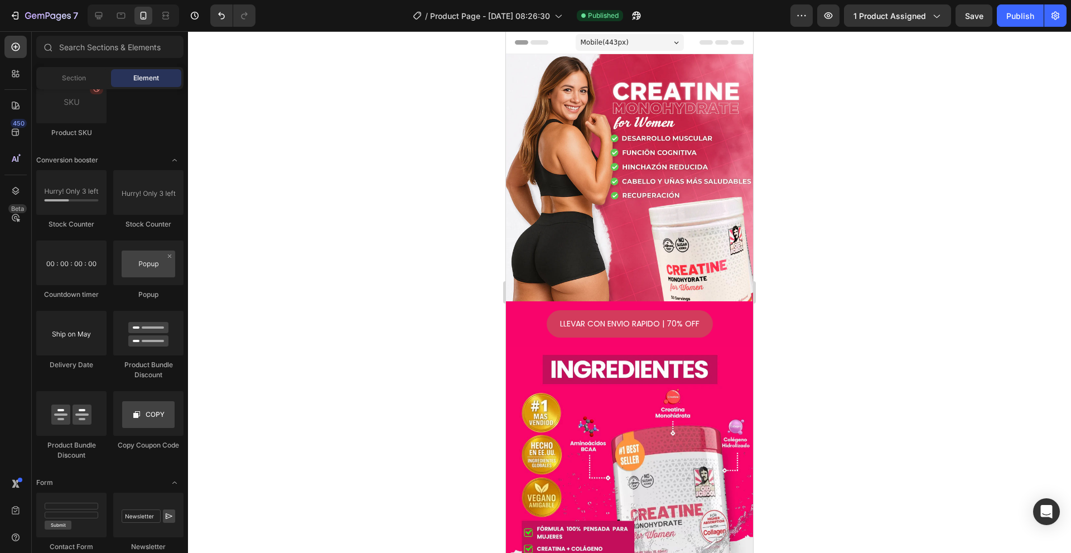
drag, startPoint x: 745, startPoint y: 138, endPoint x: 1260, endPoint y: 141, distance: 514.9
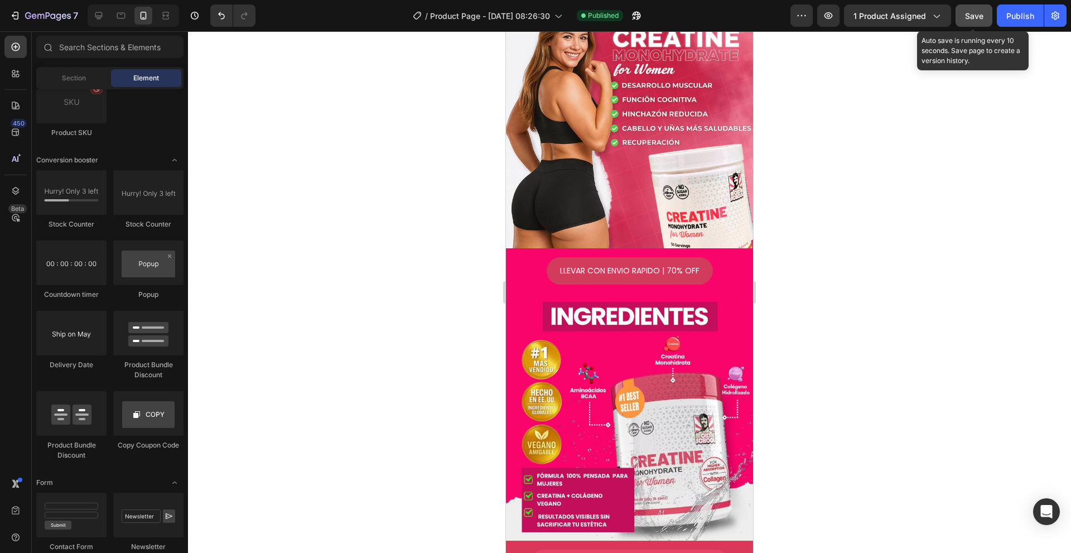
click at [959, 18] on button "Save" at bounding box center [974, 15] width 37 height 22
click at [993, 18] on div "Preview 1 product assigned Save Auto save is running every 10 seconds. Save pag…" at bounding box center [928, 15] width 276 height 22
click at [1003, 19] on button "Publish" at bounding box center [1020, 15] width 47 height 22
